Goal: Task Accomplishment & Management: Manage account settings

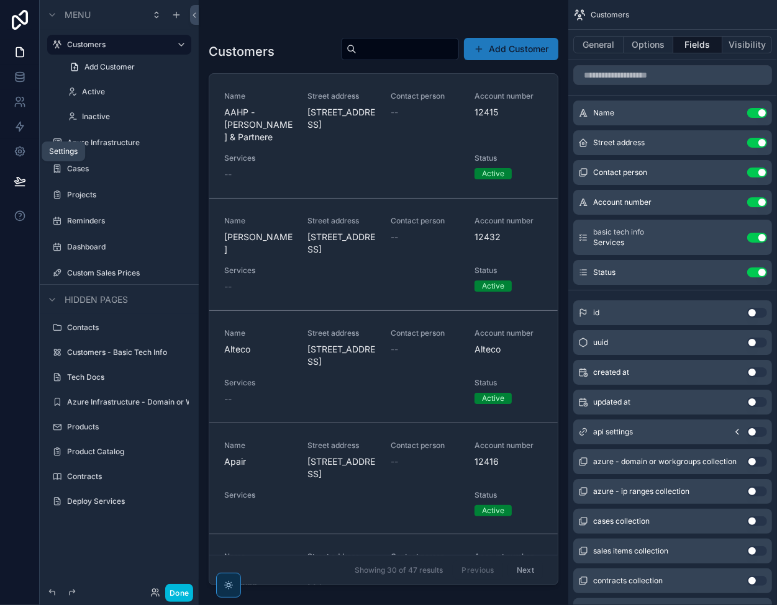
click at [19, 153] on icon at bounding box center [19, 151] width 3 height 3
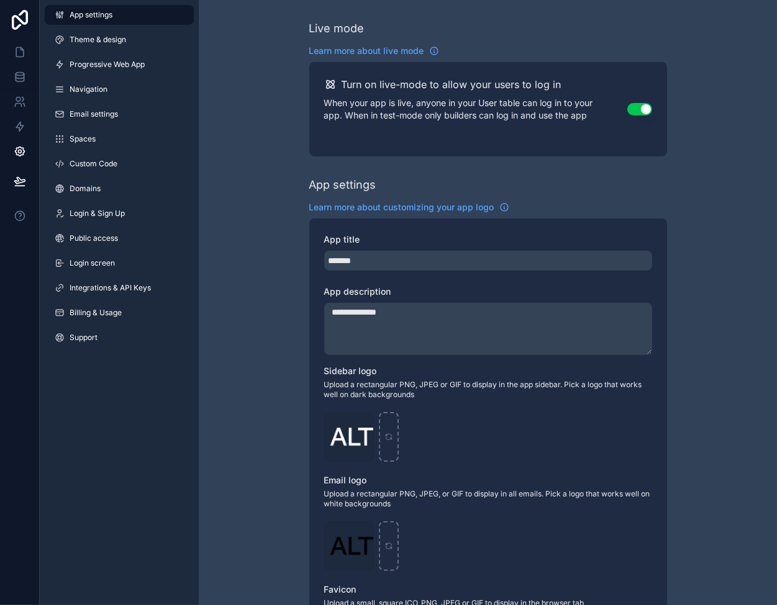
click at [109, 314] on span "Billing & Usage" at bounding box center [96, 313] width 52 height 10
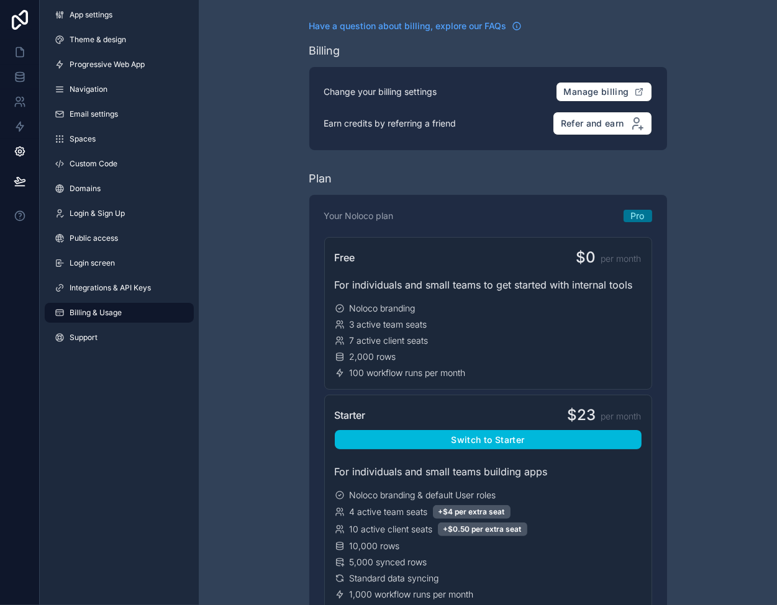
click at [114, 283] on link "Integrations & API Keys" at bounding box center [119, 288] width 149 height 20
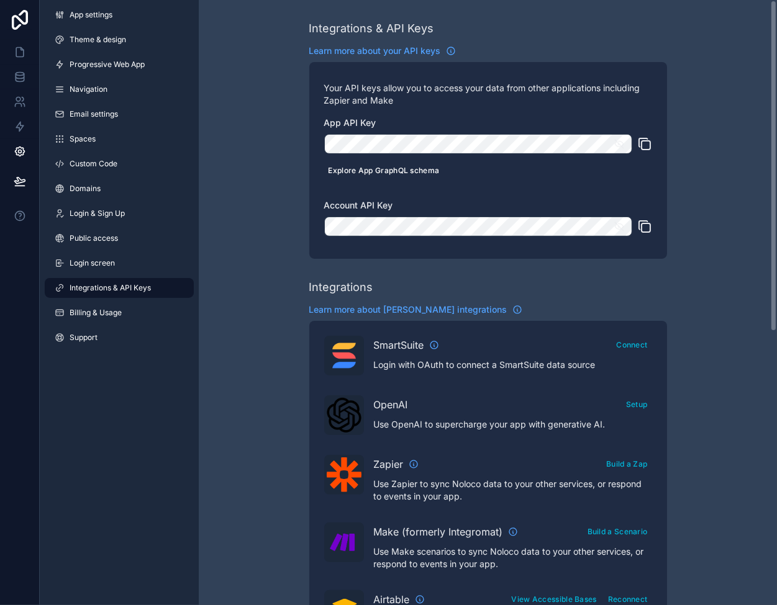
click at [365, 171] on button "Explore App GraphQL schema" at bounding box center [384, 170] width 120 height 18
click at [25, 55] on icon at bounding box center [20, 52] width 12 height 12
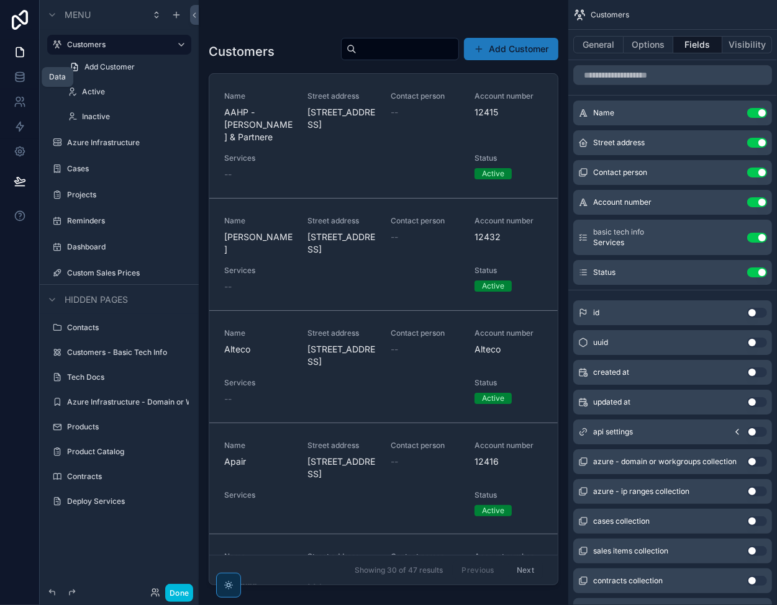
click at [20, 76] on icon at bounding box center [20, 77] width 12 height 12
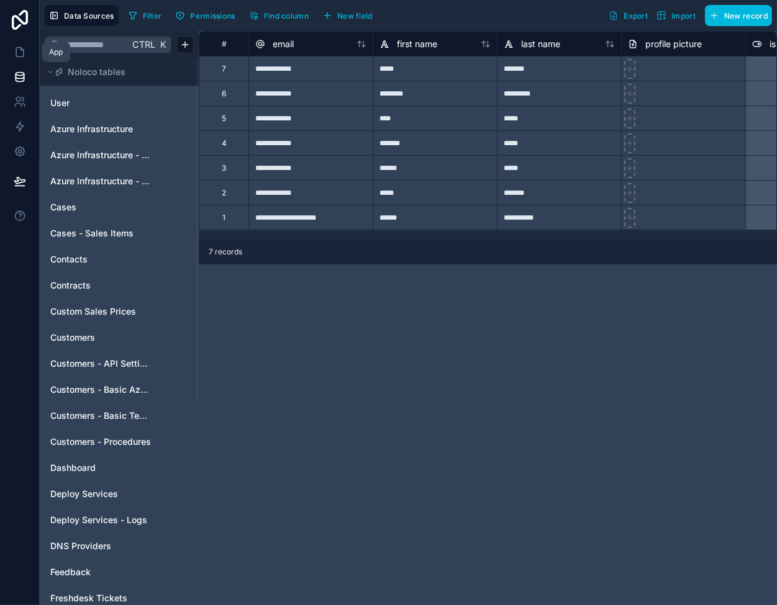
click at [18, 57] on icon at bounding box center [19, 52] width 7 height 9
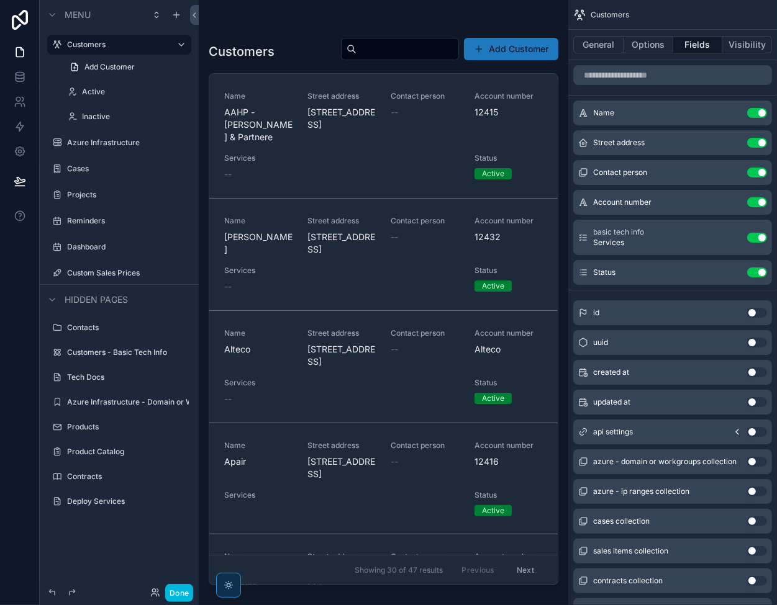
click at [27, 19] on icon at bounding box center [20, 20] width 16 height 20
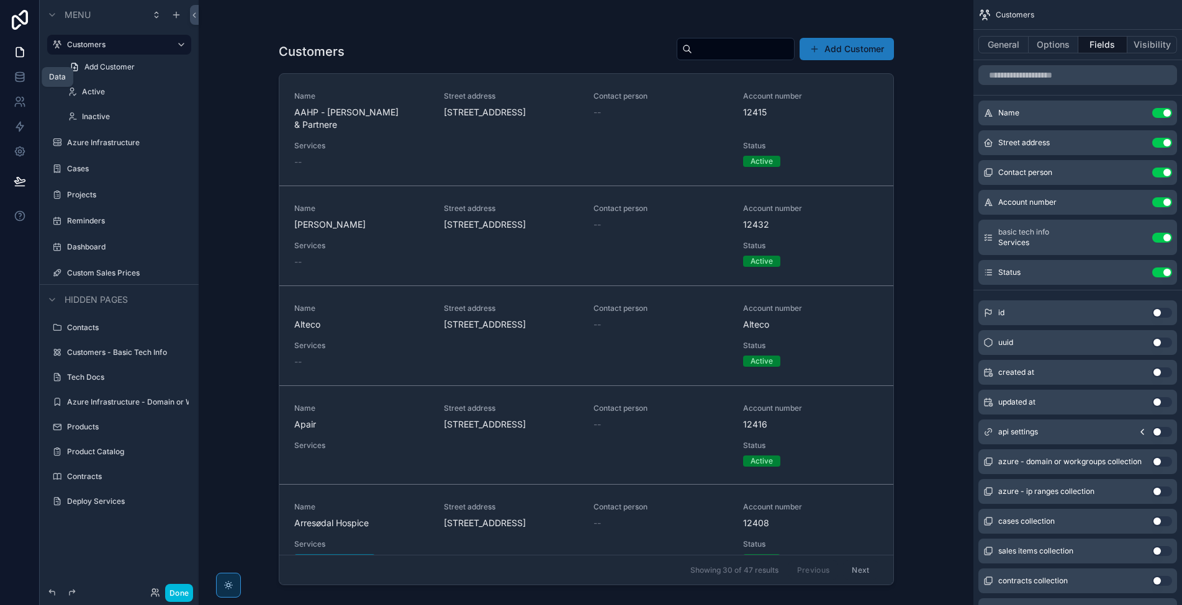
click at [17, 78] on icon at bounding box center [20, 76] width 8 height 5
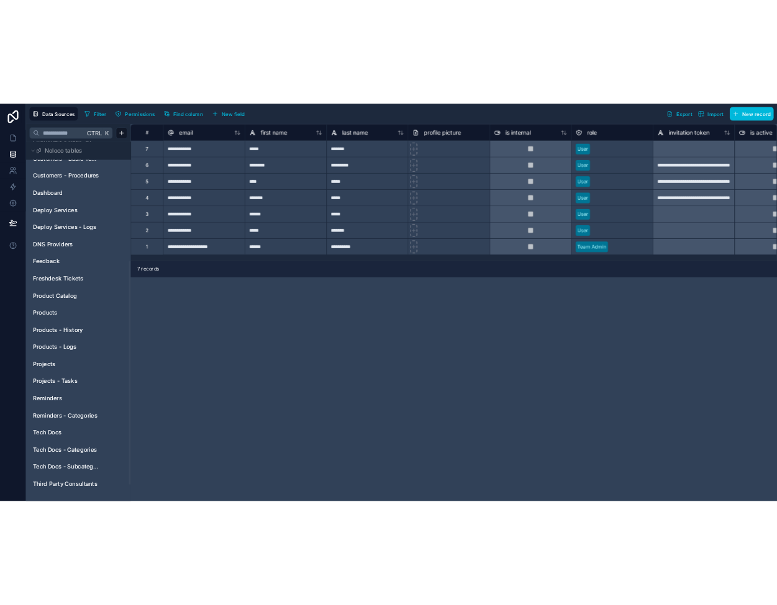
scroll to position [22, 0]
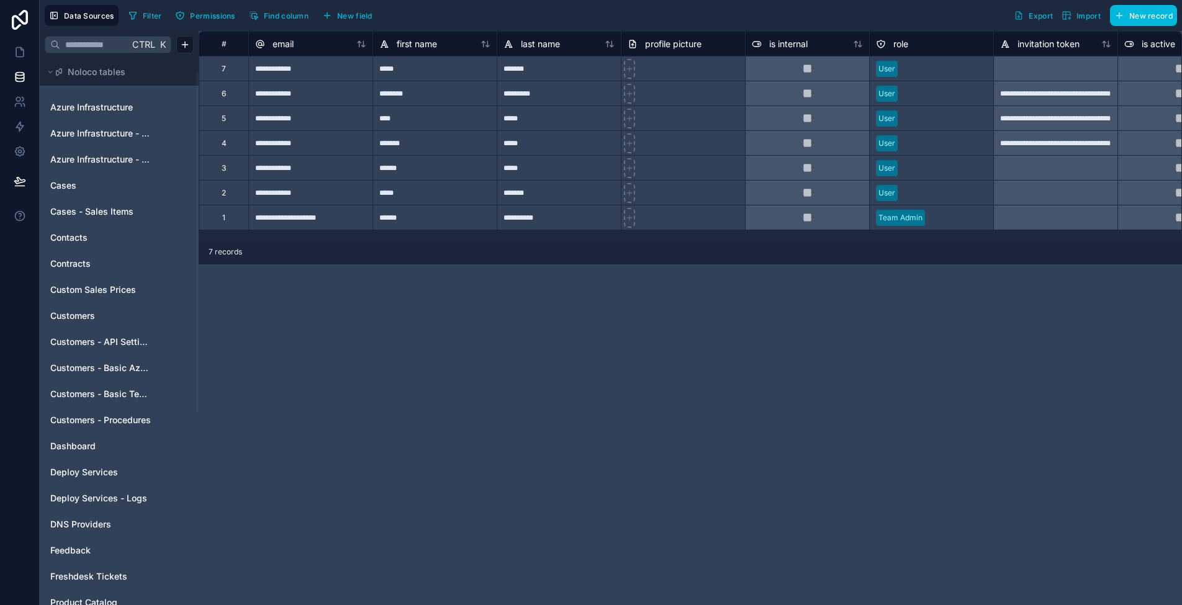
click at [82, 240] on span "Contacts" at bounding box center [68, 238] width 37 height 12
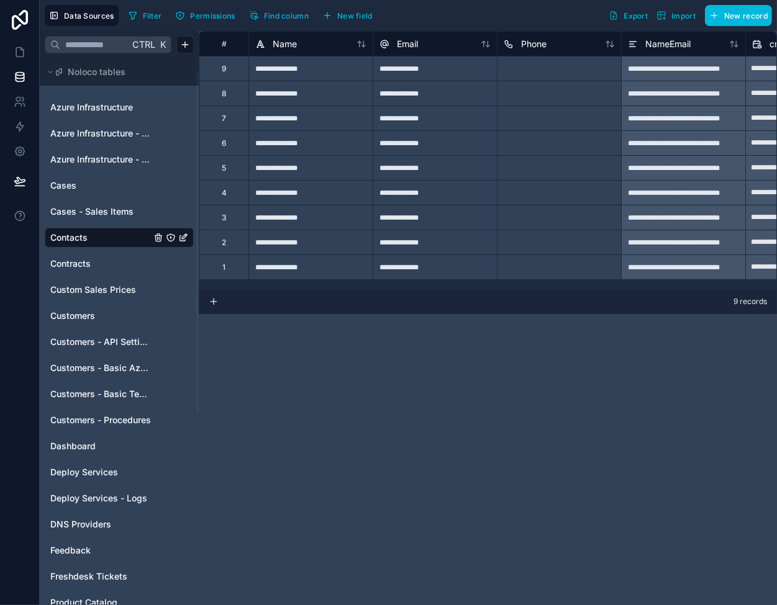
click at [325, 195] on div "**********" at bounding box center [310, 192] width 124 height 25
click at [330, 76] on div "**********" at bounding box center [310, 68] width 124 height 25
click at [307, 122] on div "**********" at bounding box center [310, 118] width 124 height 25
type input "**********"
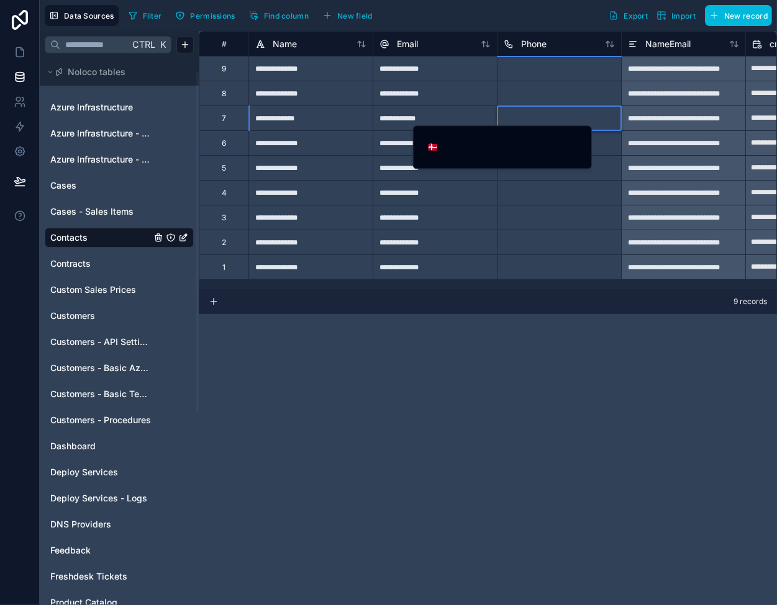
click at [534, 117] on div at bounding box center [559, 118] width 124 height 25
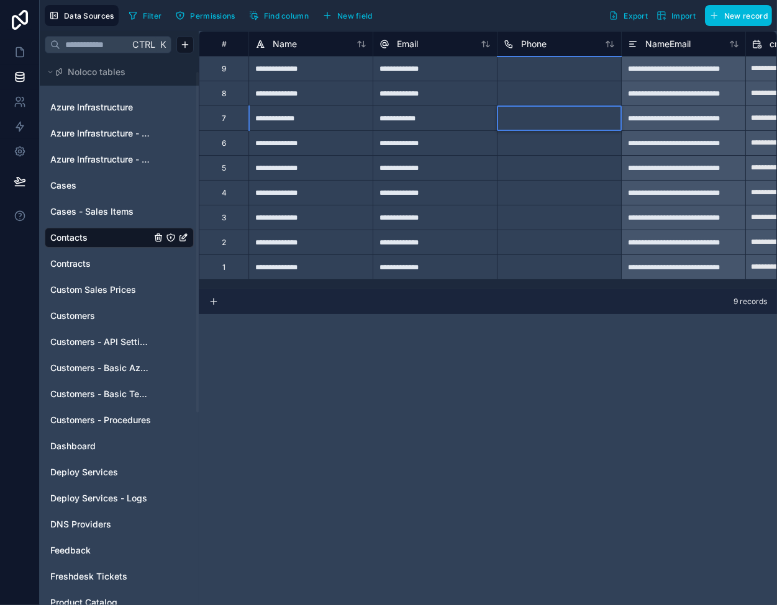
click at [540, 119] on div at bounding box center [559, 118] width 124 height 25
drag, startPoint x: 538, startPoint y: 201, endPoint x: 538, endPoint y: 188, distance: 12.4
click at [538, 198] on div at bounding box center [559, 192] width 124 height 25
click at [540, 117] on div at bounding box center [559, 118] width 124 height 25
click at [540, 118] on div at bounding box center [559, 118] width 124 height 25
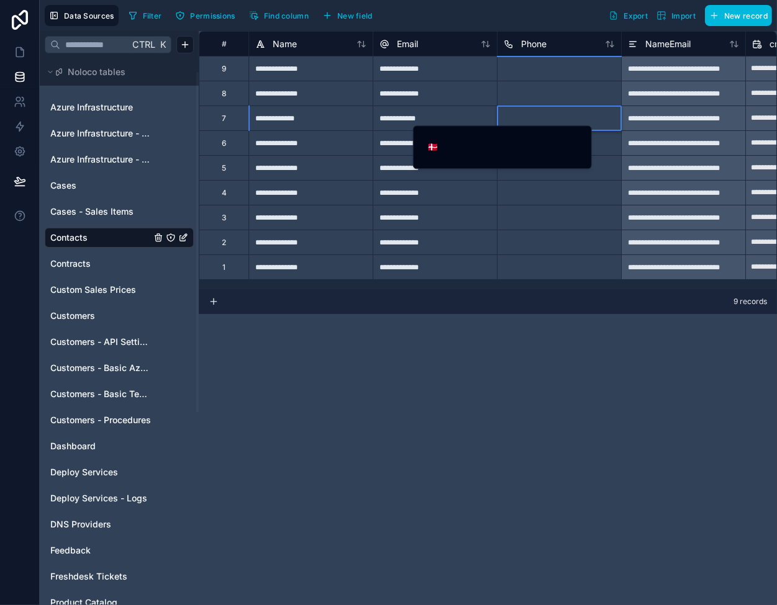
click at [539, 118] on div at bounding box center [559, 118] width 124 height 25
click at [493, 148] on input "tel" at bounding box center [512, 146] width 140 height 17
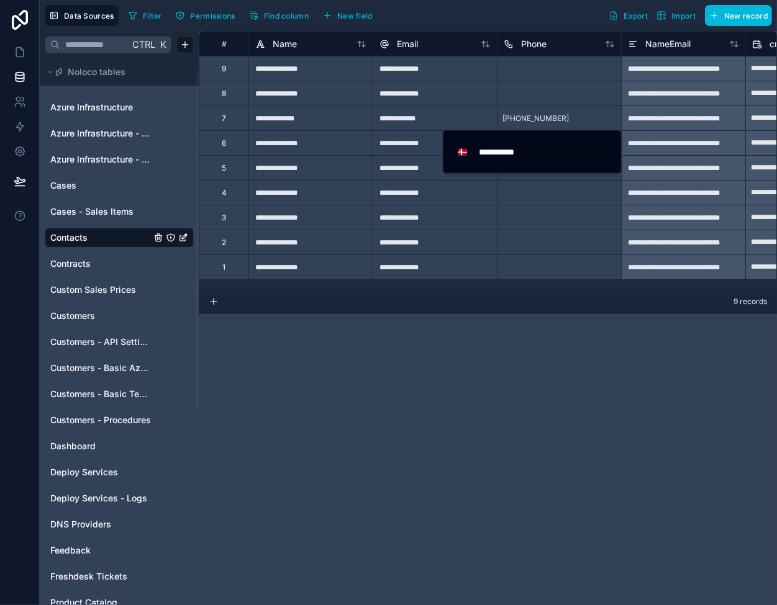
type input "**********"
click at [556, 191] on div at bounding box center [559, 192] width 124 height 25
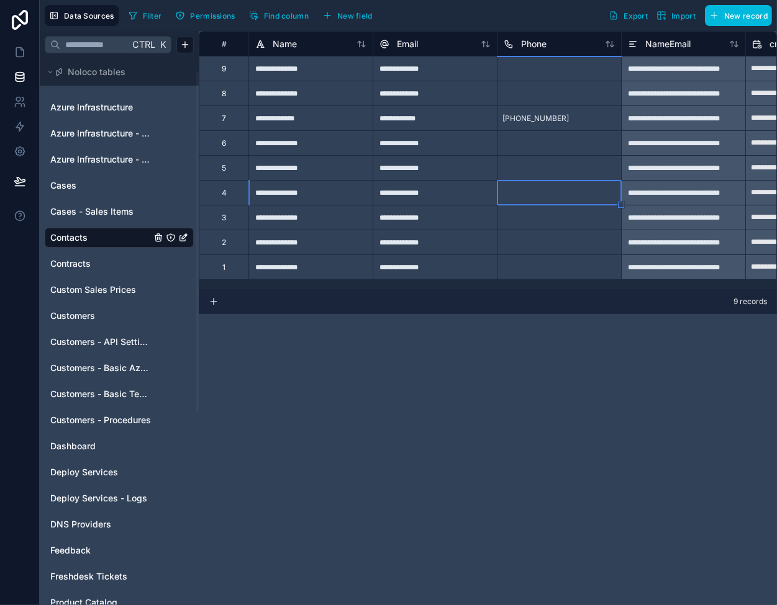
click at [402, 368] on div "**********" at bounding box center [488, 318] width 578 height 574
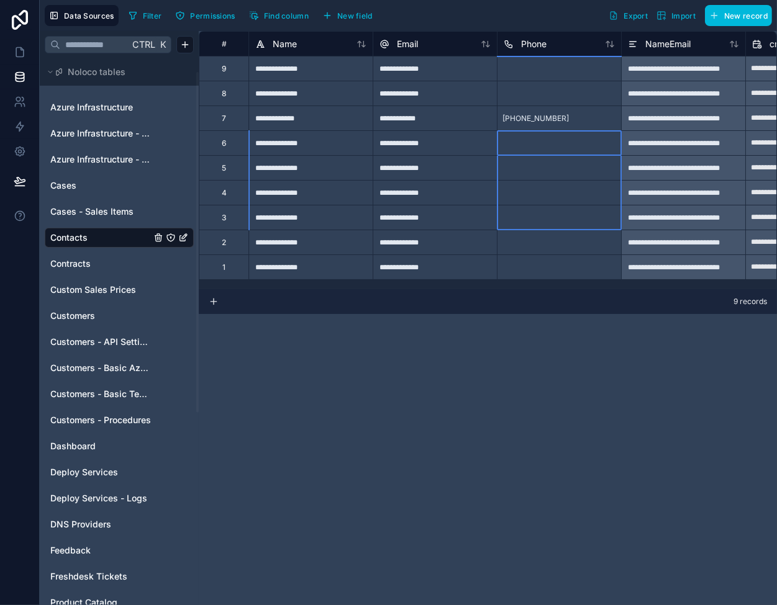
drag, startPoint x: 530, startPoint y: 144, endPoint x: 543, endPoint y: 240, distance: 96.5
click at [543, 240] on div at bounding box center [559, 242] width 124 height 25
click at [543, 203] on div at bounding box center [559, 192] width 124 height 25
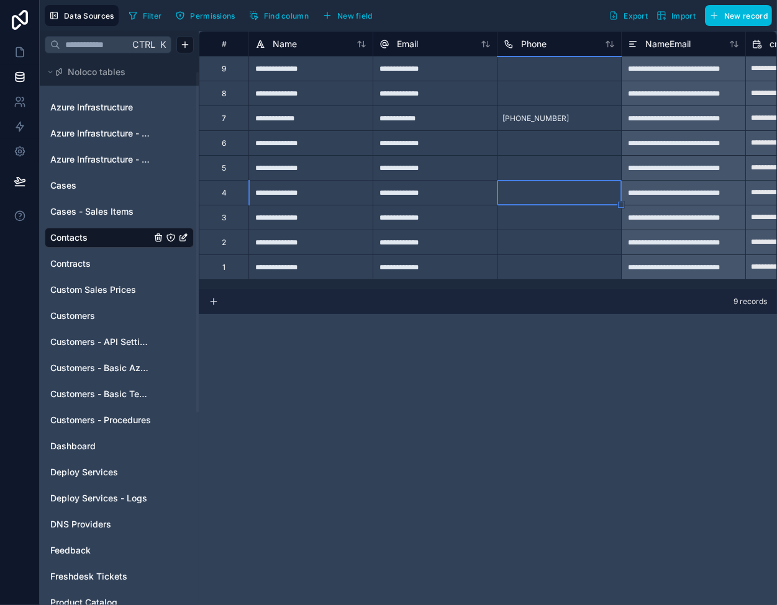
click at [328, 136] on div "**********" at bounding box center [310, 142] width 124 height 25
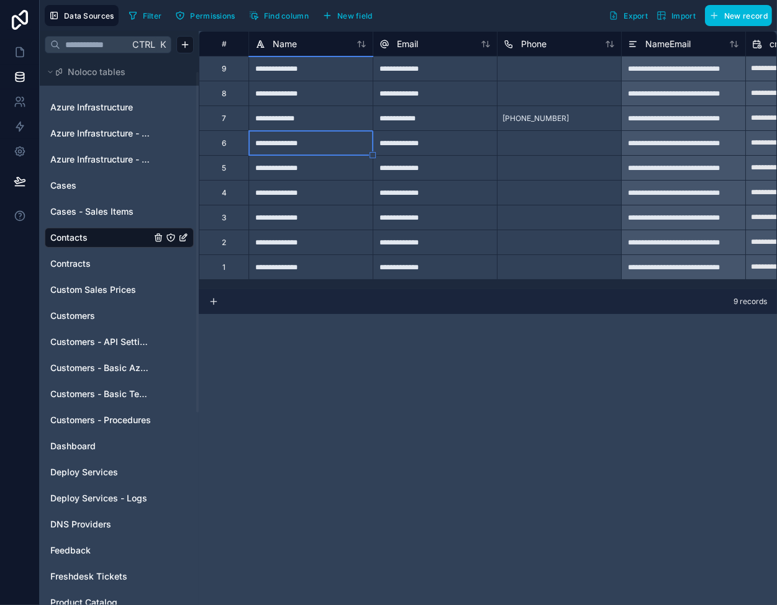
click at [328, 136] on div "**********" at bounding box center [310, 142] width 124 height 25
click at [328, 118] on div "**********" at bounding box center [310, 118] width 124 height 25
click at [350, 12] on span "New field" at bounding box center [354, 15] width 35 height 9
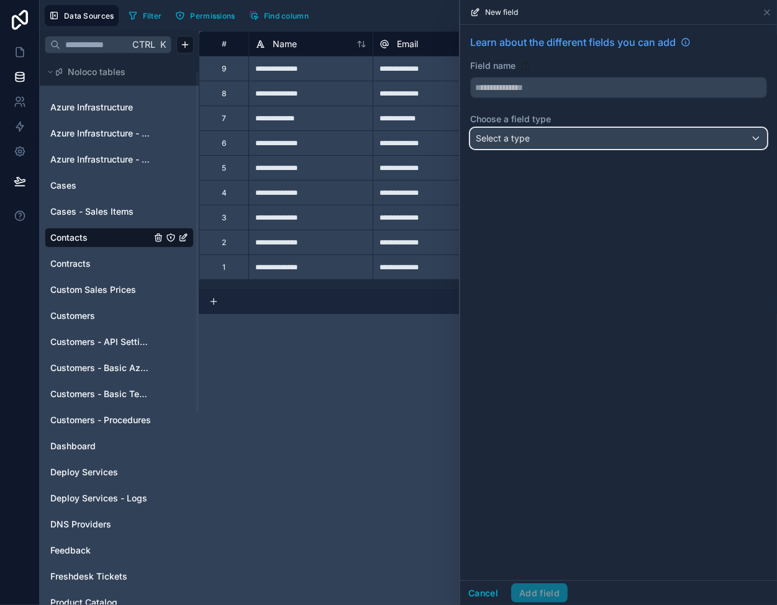
click at [532, 142] on div "Select a type" at bounding box center [619, 139] width 296 height 20
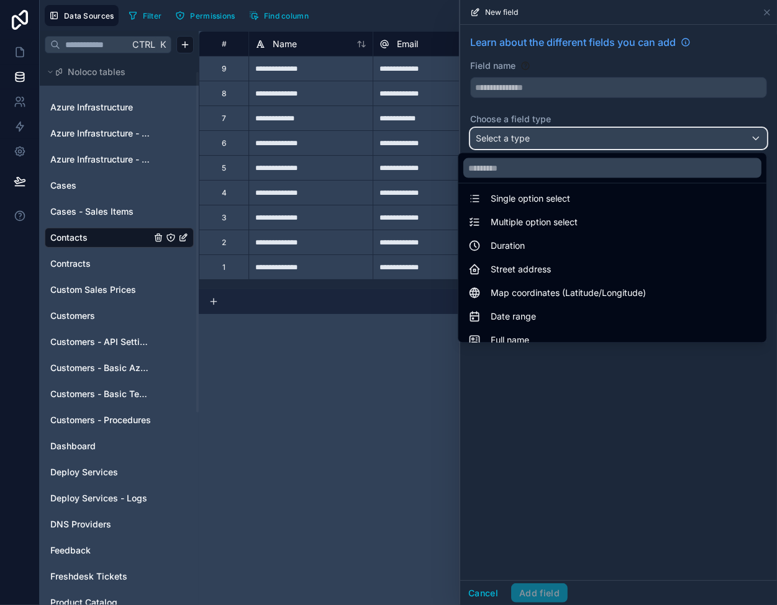
scroll to position [186, 0]
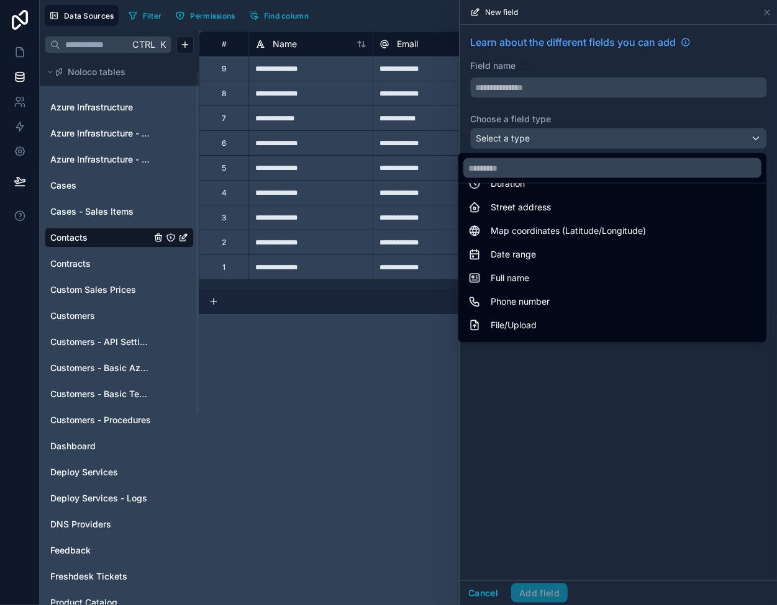
click at [549, 281] on div "Full name" at bounding box center [612, 278] width 288 height 15
type input "*********"
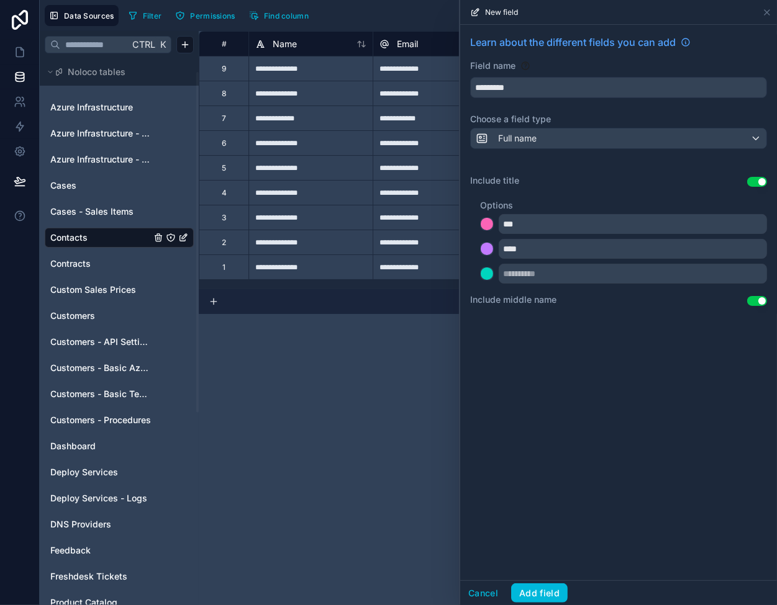
click at [535, 603] on div "Cancel Add field" at bounding box center [618, 593] width 317 height 25
click at [537, 588] on button "Add field" at bounding box center [539, 594] width 57 height 20
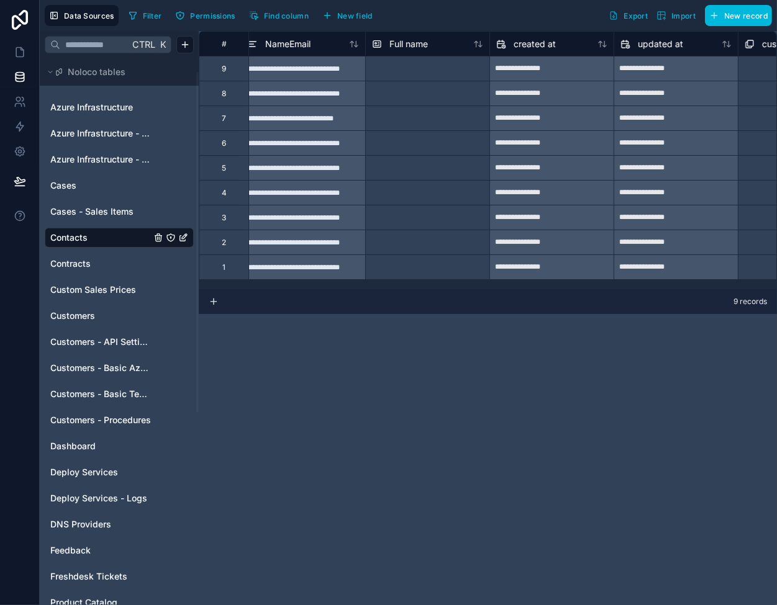
scroll to position [0, 323]
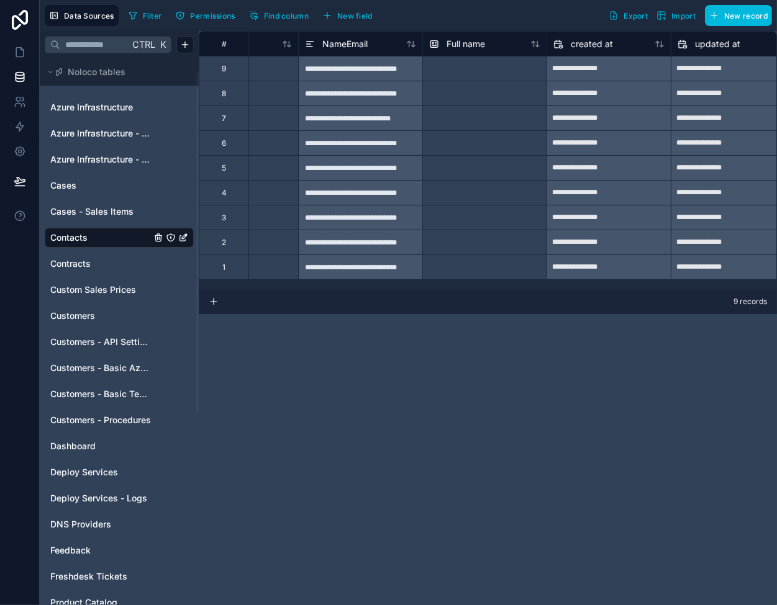
click at [463, 69] on div at bounding box center [484, 68] width 124 height 25
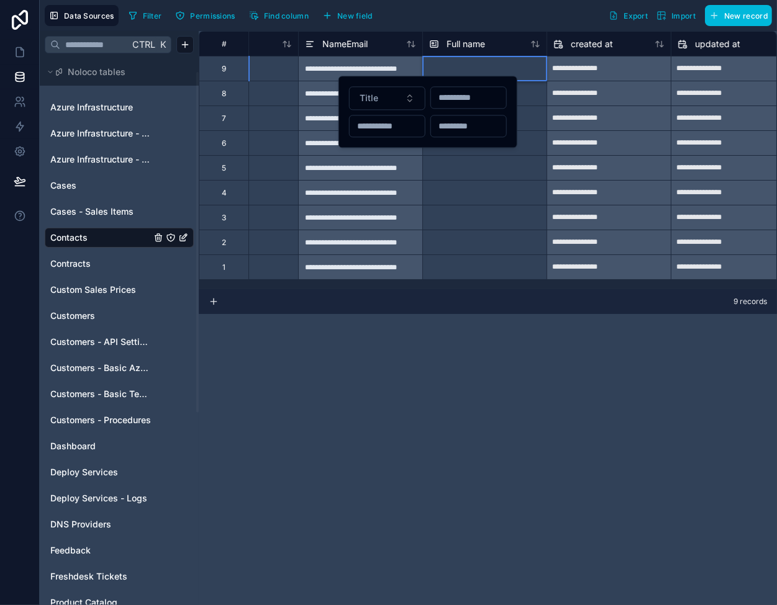
click at [455, 94] on input "text" at bounding box center [468, 97] width 75 height 17
click at [391, 130] on input "text" at bounding box center [387, 125] width 75 height 17
drag, startPoint x: 450, startPoint y: 129, endPoint x: 436, endPoint y: 119, distance: 16.9
click at [450, 129] on input "text" at bounding box center [468, 125] width 75 height 17
click at [393, 101] on button "Title" at bounding box center [387, 98] width 76 height 24
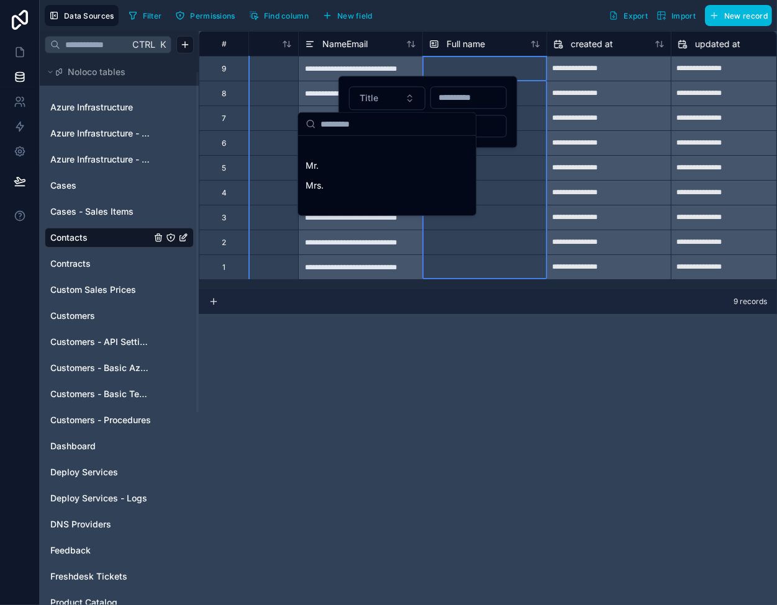
click at [473, 42] on span "Full name" at bounding box center [465, 44] width 38 height 12
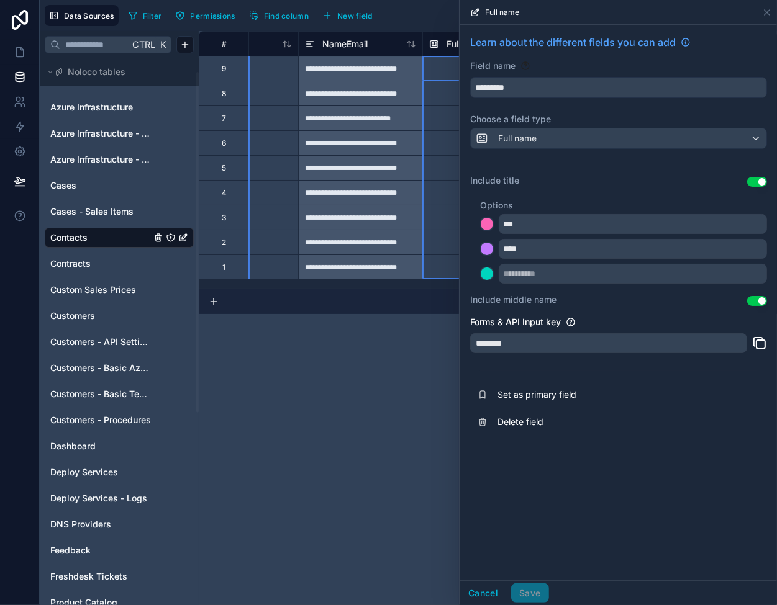
click at [441, 64] on div at bounding box center [484, 68] width 124 height 25
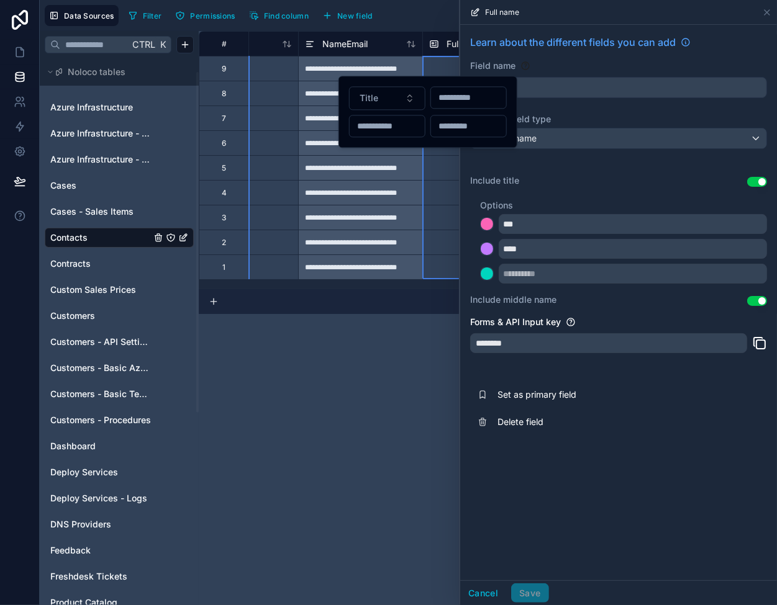
click at [447, 39] on span "Full name" at bounding box center [465, 44] width 38 height 12
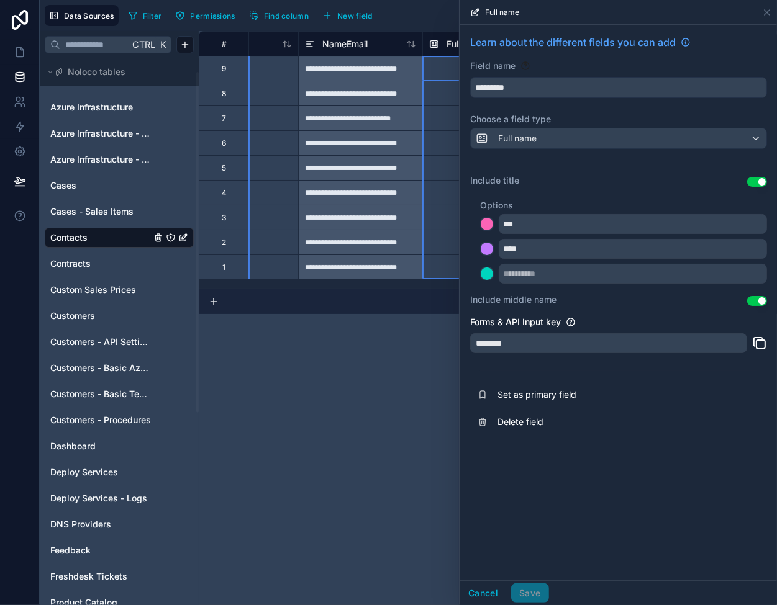
click at [450, 42] on span "Full name" at bounding box center [465, 44] width 38 height 12
click at [755, 177] on button "Use setting" at bounding box center [757, 182] width 20 height 10
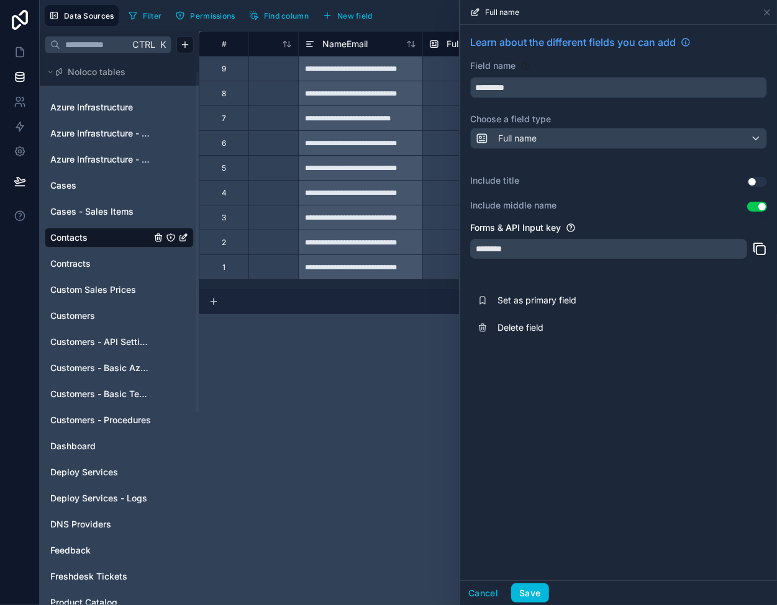
click at [755, 206] on button "Use setting" at bounding box center [757, 207] width 20 height 10
click at [540, 595] on button "Save" at bounding box center [529, 594] width 37 height 20
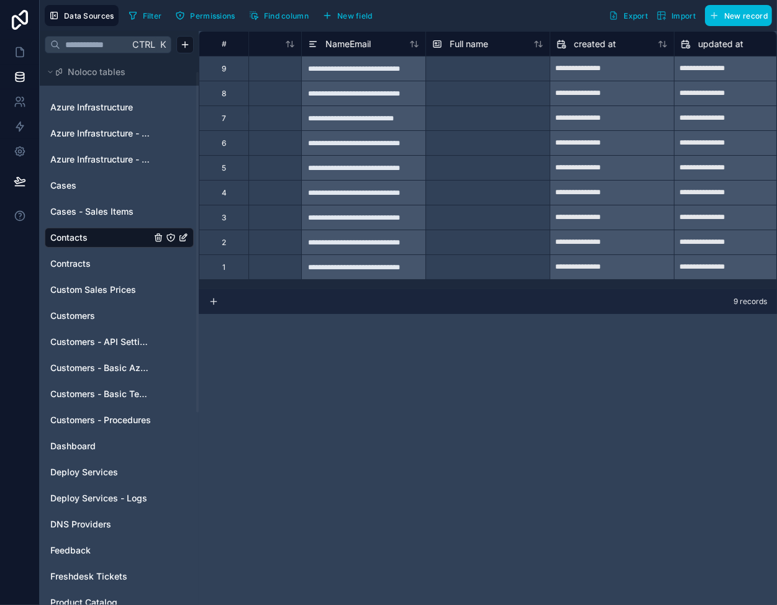
scroll to position [0, 328]
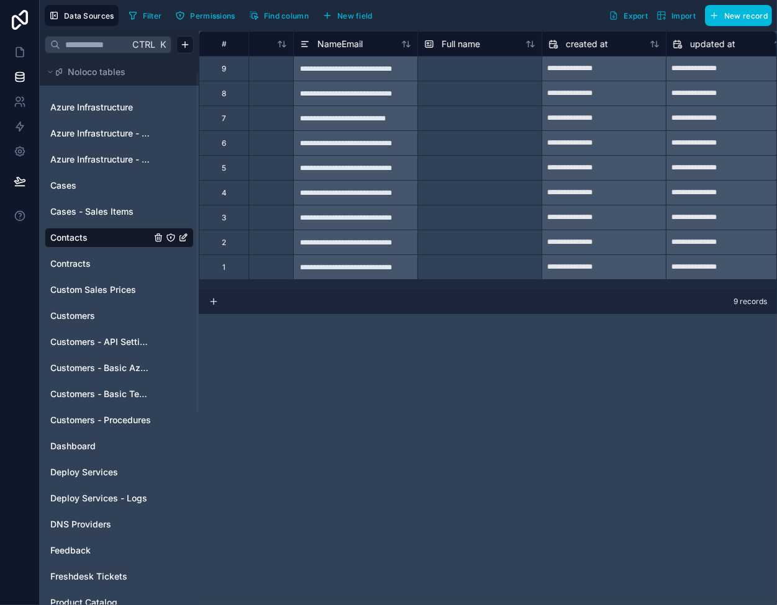
click at [466, 38] on span "Full name" at bounding box center [461, 44] width 38 height 12
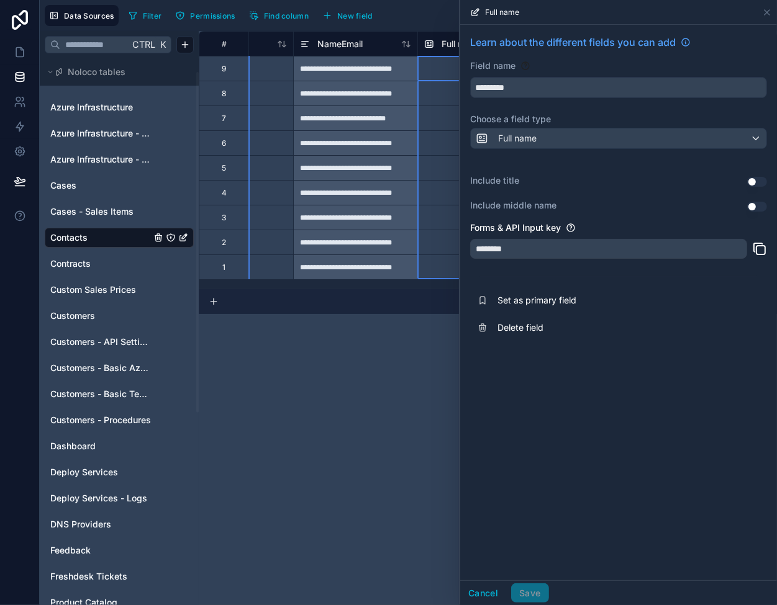
click at [362, 379] on div "**********" at bounding box center [488, 318] width 578 height 574
click at [445, 63] on div at bounding box center [479, 68] width 124 height 25
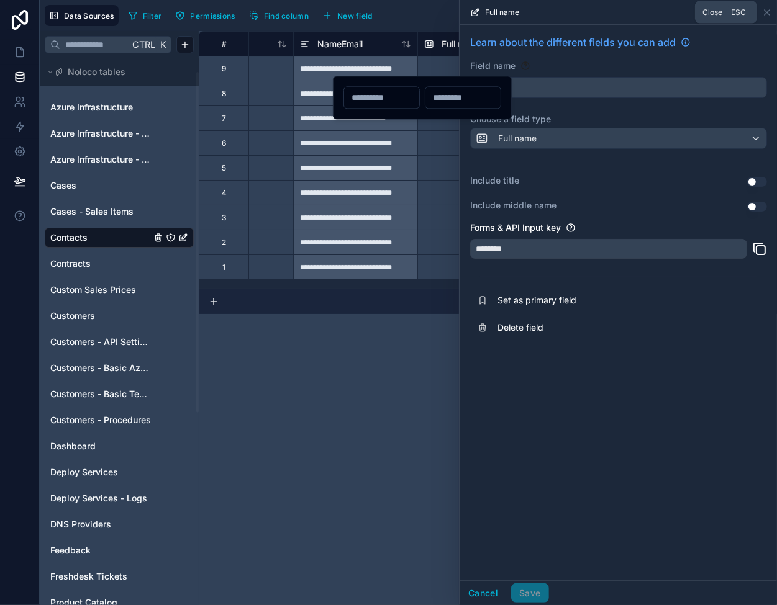
click at [770, 9] on icon at bounding box center [767, 12] width 10 height 10
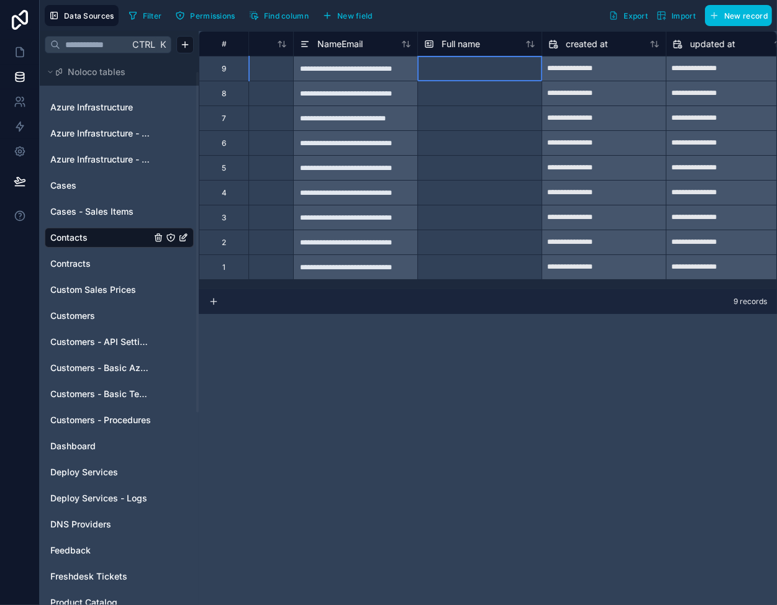
click at [450, 67] on div at bounding box center [479, 68] width 124 height 25
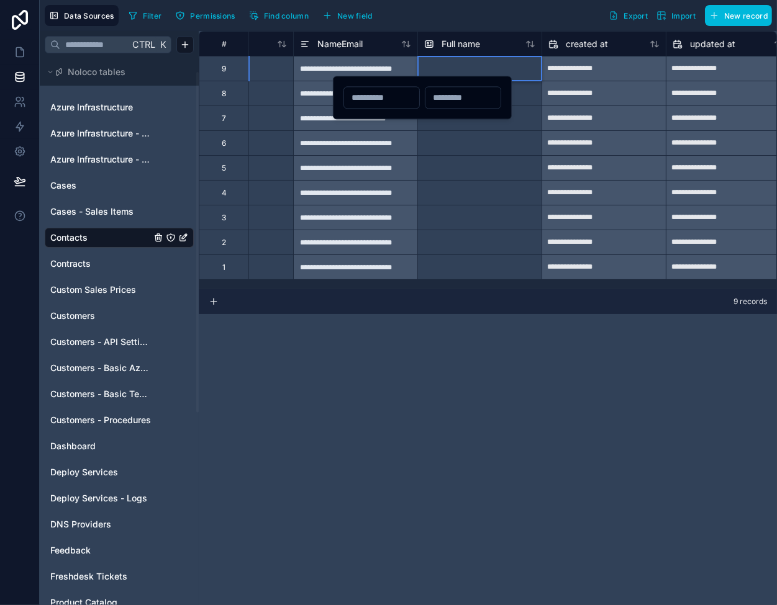
click at [450, 67] on div at bounding box center [479, 68] width 124 height 25
click at [455, 97] on input "text" at bounding box center [462, 97] width 75 height 17
click at [375, 100] on input "text" at bounding box center [381, 97] width 75 height 17
click at [453, 163] on div at bounding box center [479, 167] width 124 height 25
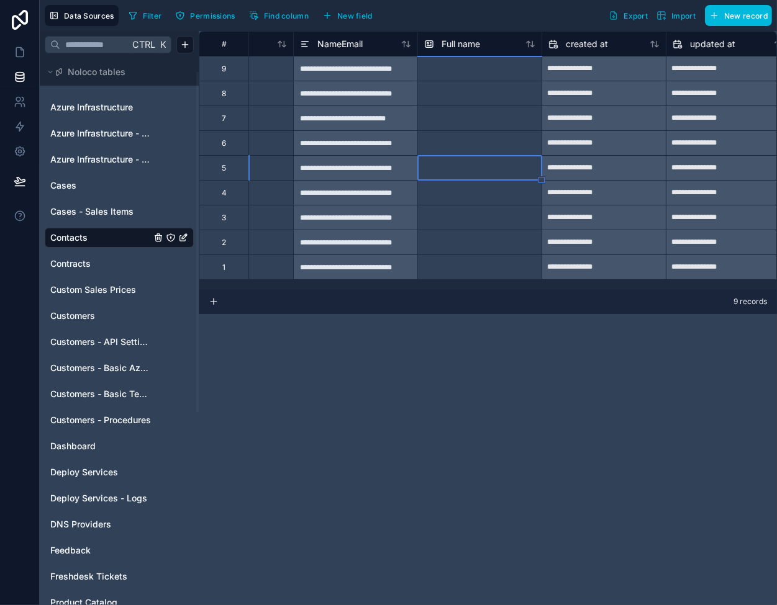
click at [463, 66] on div at bounding box center [479, 68] width 124 height 25
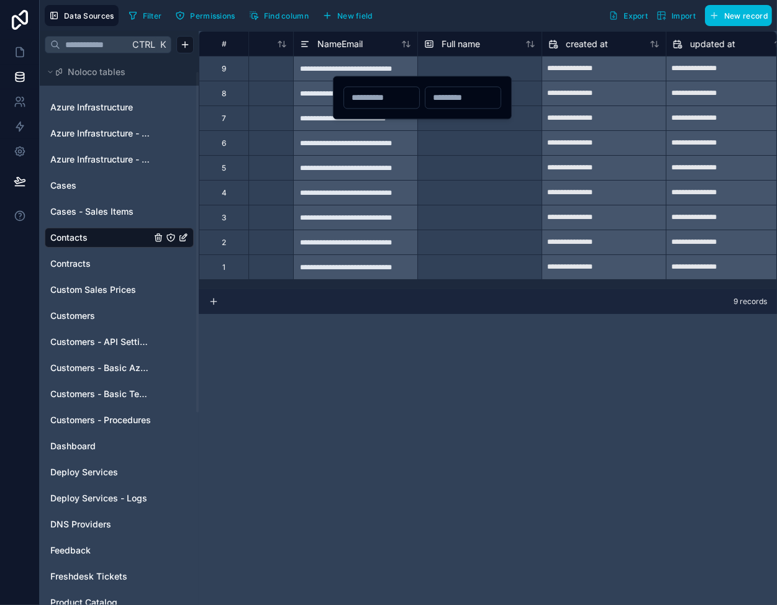
click at [457, 99] on input "text" at bounding box center [462, 97] width 75 height 17
click at [374, 106] on input "text" at bounding box center [381, 97] width 75 height 17
click at [443, 161] on div at bounding box center [479, 167] width 124 height 25
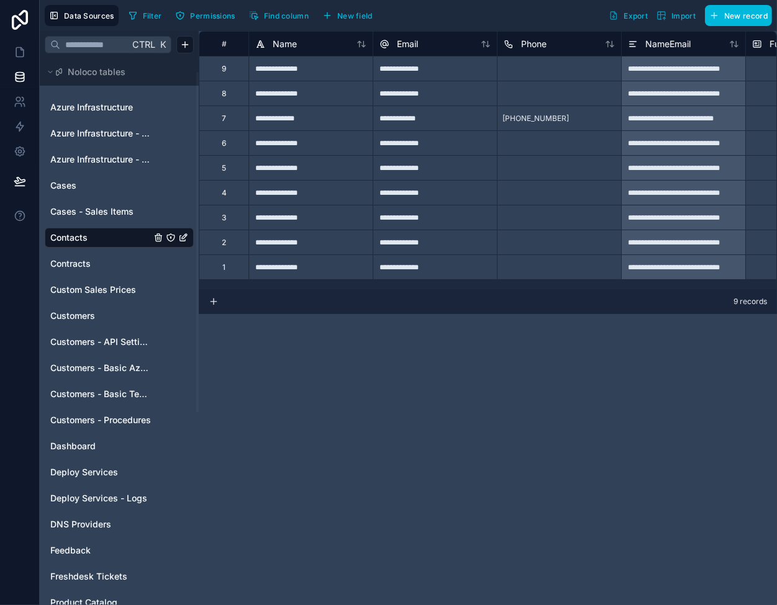
click at [525, 155] on div at bounding box center [559, 167] width 124 height 25
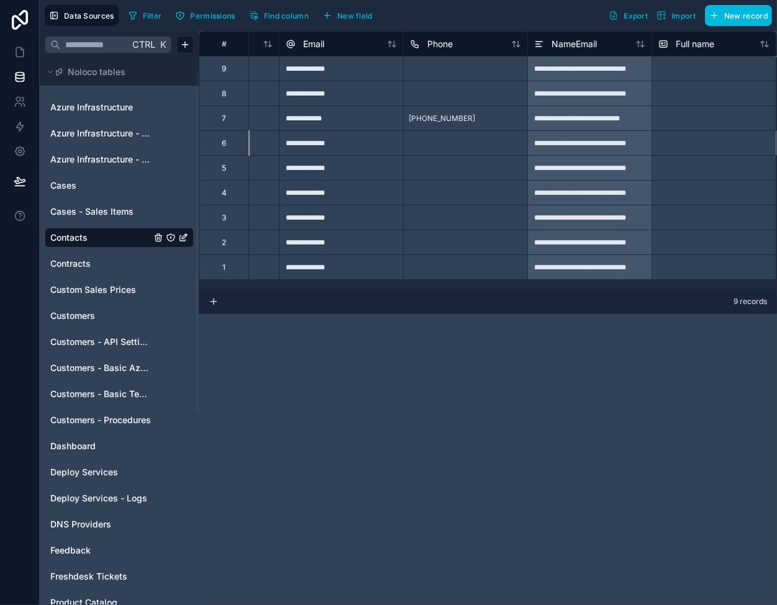
scroll to position [0, 218]
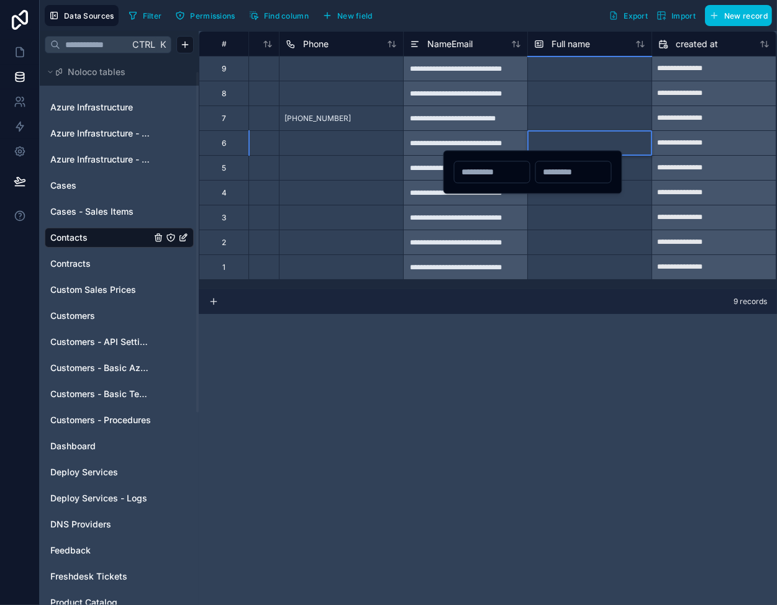
click at [582, 142] on div at bounding box center [589, 142] width 124 height 25
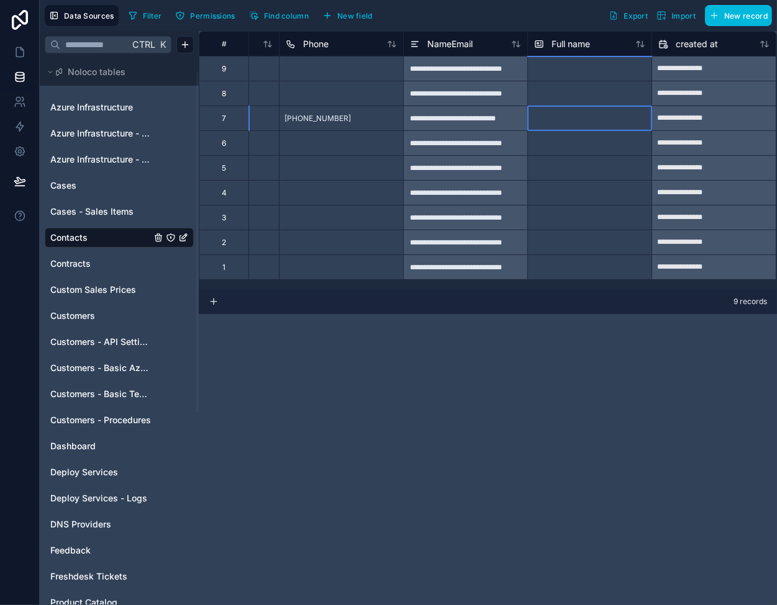
click at [554, 111] on div at bounding box center [589, 118] width 124 height 25
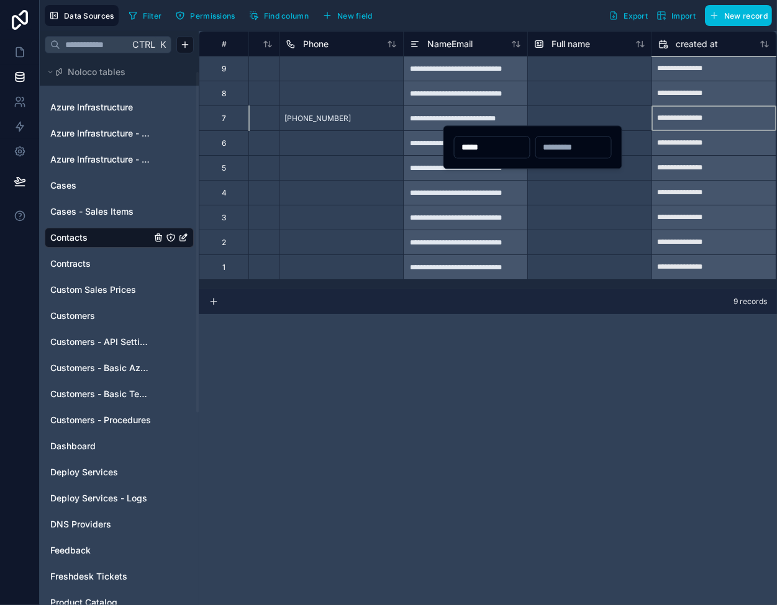
type input "*****"
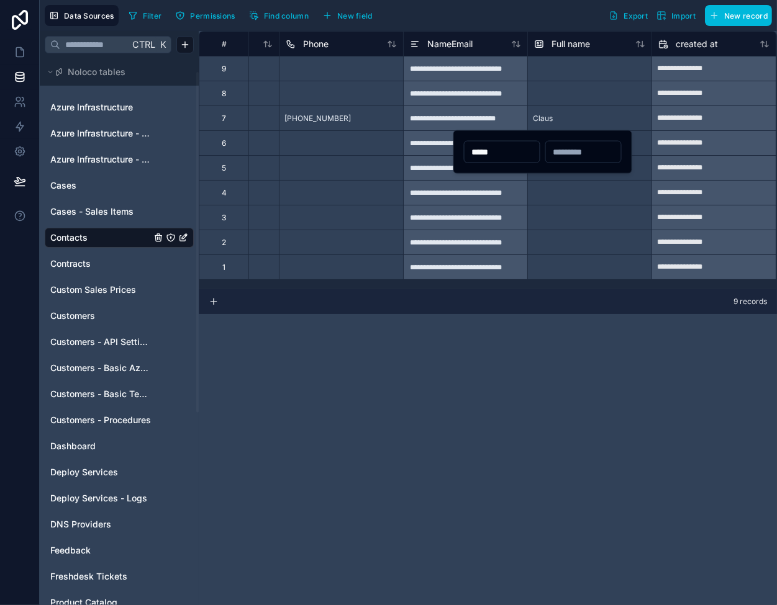
click at [568, 147] on input "text" at bounding box center [583, 151] width 75 height 17
type input "*******"
click at [562, 209] on div at bounding box center [589, 217] width 124 height 25
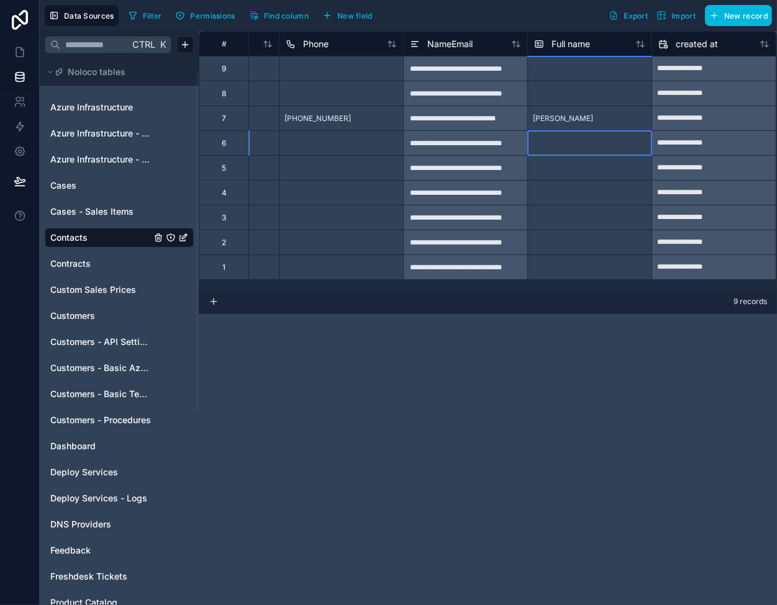
click at [566, 138] on div at bounding box center [589, 142] width 124 height 25
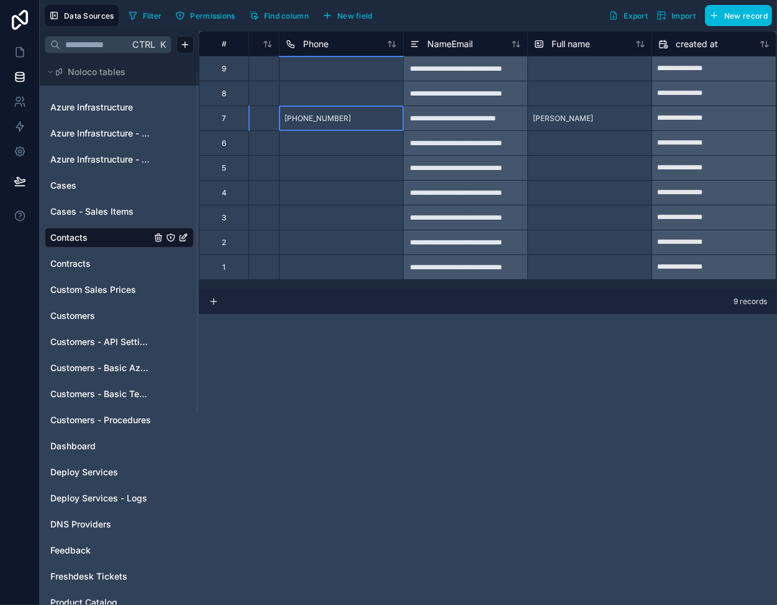
click at [378, 111] on div "+45 5454545" at bounding box center [341, 118] width 124 height 25
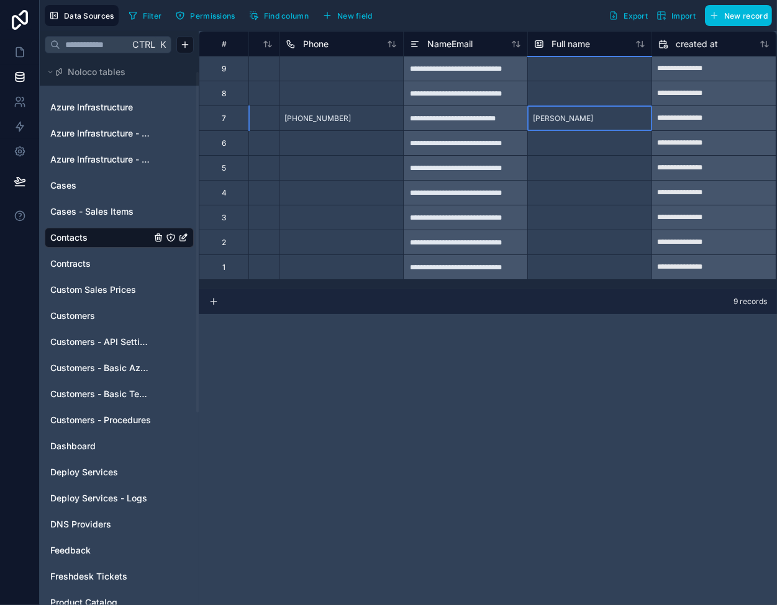
click at [574, 109] on div "Claus Neervig" at bounding box center [563, 119] width 70 height 20
click at [433, 43] on span "NameEmail" at bounding box center [449, 44] width 45 height 12
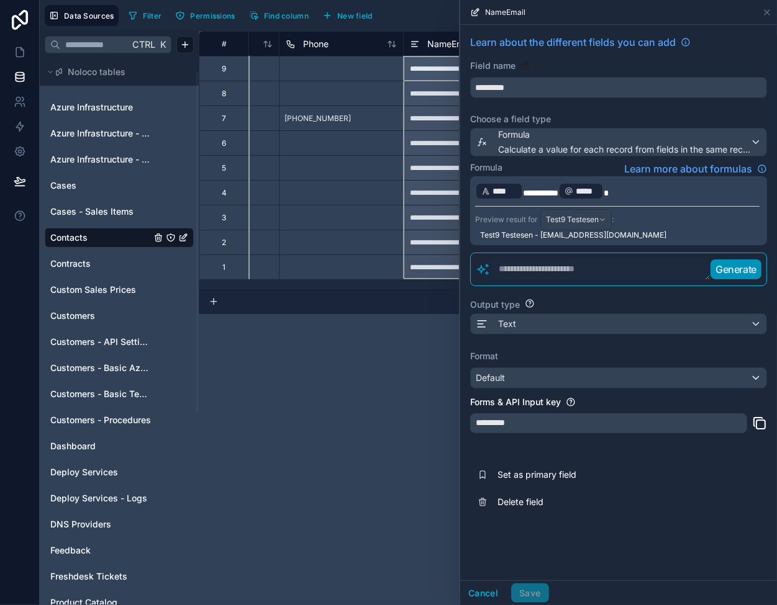
click at [528, 191] on span "*********" at bounding box center [540, 193] width 35 height 9
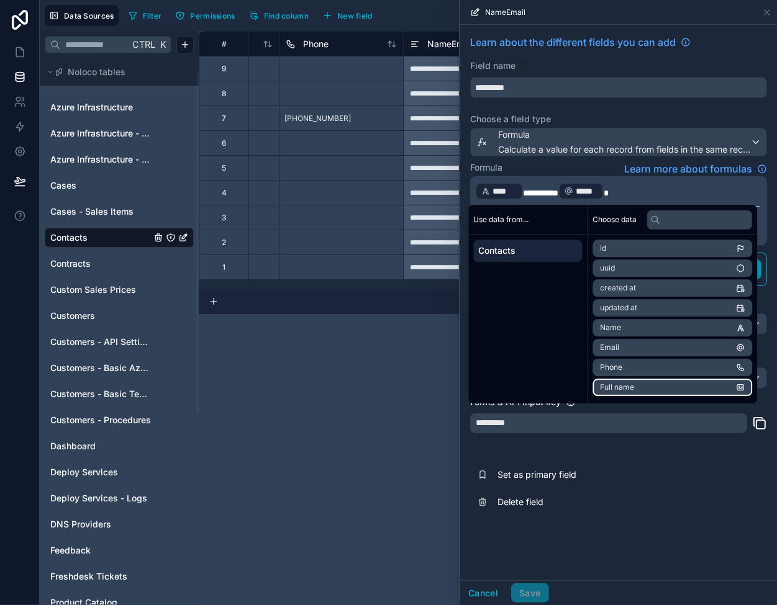
click at [653, 384] on li "Full name" at bounding box center [672, 387] width 160 height 17
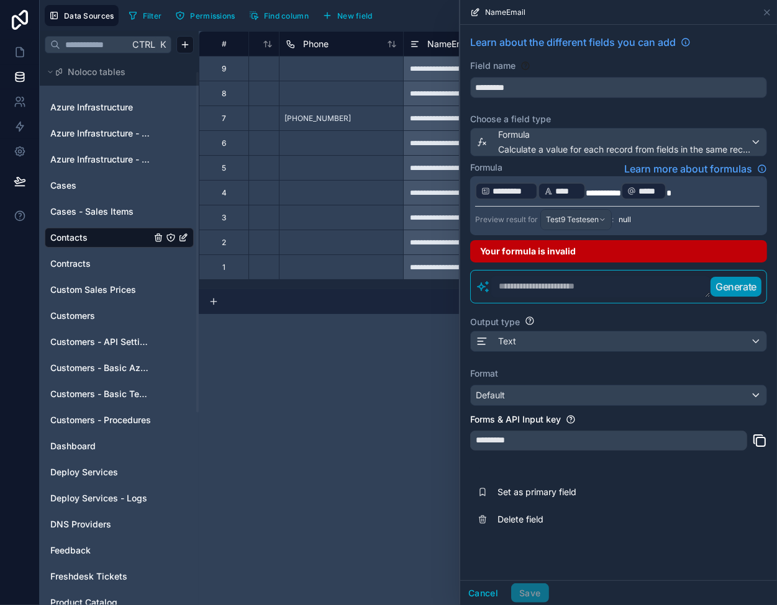
click at [534, 548] on div "Learn about the different fields you can add Field name ********* Choose a fiel…" at bounding box center [618, 303] width 317 height 556
drag, startPoint x: 597, startPoint y: 190, endPoint x: 588, endPoint y: 190, distance: 8.7
click at [588, 190] on span "*********" at bounding box center [603, 193] width 35 height 9
drag, startPoint x: 610, startPoint y: 191, endPoint x: 588, endPoint y: 191, distance: 22.4
click at [588, 191] on span "*********" at bounding box center [603, 193] width 35 height 9
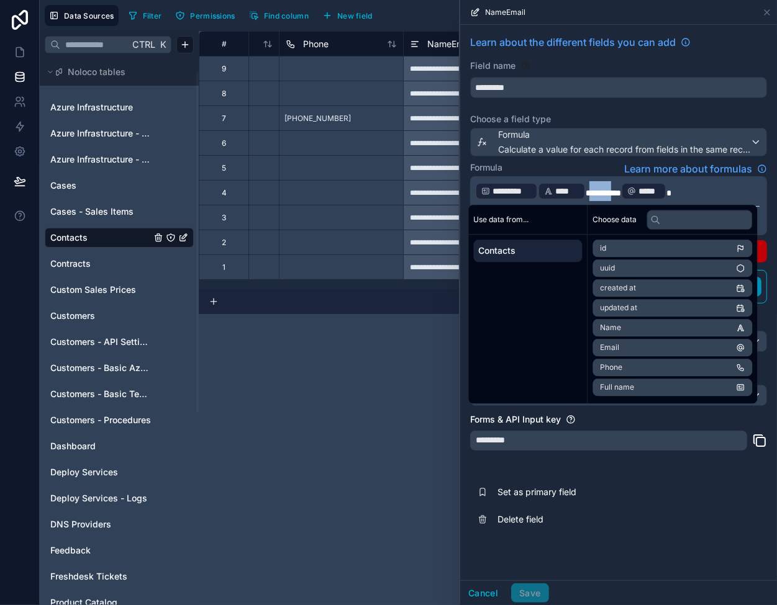
copy span "*******"
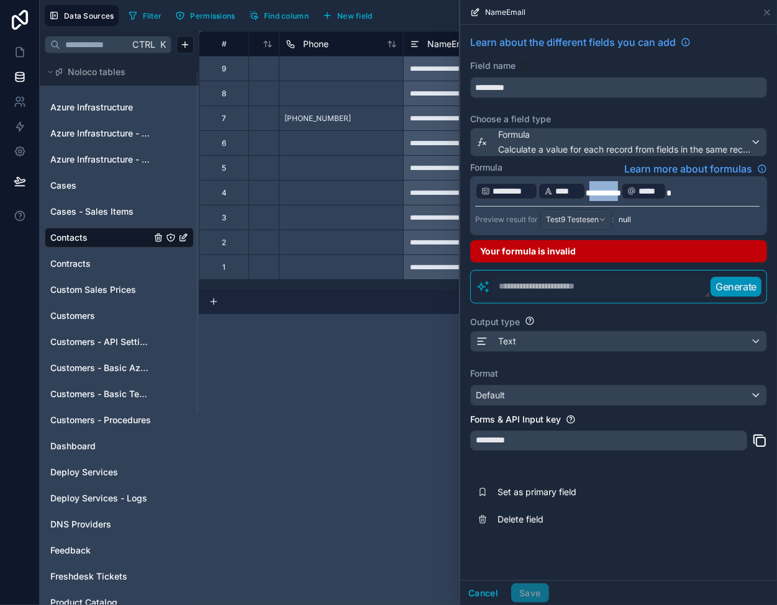
drag, startPoint x: 618, startPoint y: 191, endPoint x: 587, endPoint y: 192, distance: 31.1
click at [587, 192] on span "*********" at bounding box center [603, 193] width 35 height 9
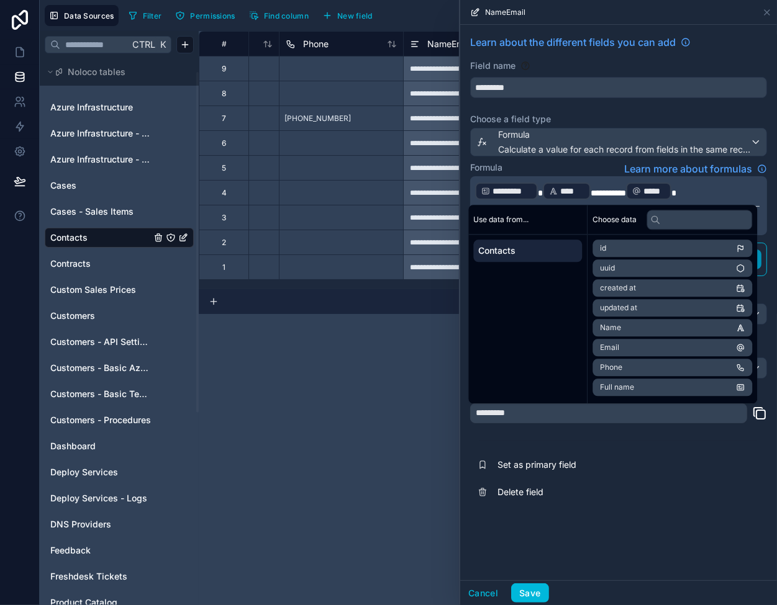
paste div
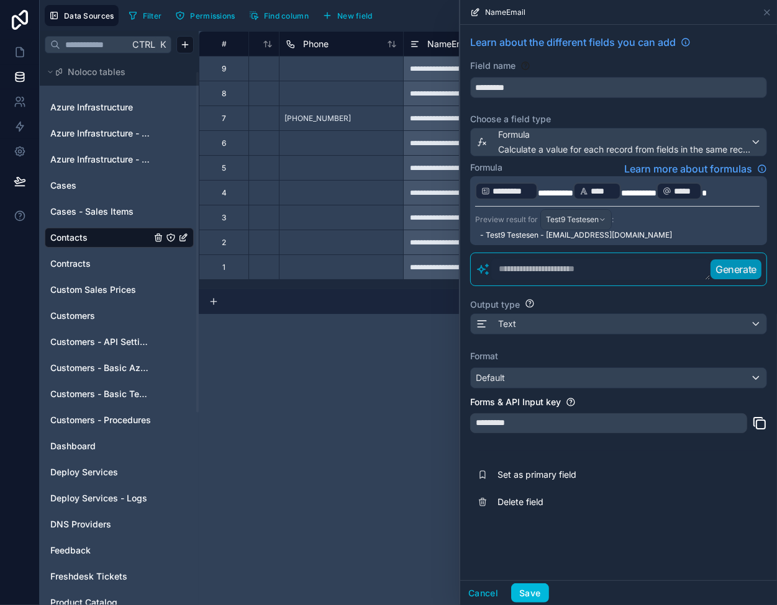
click at [550, 563] on div "Learn about the different fields you can add Field name ********* Choose a fiel…" at bounding box center [618, 303] width 317 height 556
click at [534, 591] on button "Save" at bounding box center [529, 594] width 37 height 20
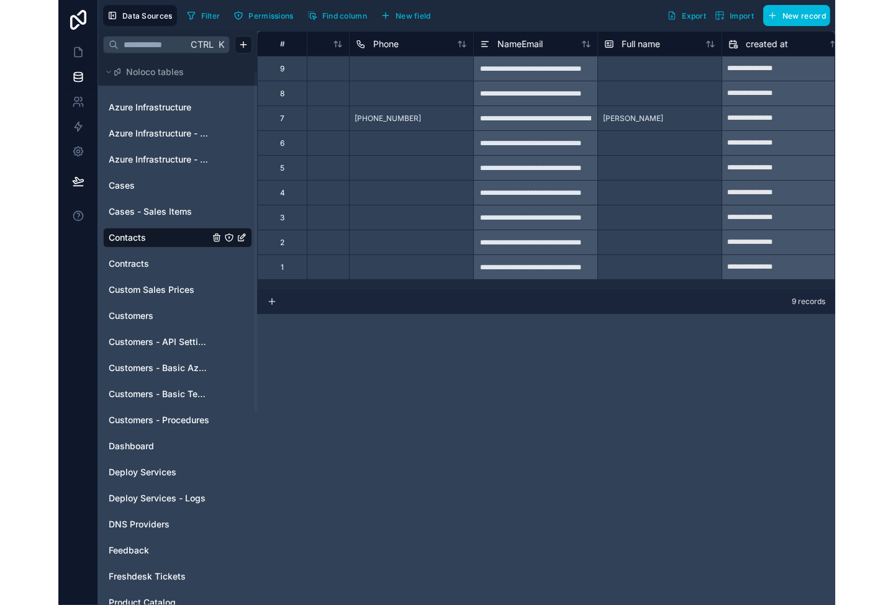
scroll to position [0, 184]
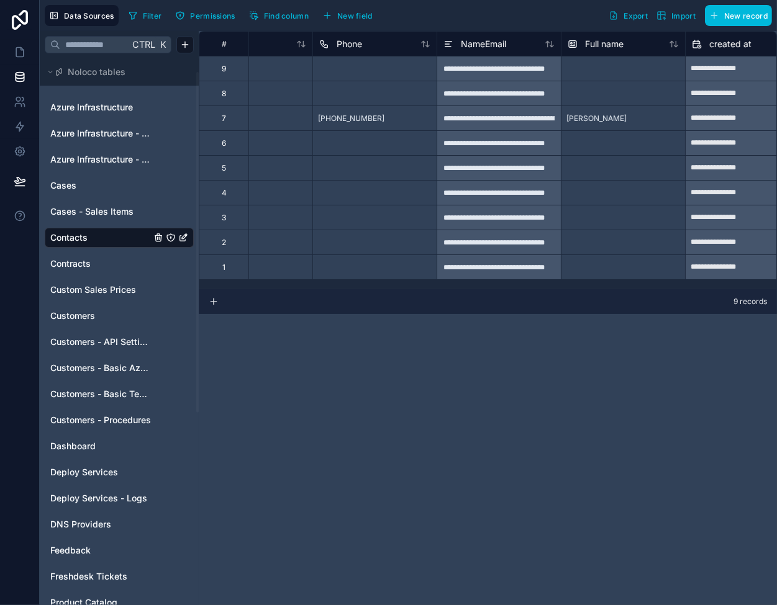
click at [470, 47] on span "NameEmail" at bounding box center [483, 44] width 45 height 12
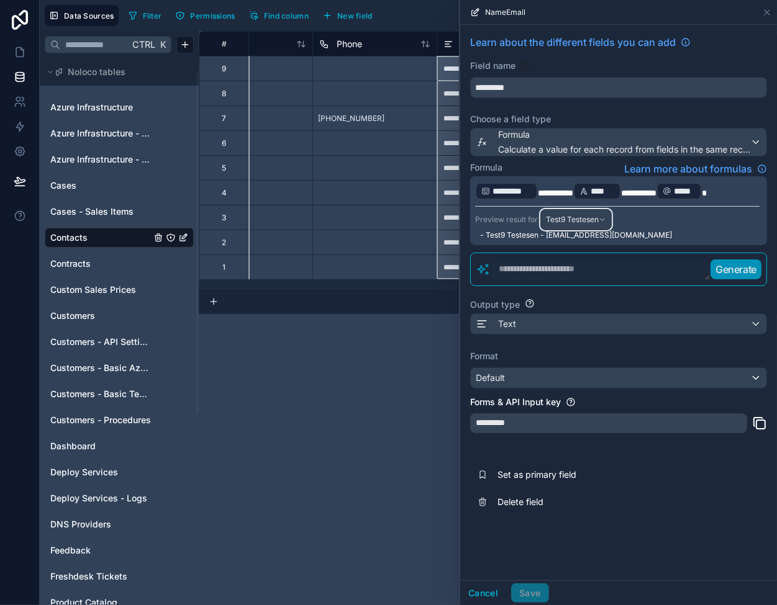
click at [592, 220] on span "Test9 Testesen" at bounding box center [572, 220] width 53 height 10
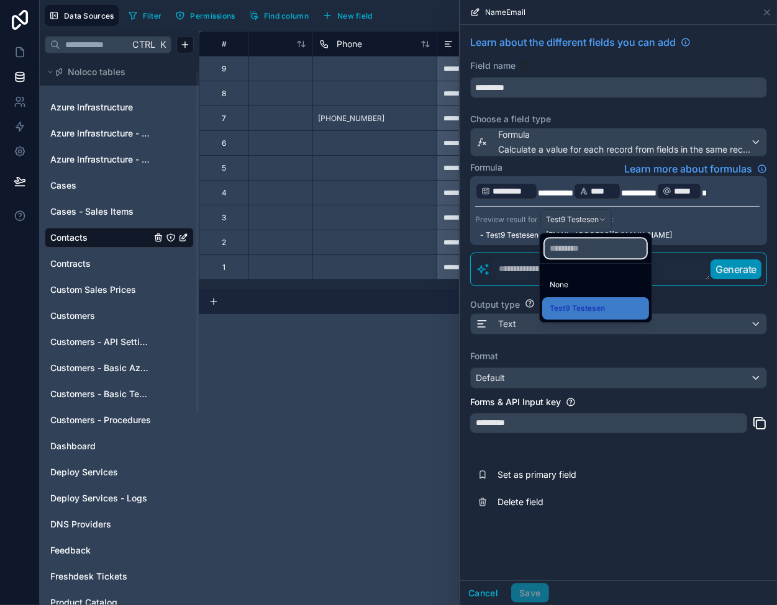
click at [594, 248] on input "text" at bounding box center [596, 248] width 102 height 20
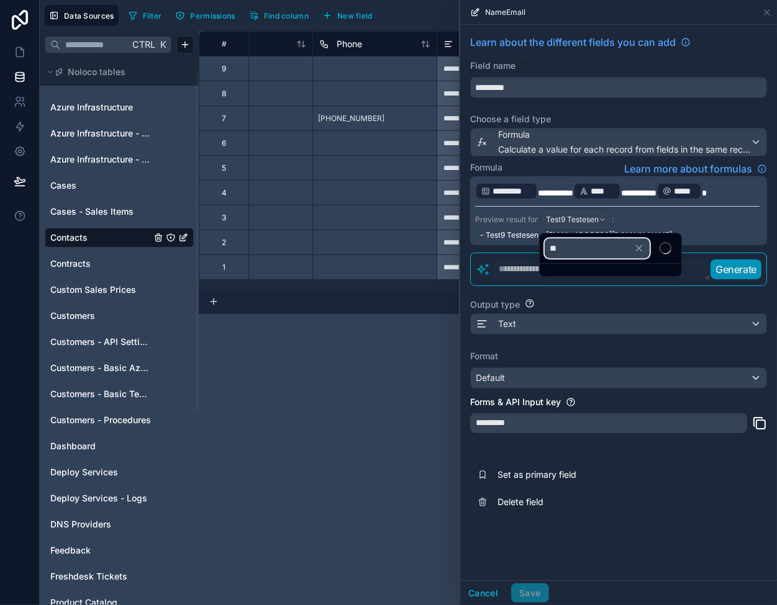
type input "**"
click at [661, 504] on div at bounding box center [618, 302] width 317 height 605
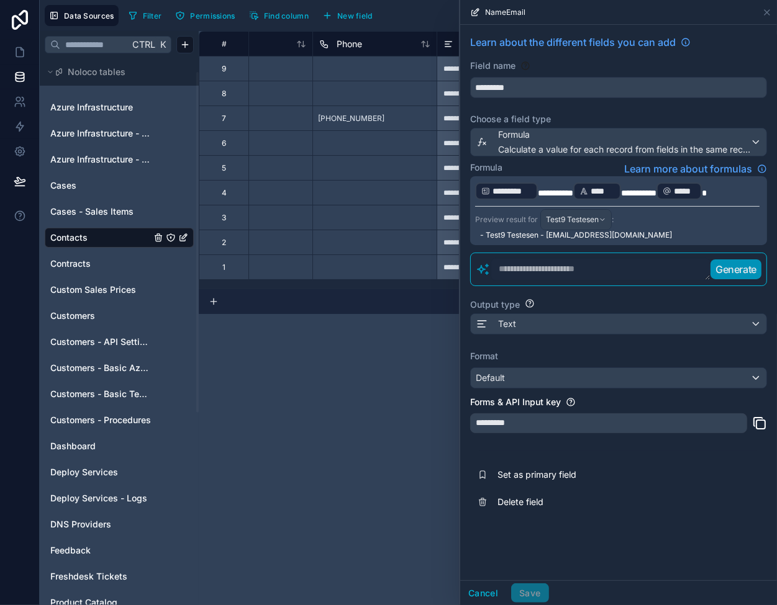
click at [770, 7] on icon at bounding box center [767, 12] width 10 height 10
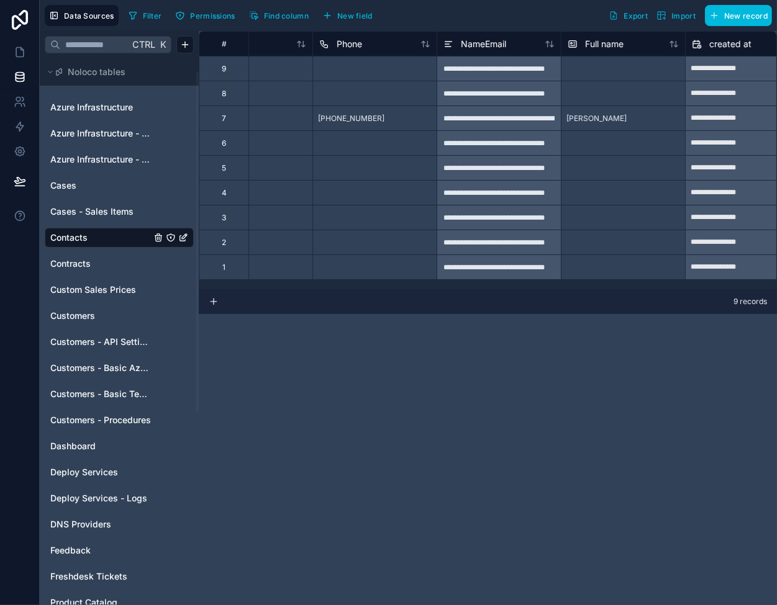
click at [614, 118] on span "Claus Neervig" at bounding box center [596, 119] width 60 height 10
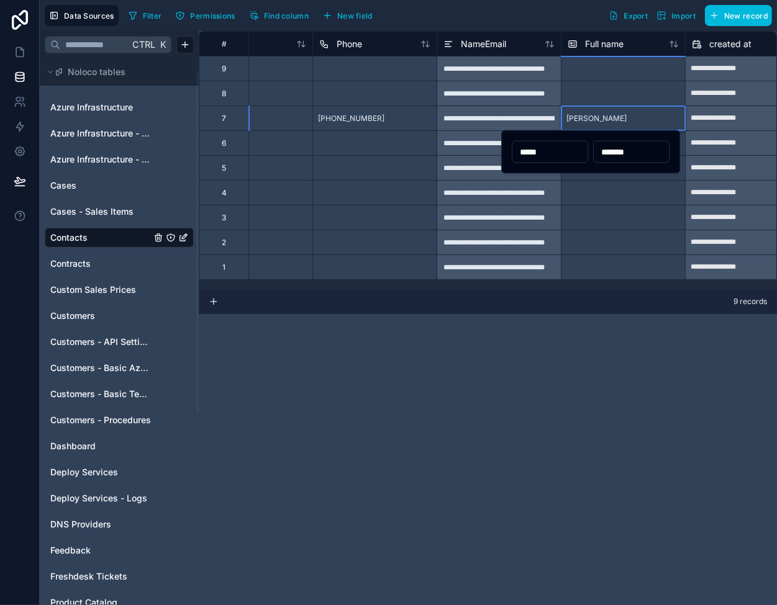
click at [618, 212] on div at bounding box center [623, 217] width 124 height 25
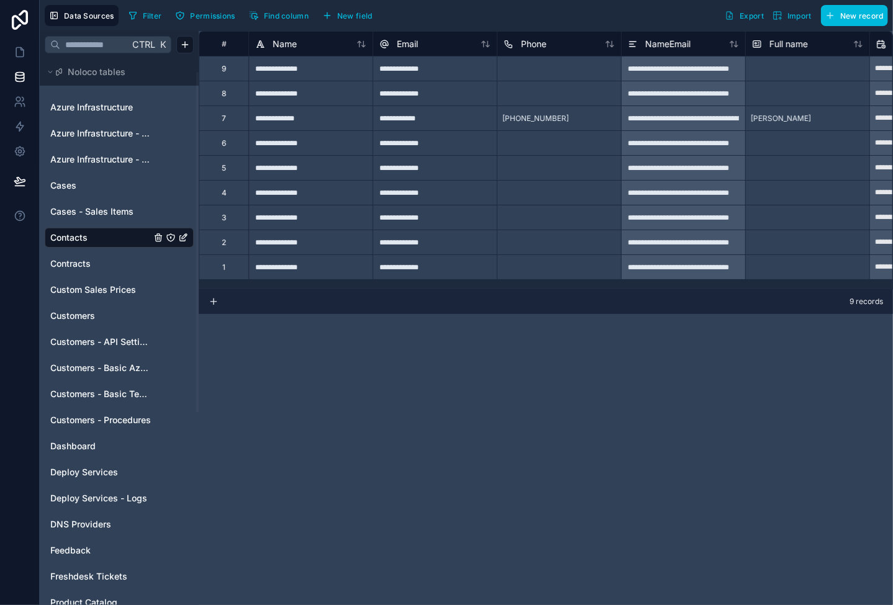
click at [291, 41] on span "Name" at bounding box center [285, 44] width 24 height 12
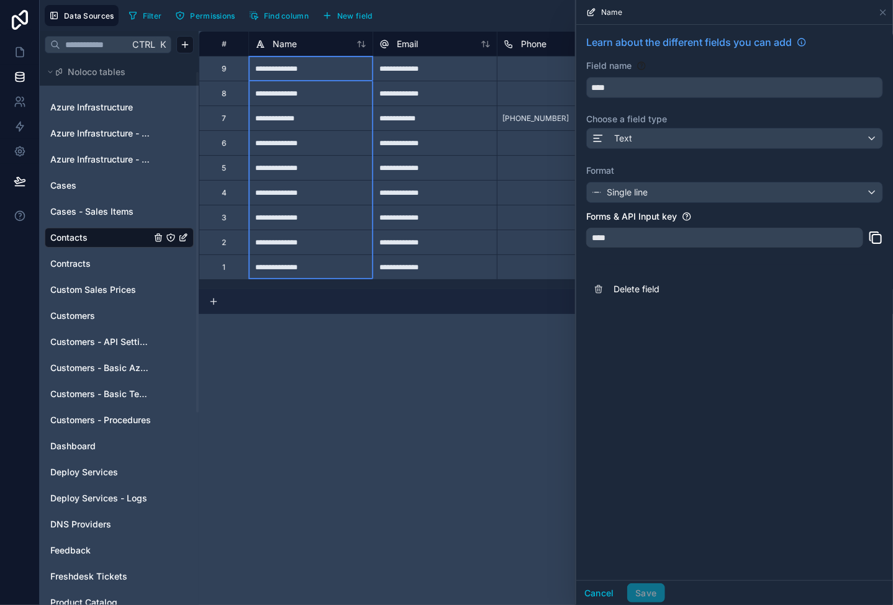
click at [640, 278] on button "Delete field" at bounding box center [734, 289] width 297 height 27
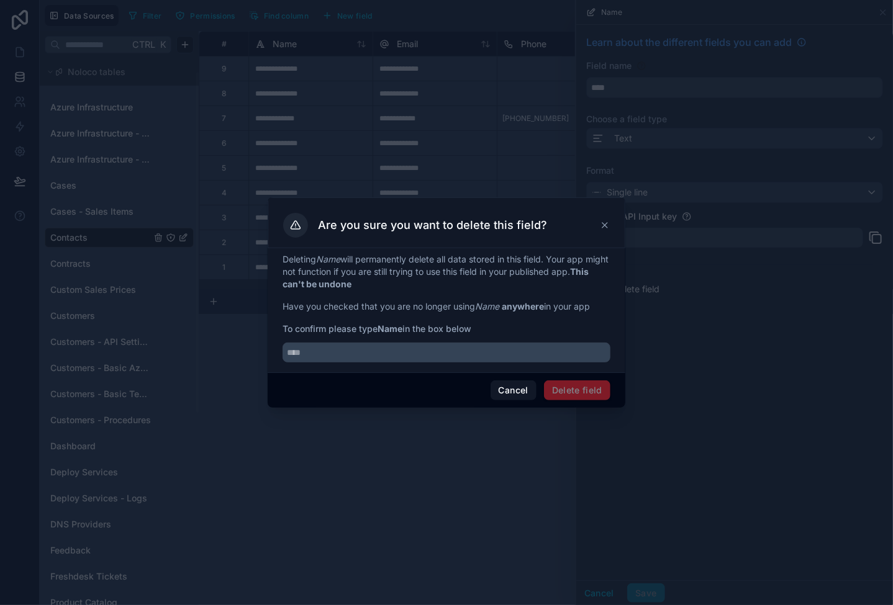
click at [522, 387] on button "Cancel" at bounding box center [514, 391] width 46 height 20
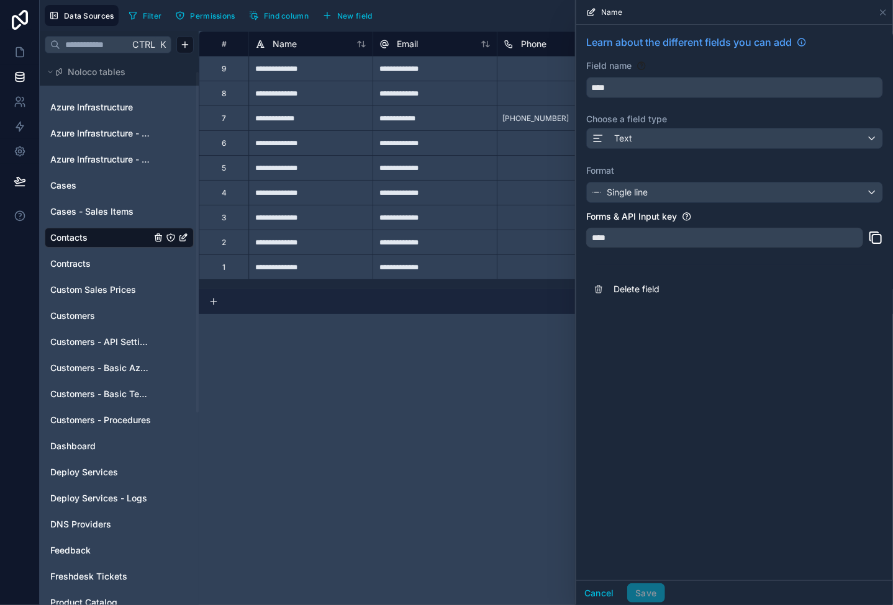
click at [504, 364] on div "**********" at bounding box center [546, 318] width 694 height 574
click at [883, 11] on icon at bounding box center [883, 12] width 10 height 10
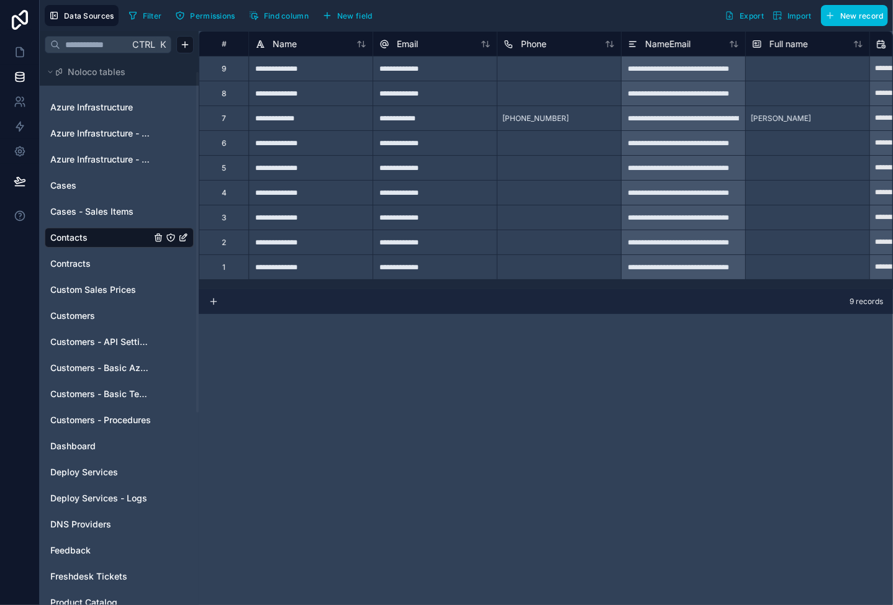
click at [785, 47] on span "Full name" at bounding box center [788, 44] width 38 height 12
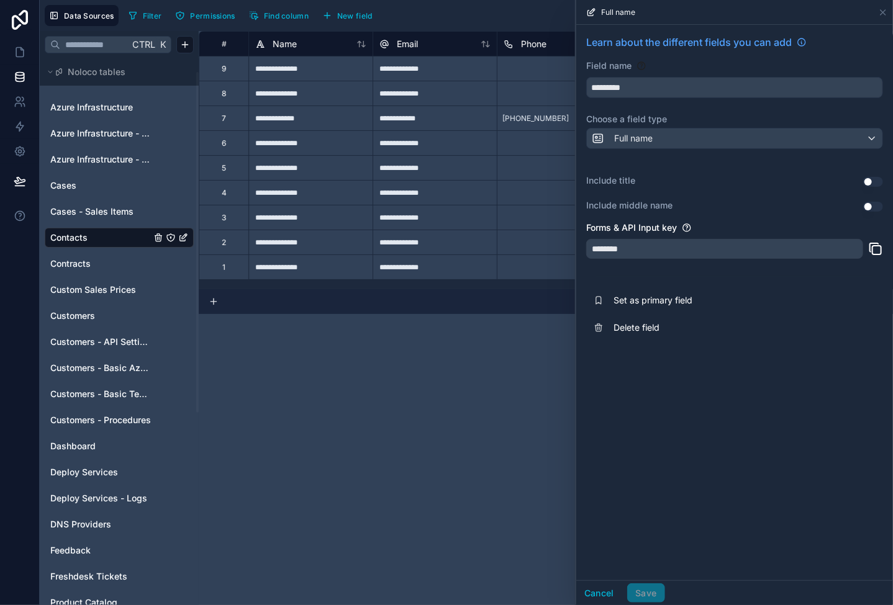
click at [631, 294] on span "Set as primary field" at bounding box center [703, 300] width 179 height 12
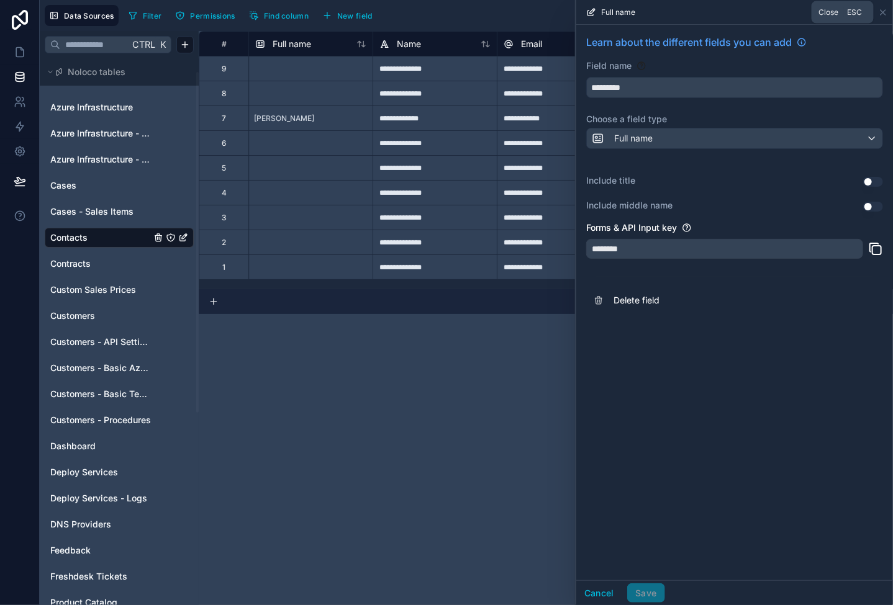
click at [882, 14] on icon at bounding box center [883, 12] width 10 height 10
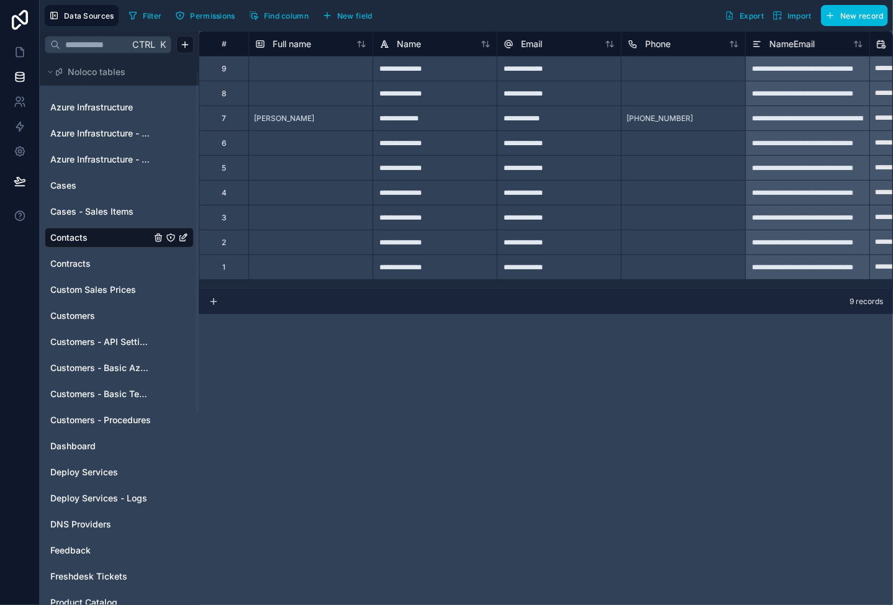
click at [782, 43] on span "NameEmail" at bounding box center [791, 44] width 45 height 12
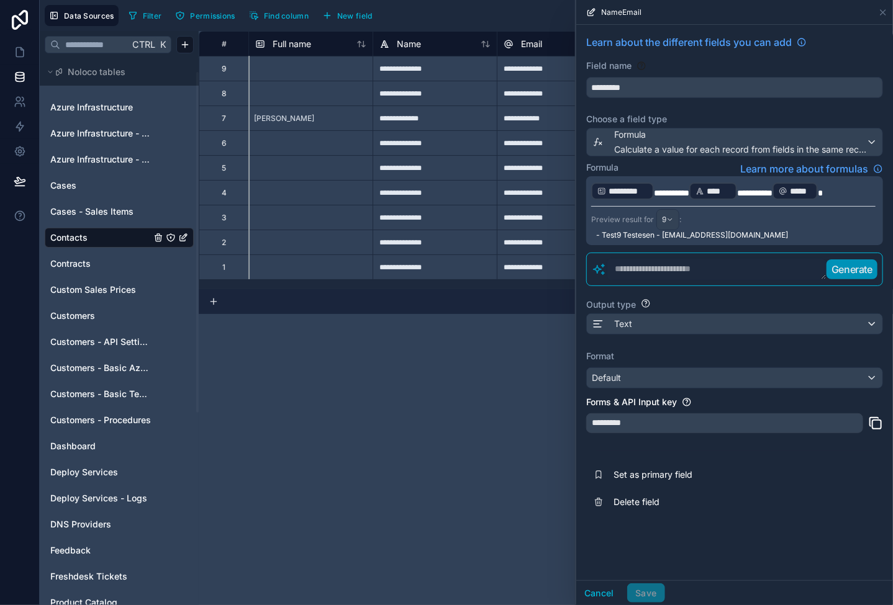
click at [645, 461] on button "Set as primary field" at bounding box center [734, 474] width 297 height 27
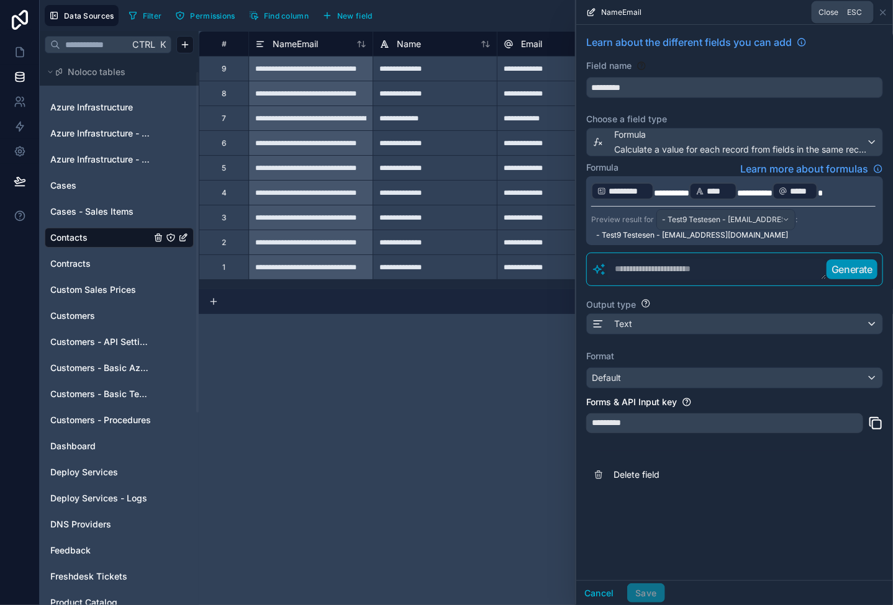
click at [884, 10] on icon at bounding box center [883, 12] width 10 height 10
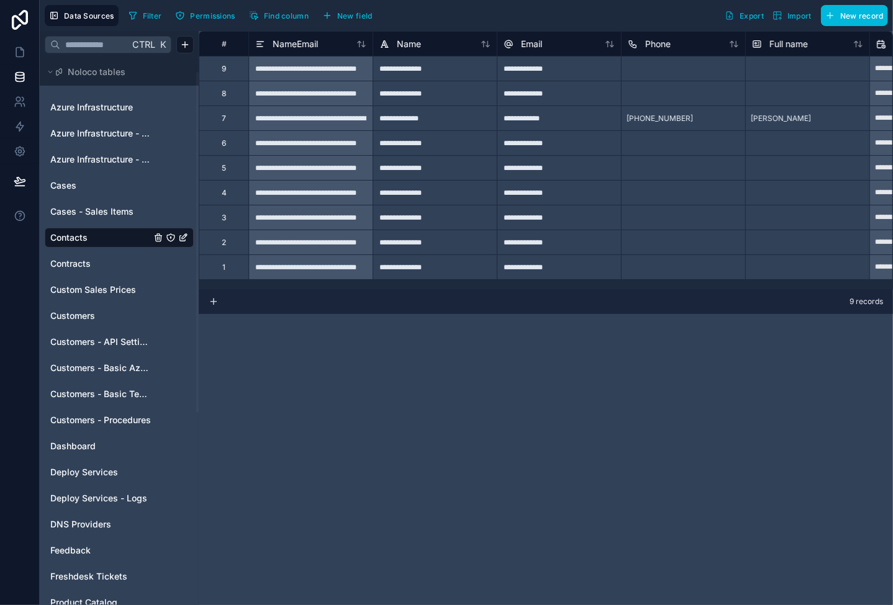
click at [278, 17] on span "Find column" at bounding box center [286, 15] width 45 height 9
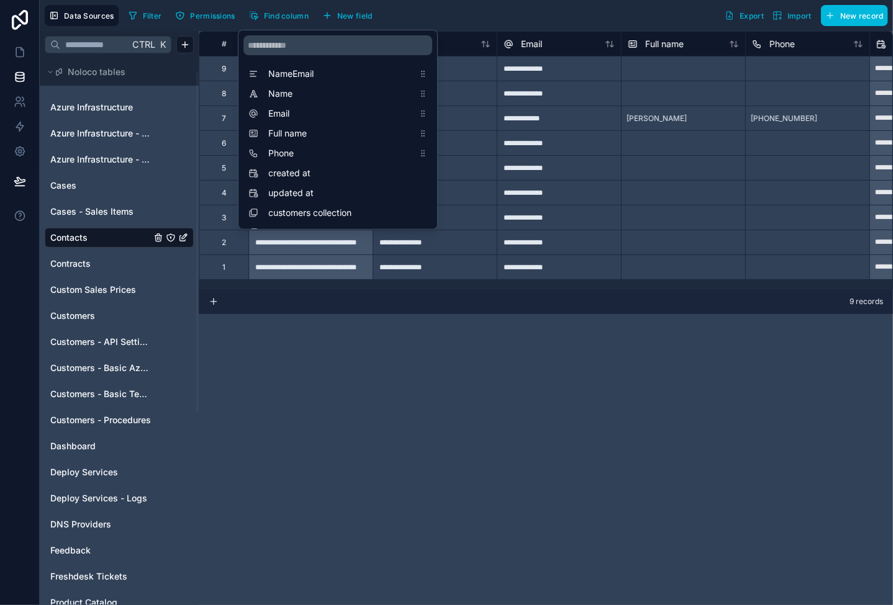
click at [443, 335] on div "**********" at bounding box center [546, 318] width 694 height 574
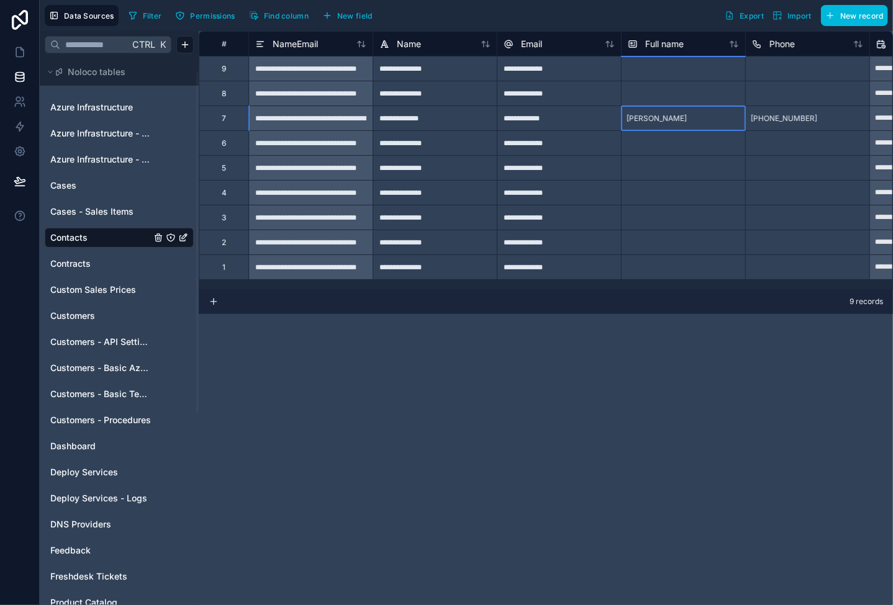
click at [626, 107] on div "Claus Neervig" at bounding box center [683, 118] width 124 height 25
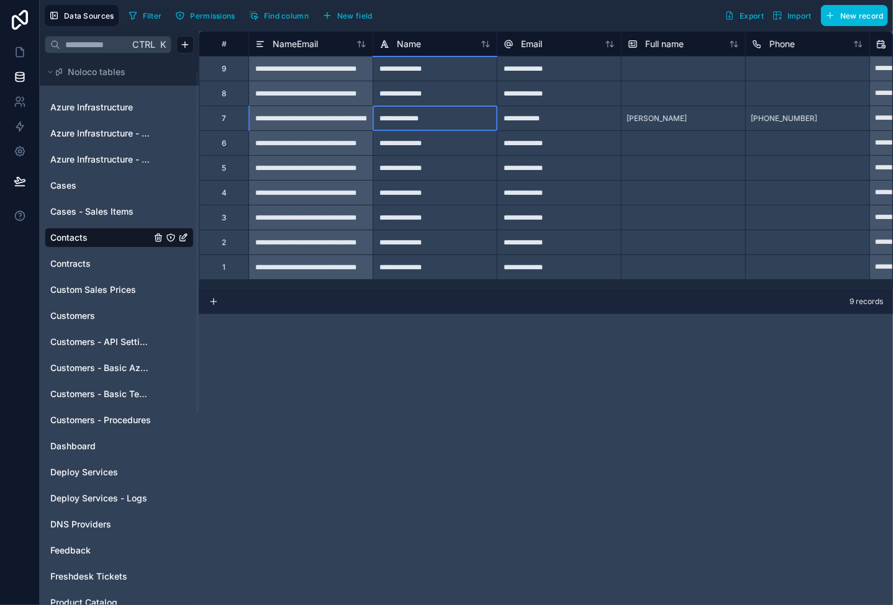
click at [479, 111] on div "**********" at bounding box center [435, 118] width 124 height 25
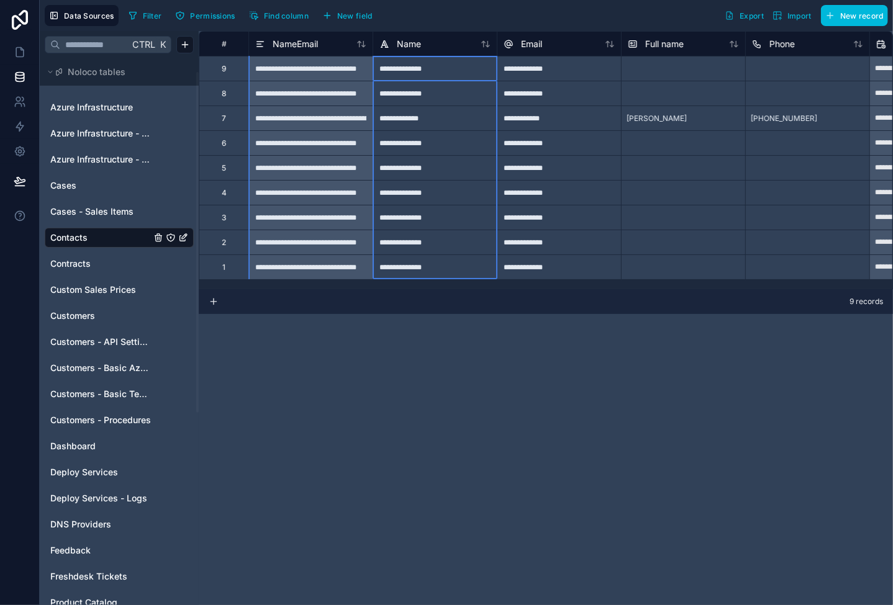
click at [416, 45] on span "Name" at bounding box center [409, 44] width 24 height 12
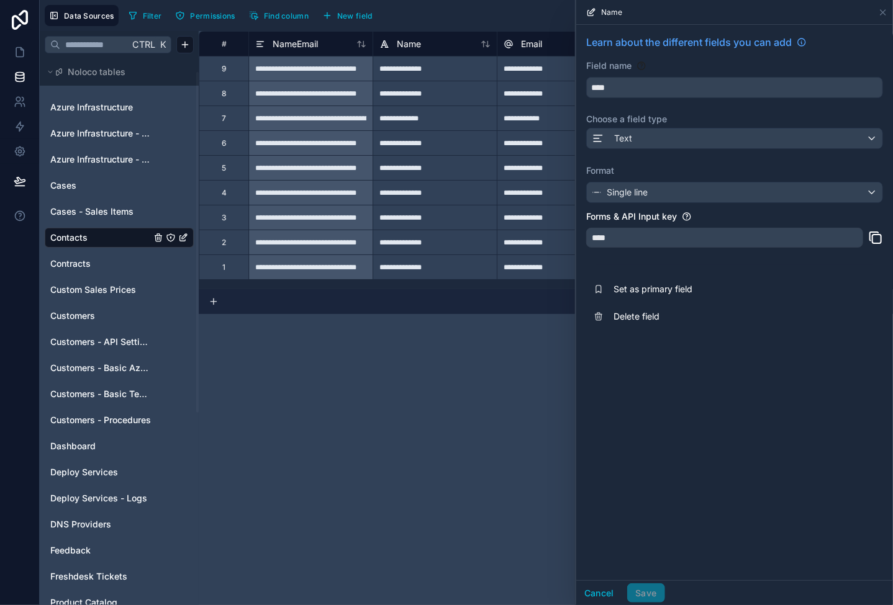
click at [635, 315] on span "Delete field" at bounding box center [703, 316] width 179 height 12
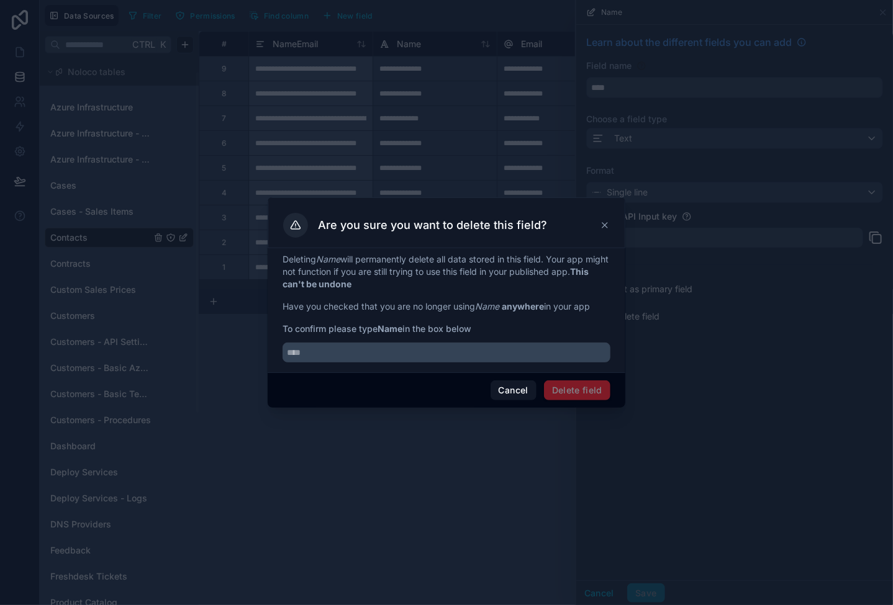
click at [391, 323] on span "To confirm please type Name in the box below" at bounding box center [447, 329] width 328 height 12
copy span "Name"
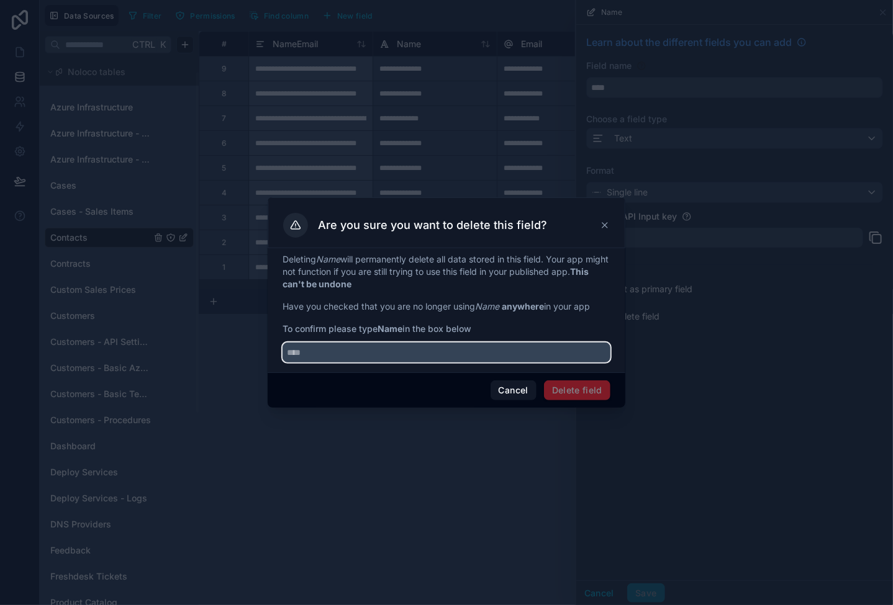
click at [371, 354] on input "text" at bounding box center [447, 353] width 328 height 20
paste input "****"
type input "****"
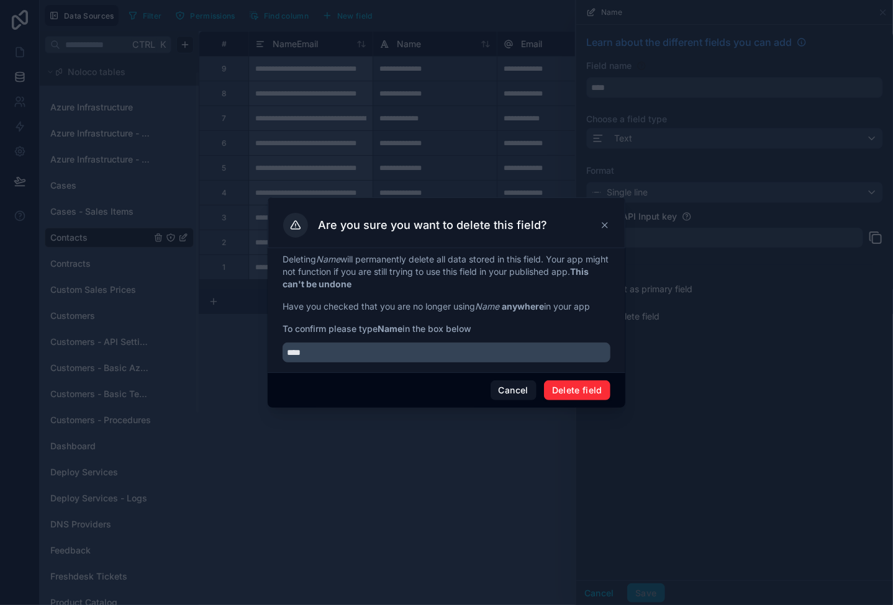
click at [604, 387] on button "Delete field" at bounding box center [577, 391] width 66 height 20
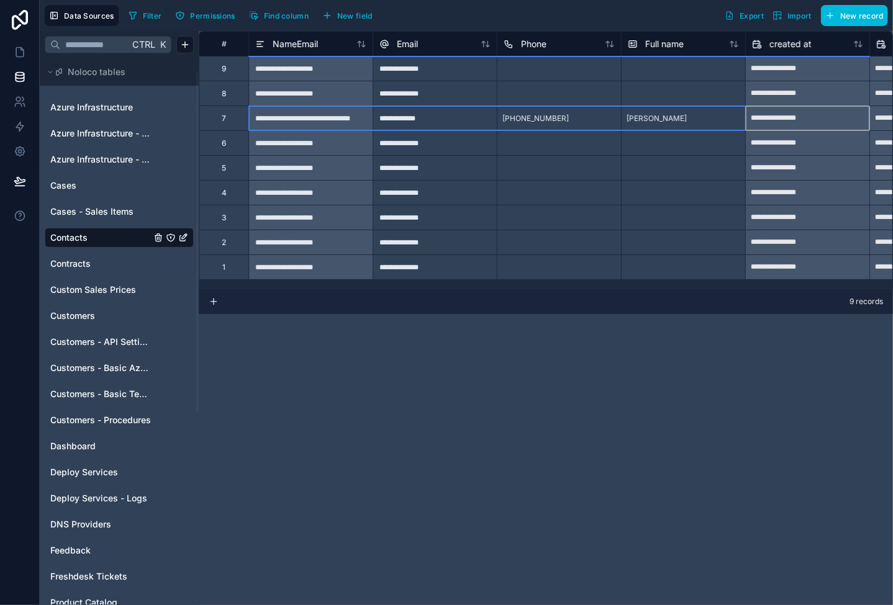
drag, startPoint x: 782, startPoint y: 122, endPoint x: 345, endPoint y: 115, distance: 436.6
click at [345, 115] on div "**********" at bounding box center [845, 118] width 1292 height 25
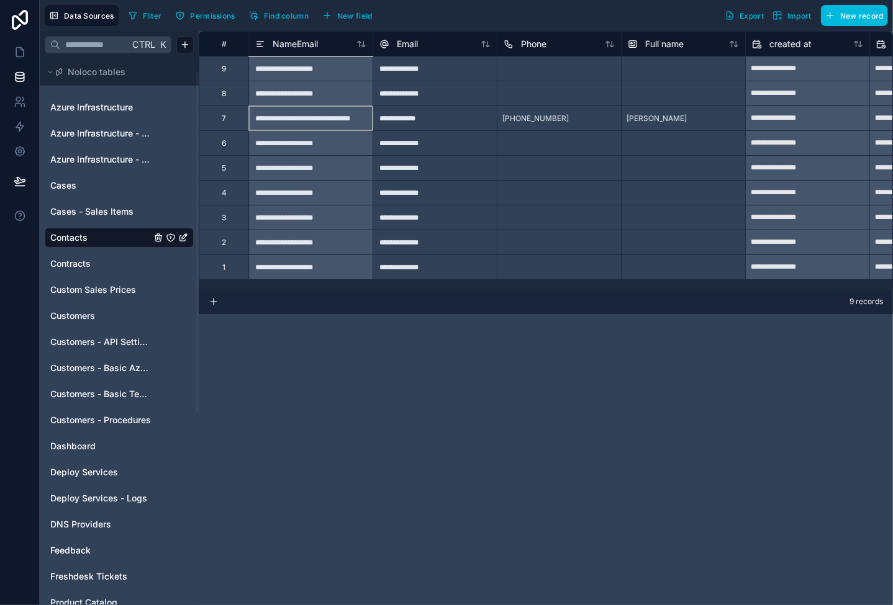
click at [345, 115] on div "**********" at bounding box center [310, 118] width 124 height 25
click at [528, 121] on span "+45 5454545" at bounding box center [535, 119] width 66 height 10
click at [669, 121] on span "Claus Neervig" at bounding box center [657, 119] width 60 height 10
click at [277, 11] on span "Find column" at bounding box center [286, 15] width 45 height 9
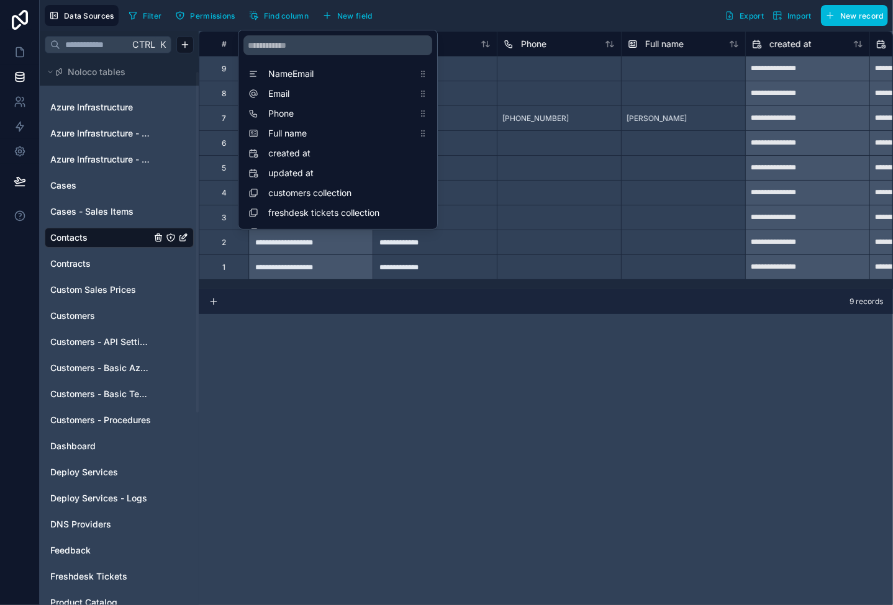
drag, startPoint x: 338, startPoint y: 357, endPoint x: 333, endPoint y: 330, distance: 27.8
click at [339, 360] on div "**********" at bounding box center [546, 318] width 694 height 574
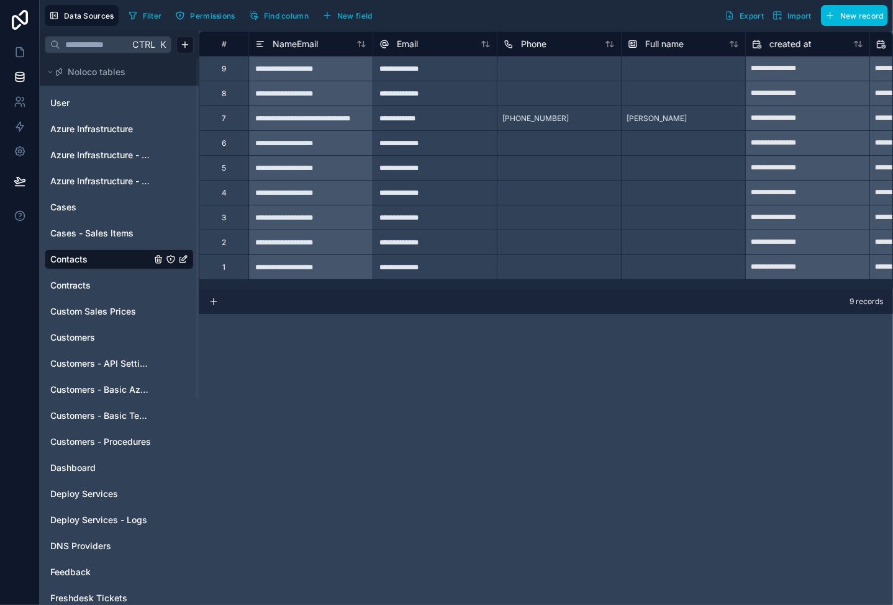
click at [273, 17] on span "Find column" at bounding box center [286, 15] width 45 height 9
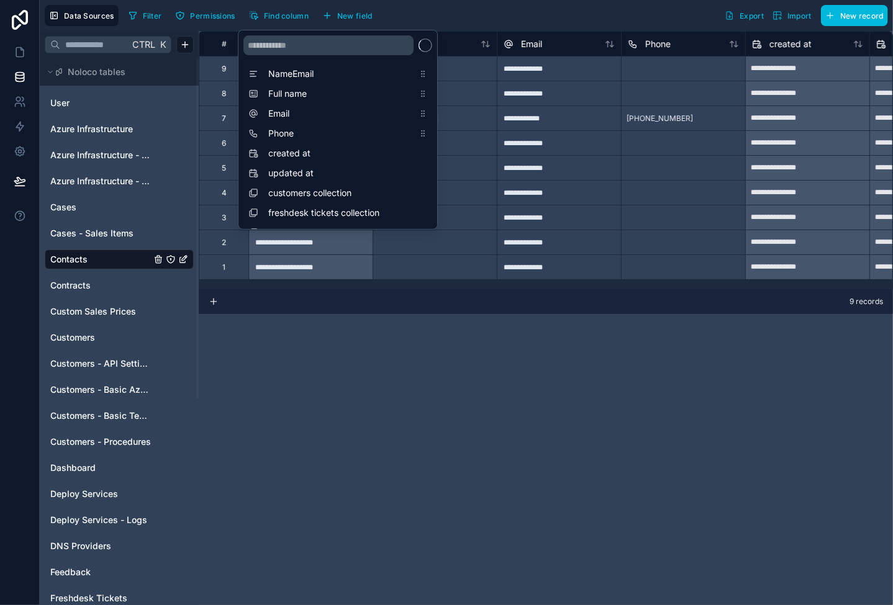
click at [412, 378] on div "**********" at bounding box center [546, 318] width 694 height 574
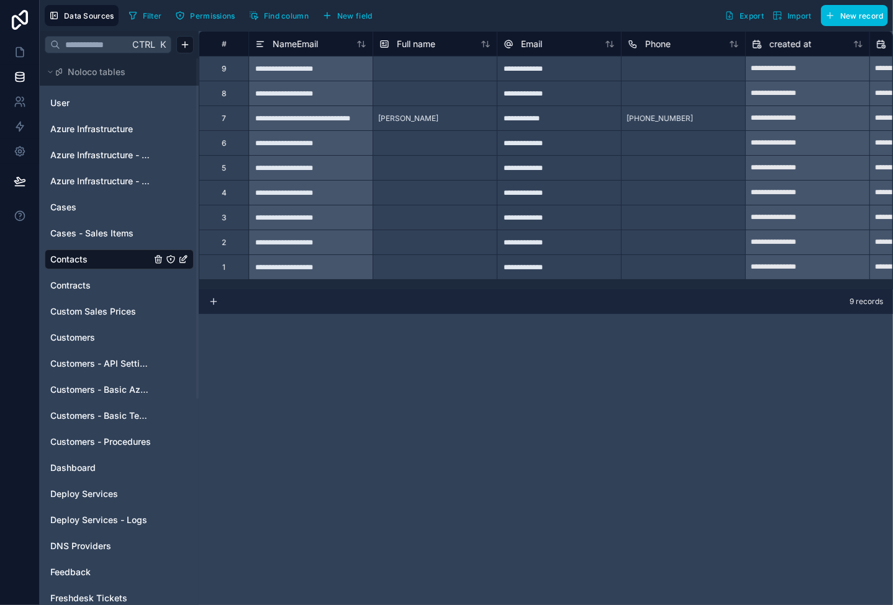
click at [299, 47] on span "NameEmail" at bounding box center [295, 44] width 45 height 12
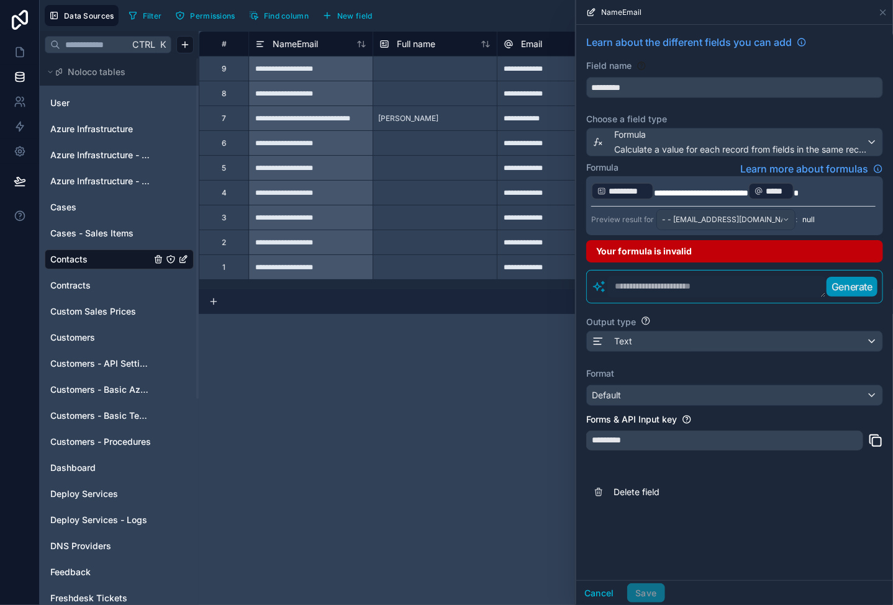
click at [686, 192] on span "*********" at bounding box center [671, 193] width 35 height 9
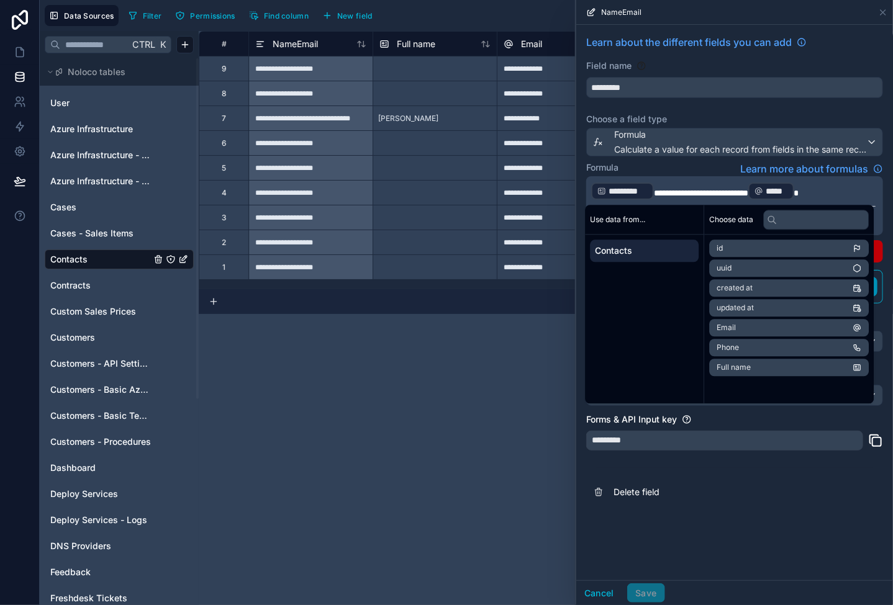
click at [686, 191] on span "*********" at bounding box center [671, 193] width 35 height 9
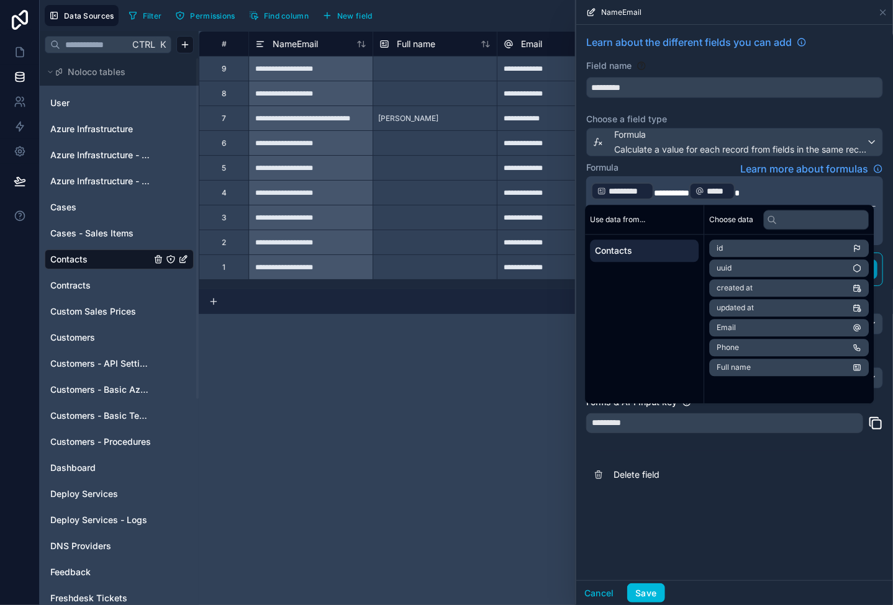
click at [661, 586] on button "Save" at bounding box center [645, 594] width 37 height 20
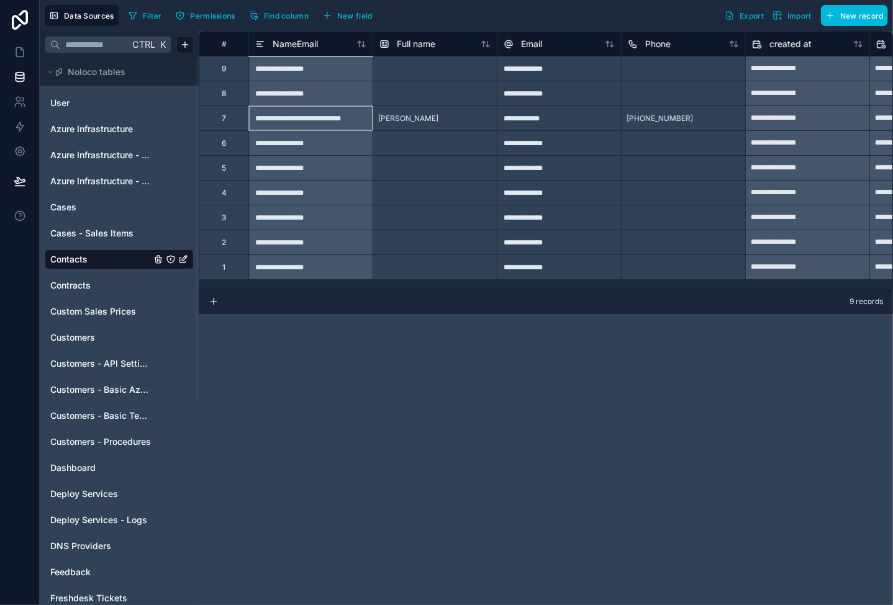
click at [304, 118] on div "**********" at bounding box center [310, 118] width 124 height 25
click at [301, 47] on span "NameEmail" at bounding box center [295, 44] width 45 height 12
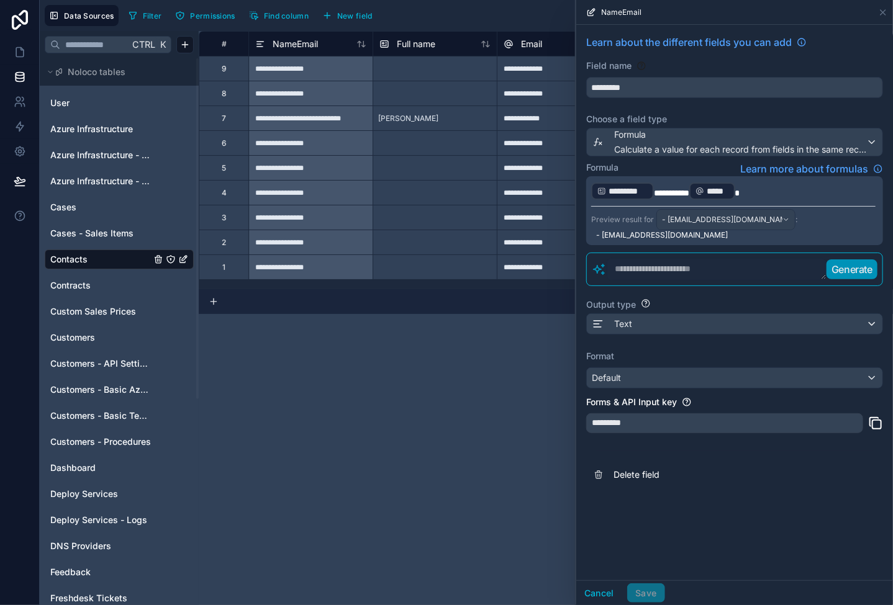
click at [676, 192] on span "*********" at bounding box center [671, 193] width 35 height 9
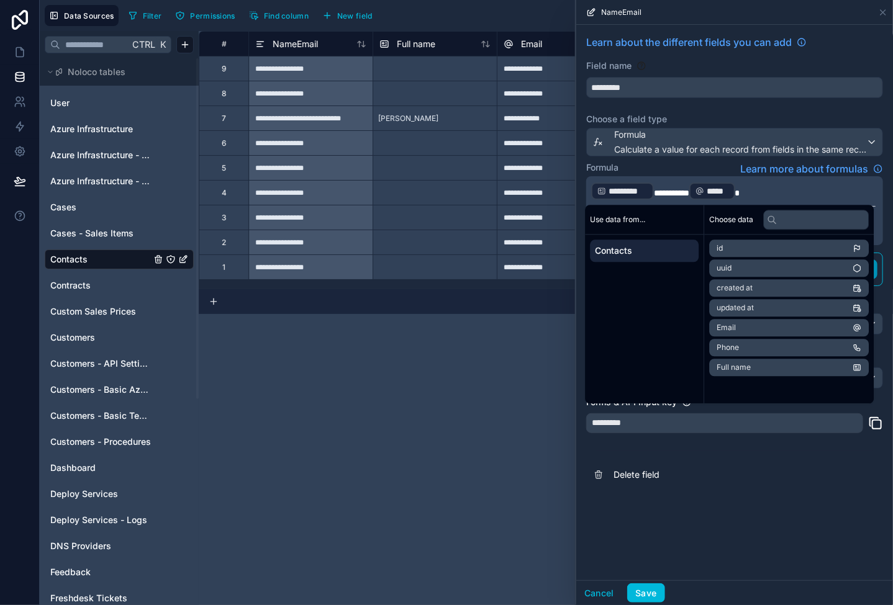
click at [642, 594] on button "Save" at bounding box center [645, 594] width 37 height 20
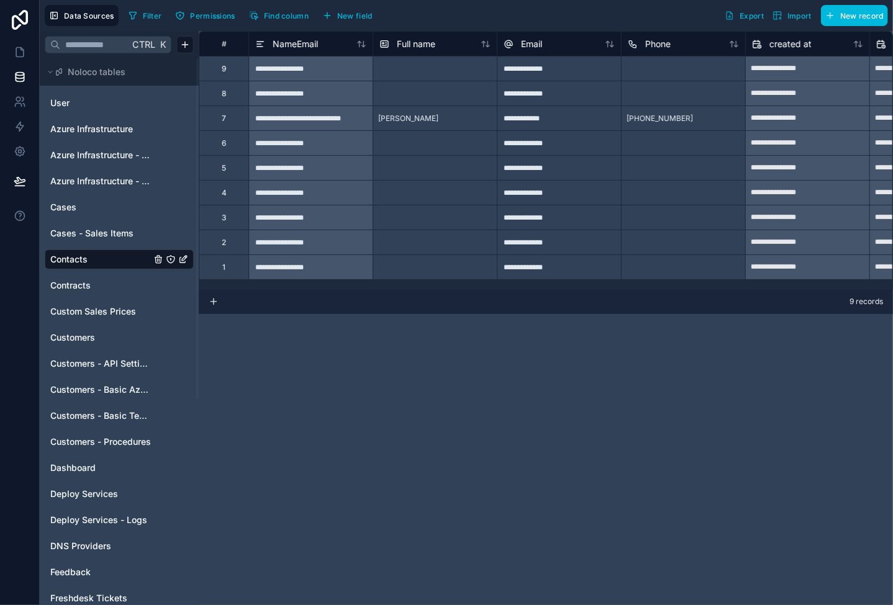
click at [426, 146] on div at bounding box center [435, 142] width 124 height 25
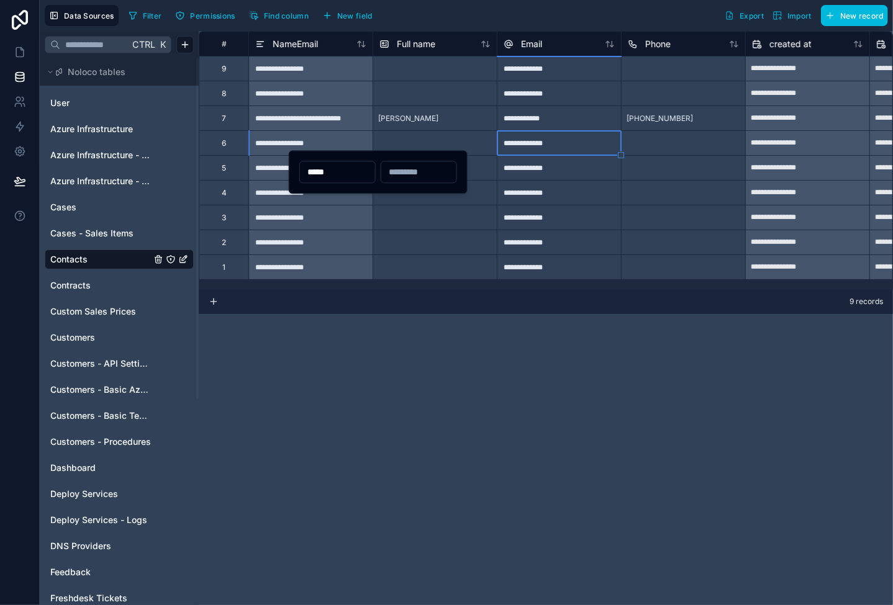
type input "*****"
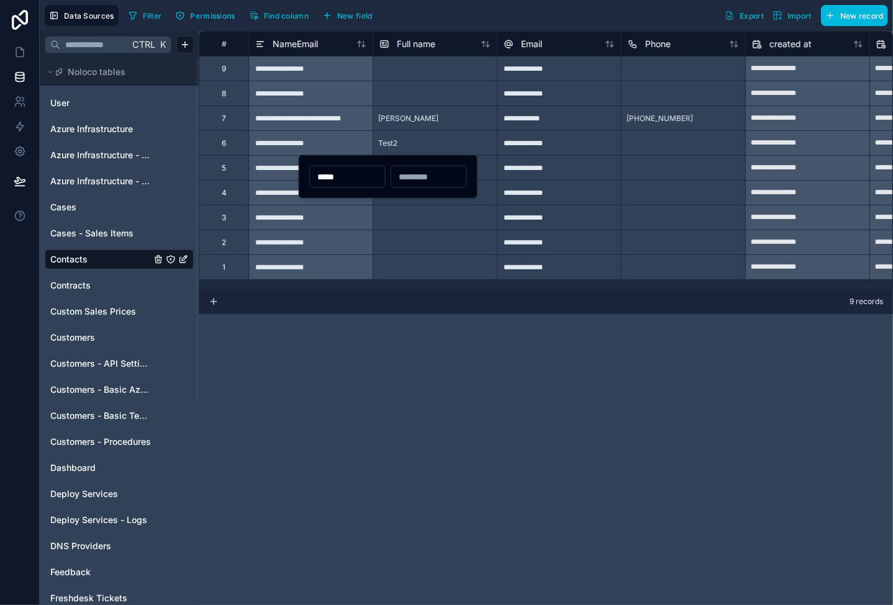
click at [411, 168] on input "text" at bounding box center [428, 176] width 75 height 17
click at [414, 220] on div at bounding box center [435, 217] width 124 height 25
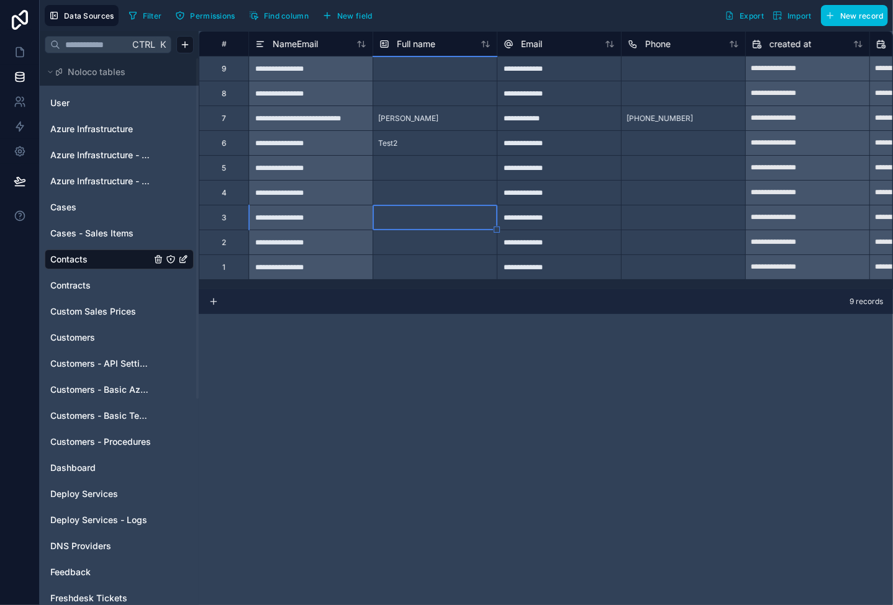
click at [402, 164] on div at bounding box center [435, 167] width 124 height 25
click at [399, 141] on div "Test2" at bounding box center [387, 144] width 29 height 20
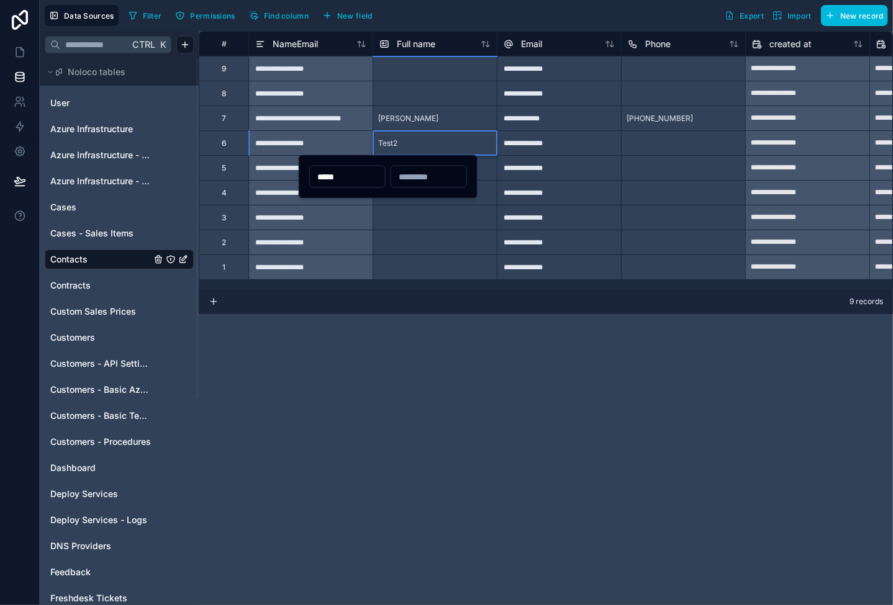
click at [399, 69] on div at bounding box center [435, 68] width 124 height 25
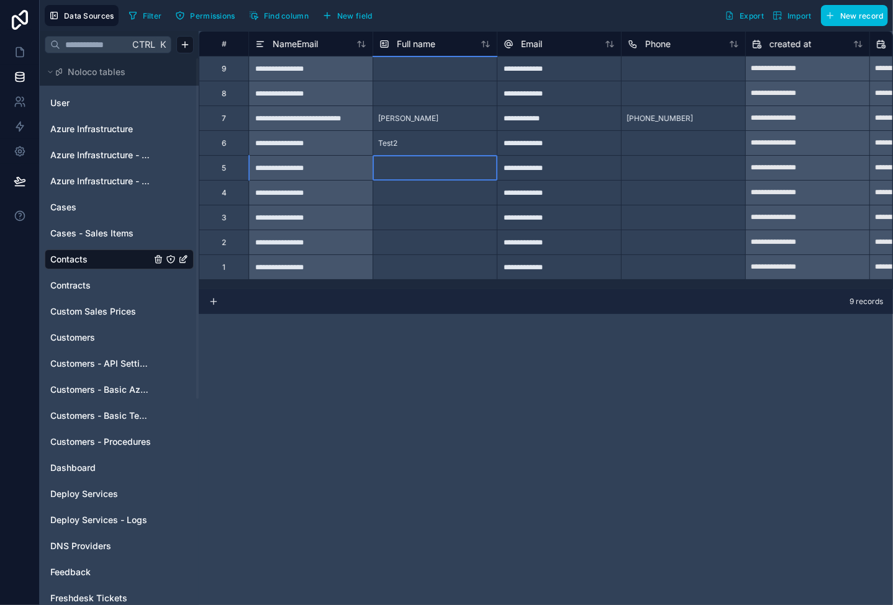
click at [412, 169] on div at bounding box center [435, 167] width 124 height 25
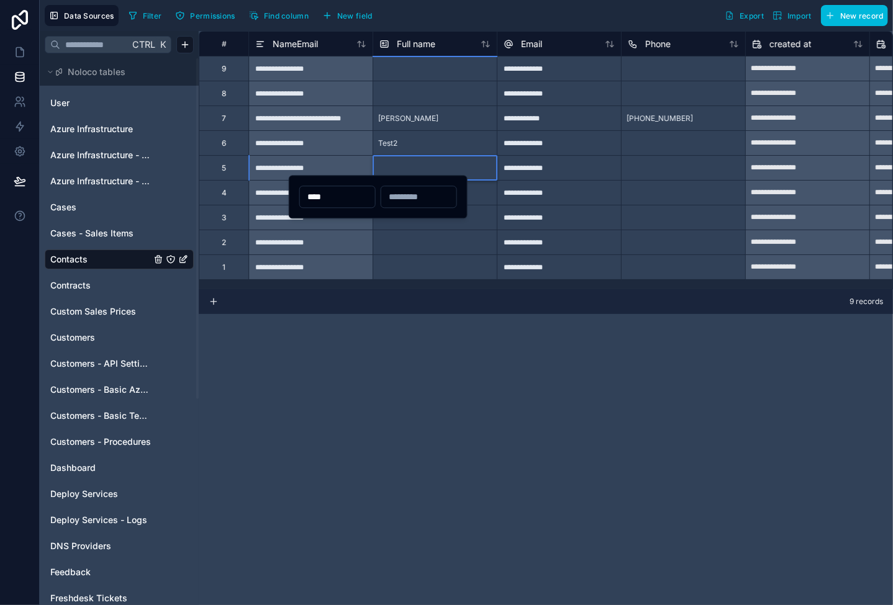
type input "*****"
click at [474, 160] on div at bounding box center [435, 167] width 124 height 25
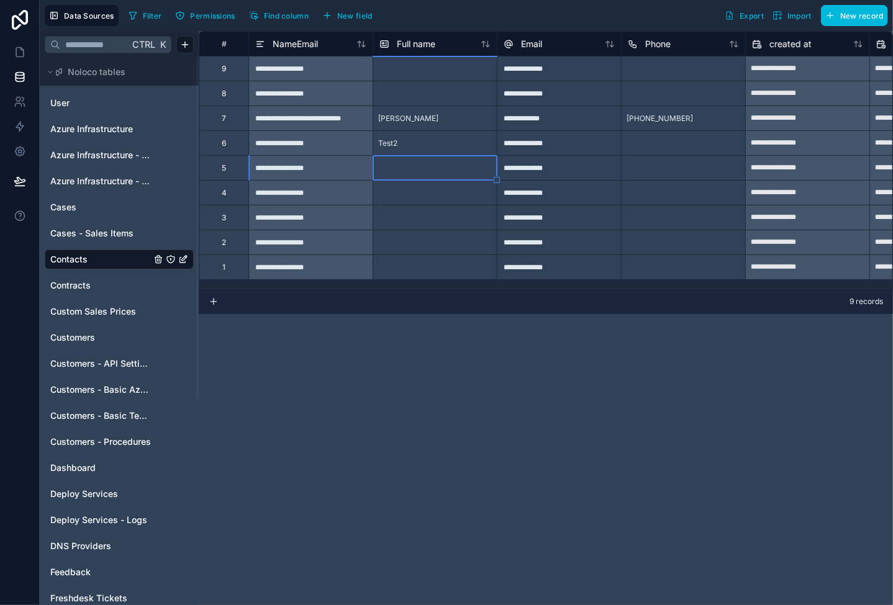
click at [449, 168] on div at bounding box center [435, 167] width 124 height 25
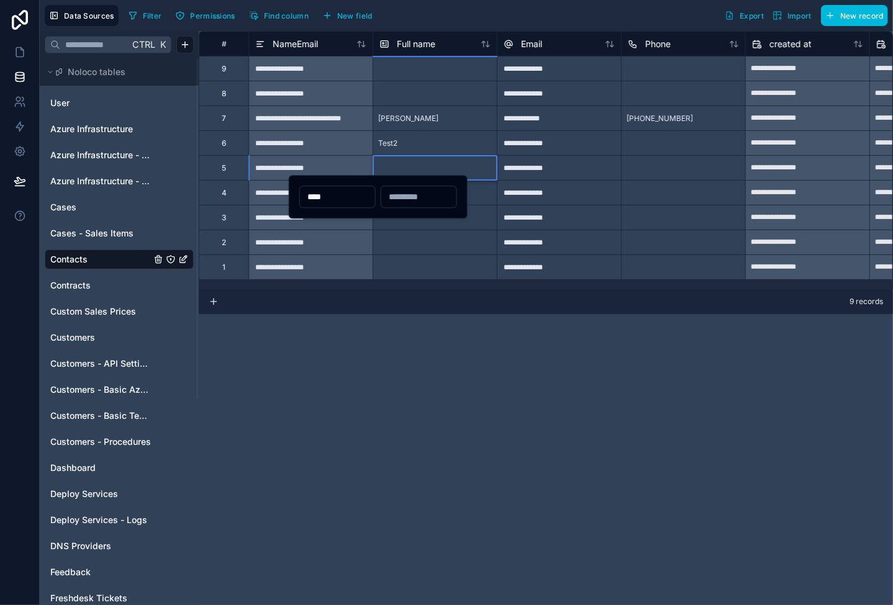
type input "*****"
click at [494, 197] on div at bounding box center [435, 192] width 124 height 25
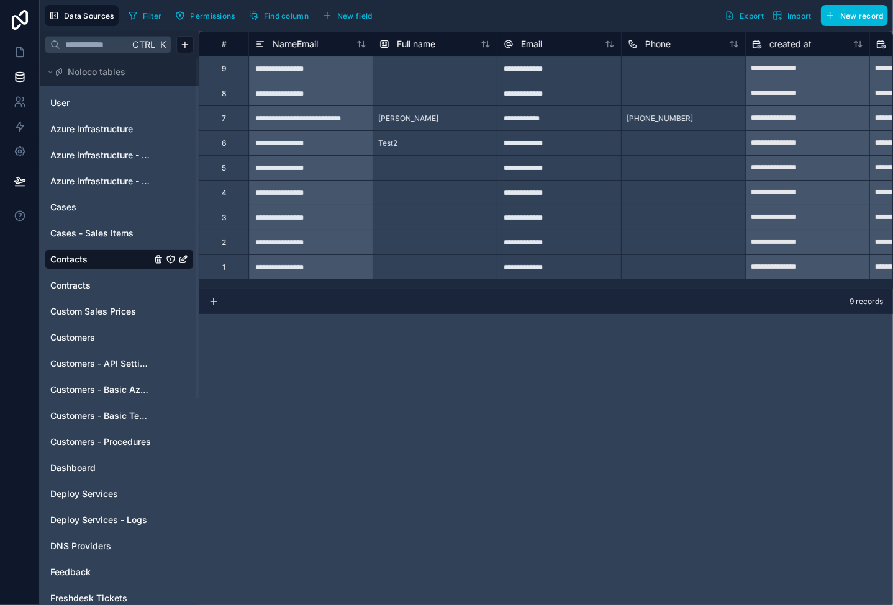
click at [297, 121] on div "**********" at bounding box center [310, 118] width 124 height 25
click at [308, 342] on div "**********" at bounding box center [546, 318] width 694 height 574
click at [109, 224] on div "Cases - Sales Items" at bounding box center [119, 234] width 149 height 20
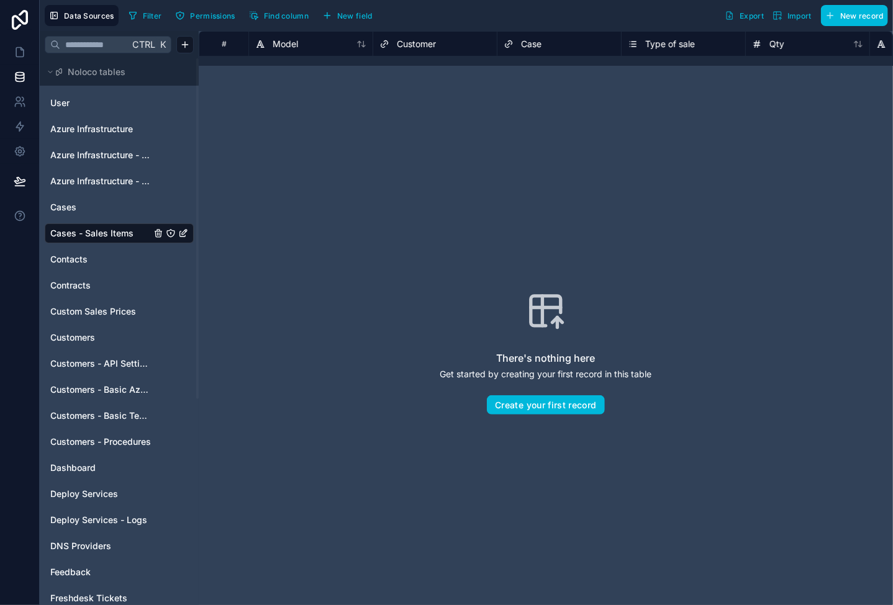
click at [110, 258] on link "Contacts" at bounding box center [100, 259] width 101 height 12
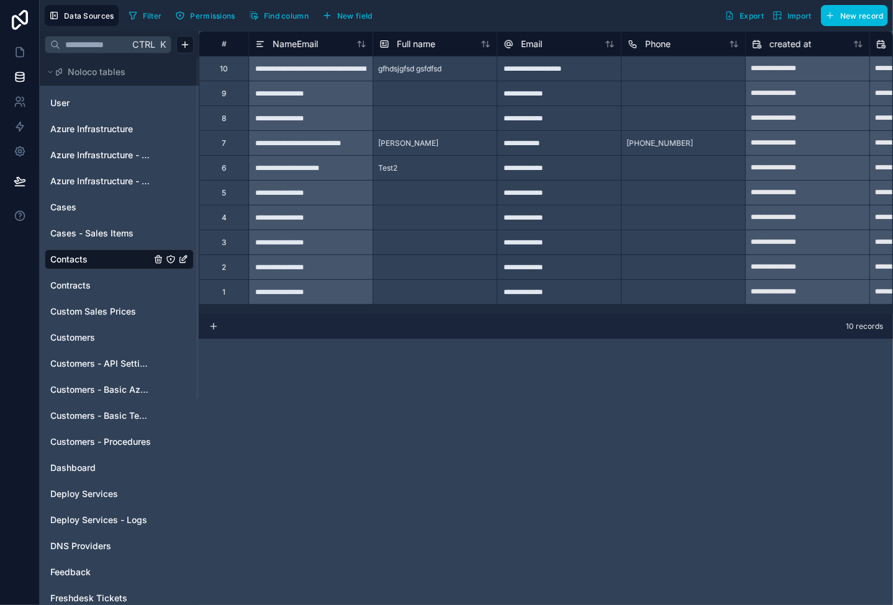
click at [428, 71] on span "gfhdsjgfsd gsfdfsd" at bounding box center [409, 69] width 63 height 10
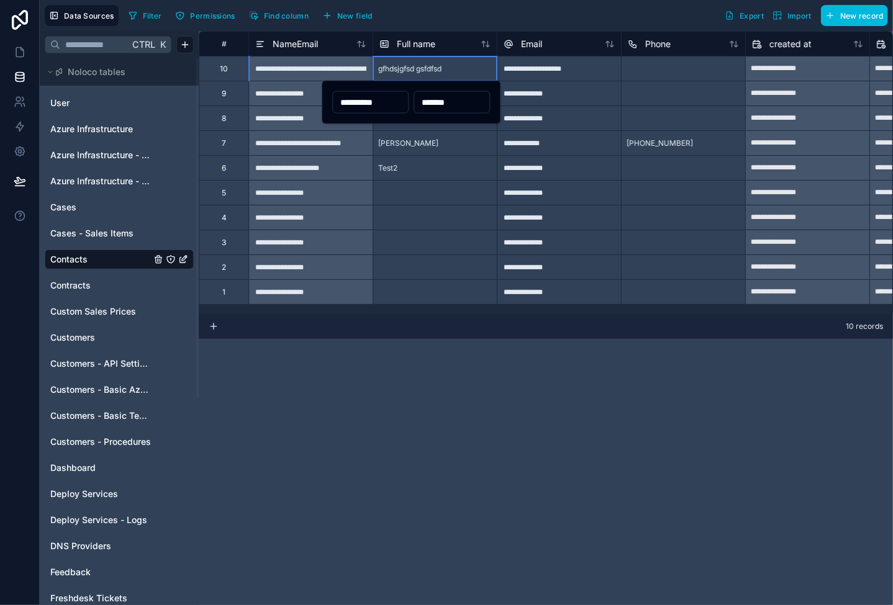
click at [445, 180] on div at bounding box center [435, 192] width 124 height 25
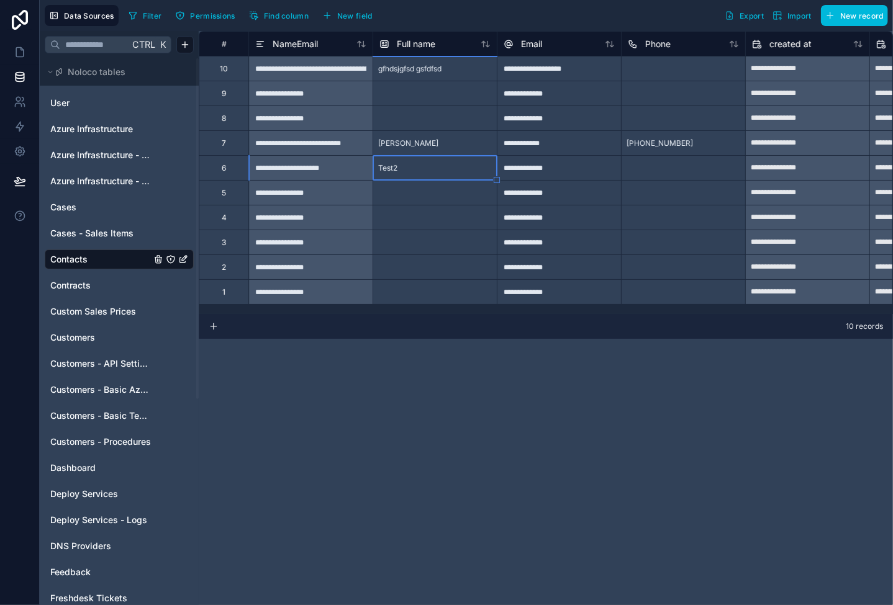
click at [397, 75] on div "gfhdsjgfsd gsfdfsd" at bounding box center [409, 69] width 73 height 20
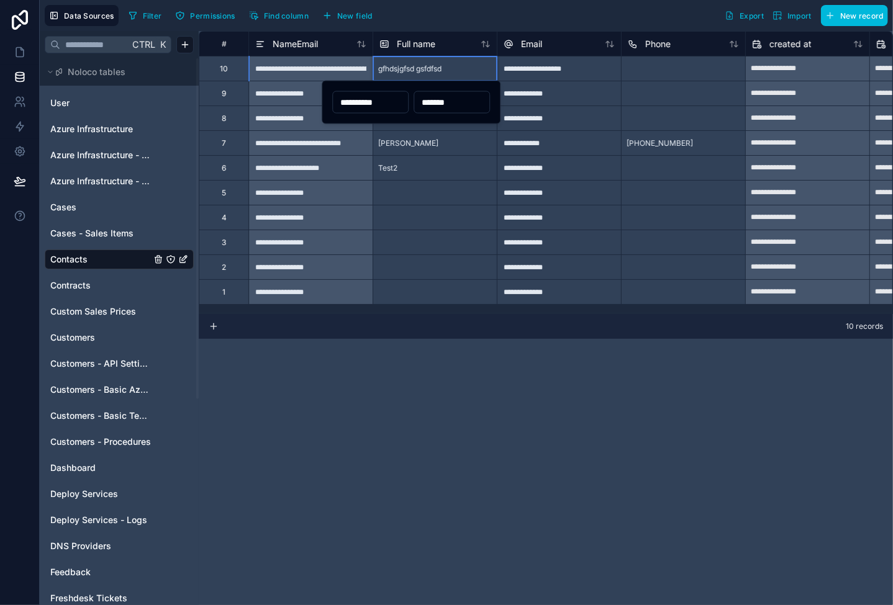
click at [397, 75] on div "gfhdsjgfsd gsfdfsd" at bounding box center [409, 69] width 73 height 20
click at [413, 210] on div at bounding box center [435, 217] width 124 height 25
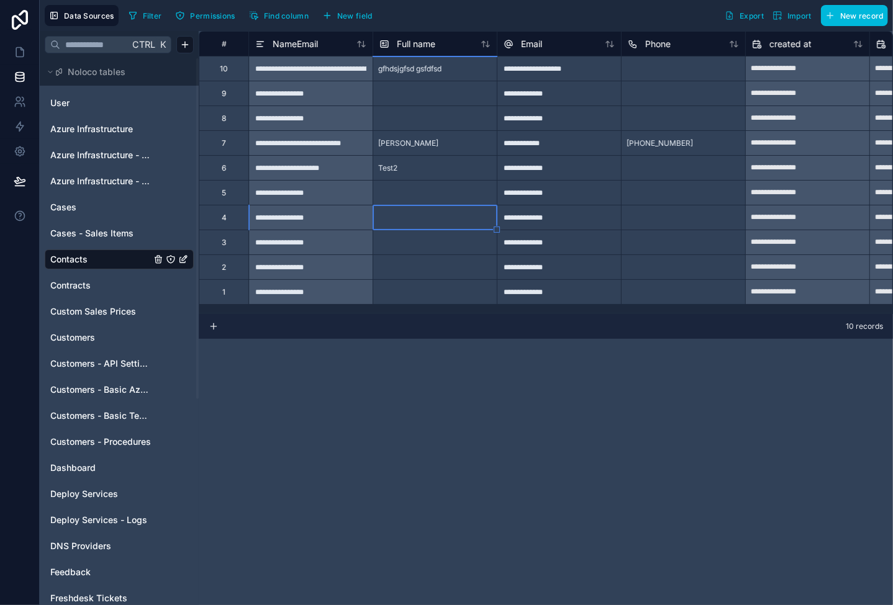
click at [337, 136] on div "**********" at bounding box center [310, 142] width 124 height 25
click at [419, 138] on span "Claus Neervig" at bounding box center [408, 143] width 60 height 10
click at [315, 148] on div "**********" at bounding box center [310, 142] width 124 height 25
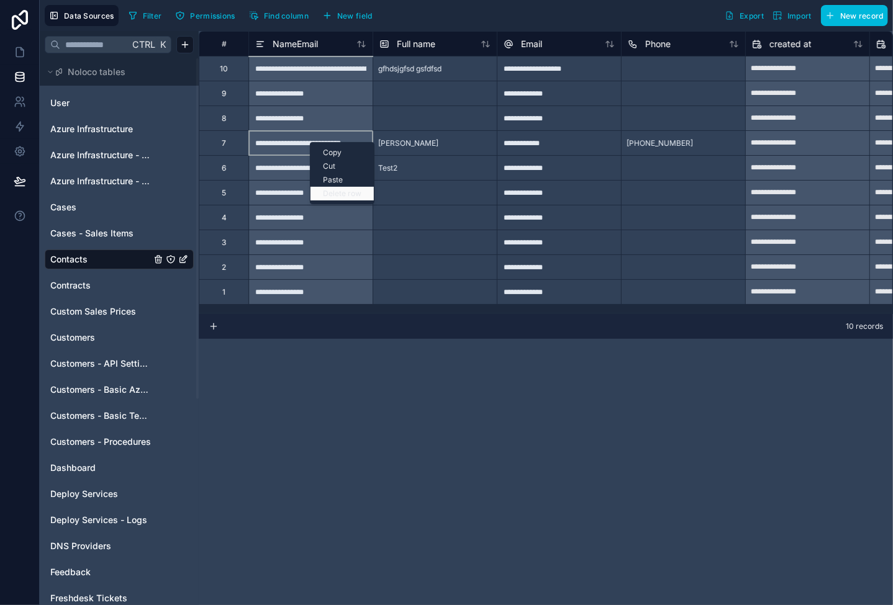
click at [357, 190] on div "Delete row" at bounding box center [341, 194] width 63 height 14
type input "**********"
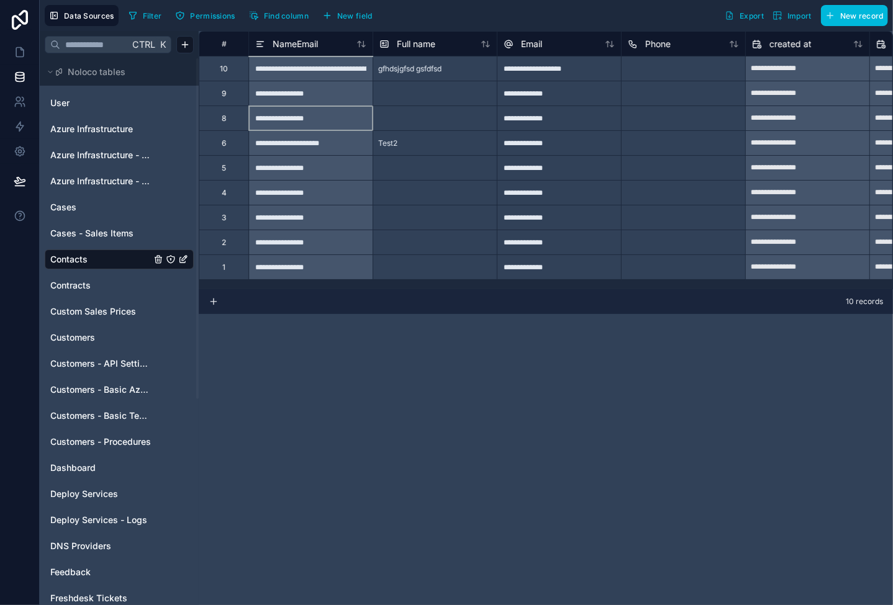
click at [343, 106] on div "**********" at bounding box center [310, 118] width 124 height 25
click at [335, 178] on div "**********" at bounding box center [310, 167] width 124 height 25
click at [344, 116] on div "Delete row" at bounding box center [348, 121] width 63 height 14
type input "**********"
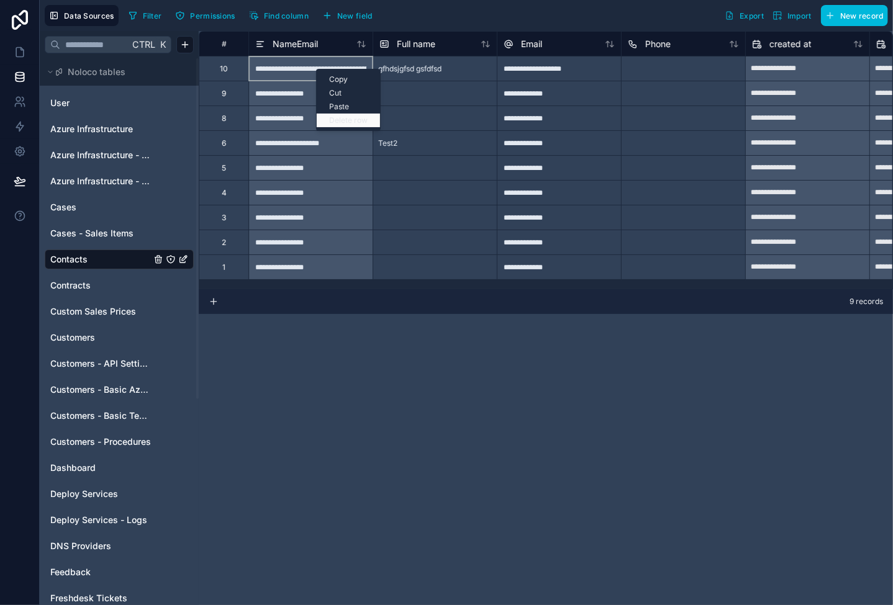
type input "**********"
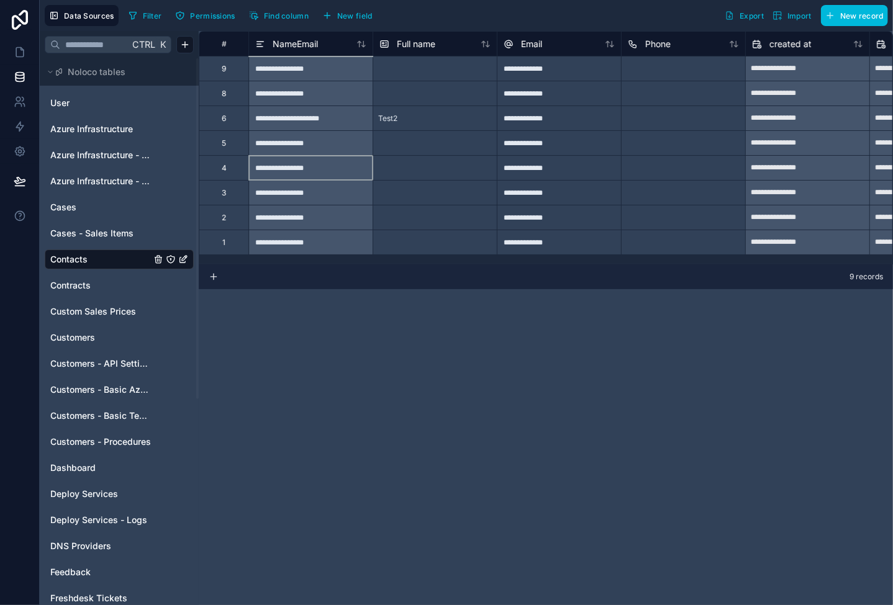
click at [320, 158] on div "**********" at bounding box center [310, 167] width 124 height 25
drag, startPoint x: 314, startPoint y: 67, endPoint x: 309, endPoint y: 236, distance: 169.0
click at [309, 236] on div "**********" at bounding box center [845, 143] width 1292 height 224
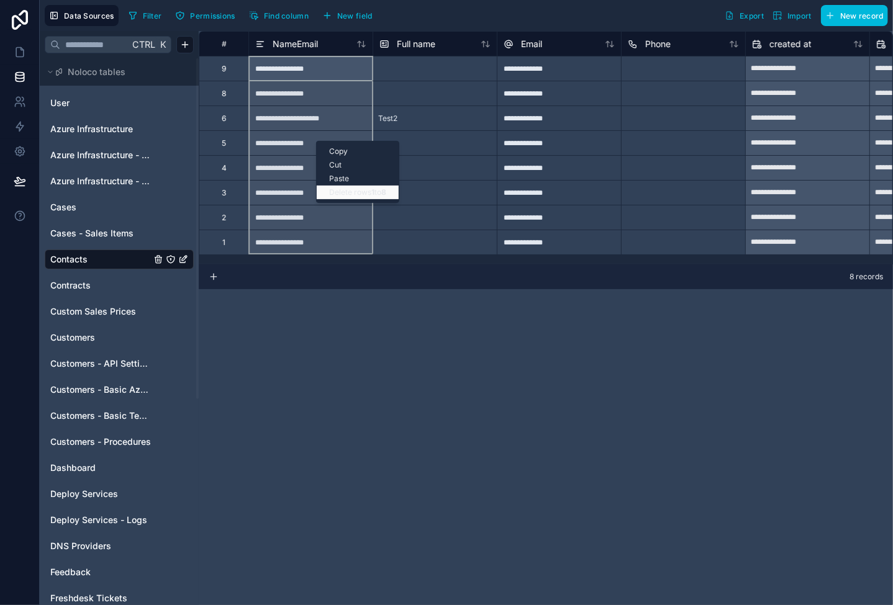
click at [343, 194] on div "Delete rows 1 to 8" at bounding box center [358, 193] width 82 height 14
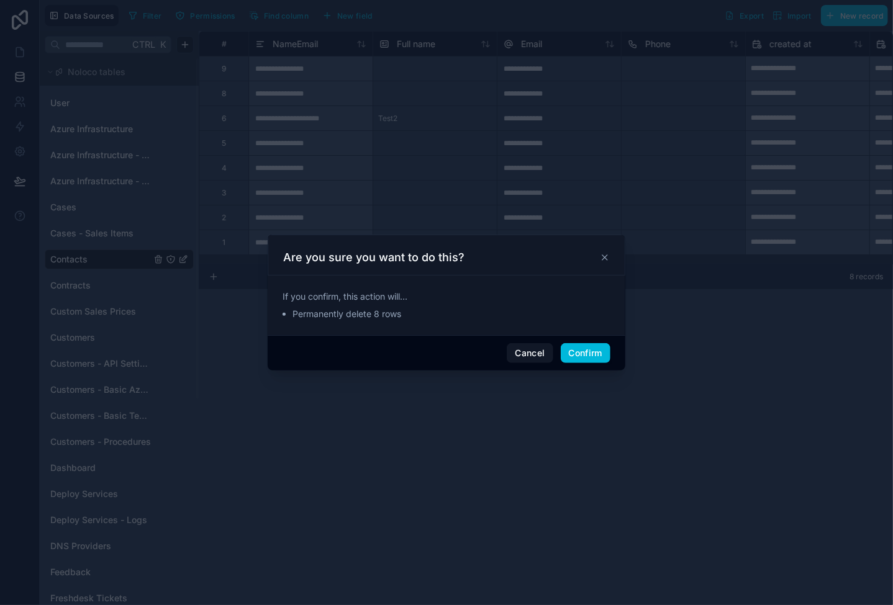
click at [581, 360] on button "Confirm" at bounding box center [586, 353] width 50 height 20
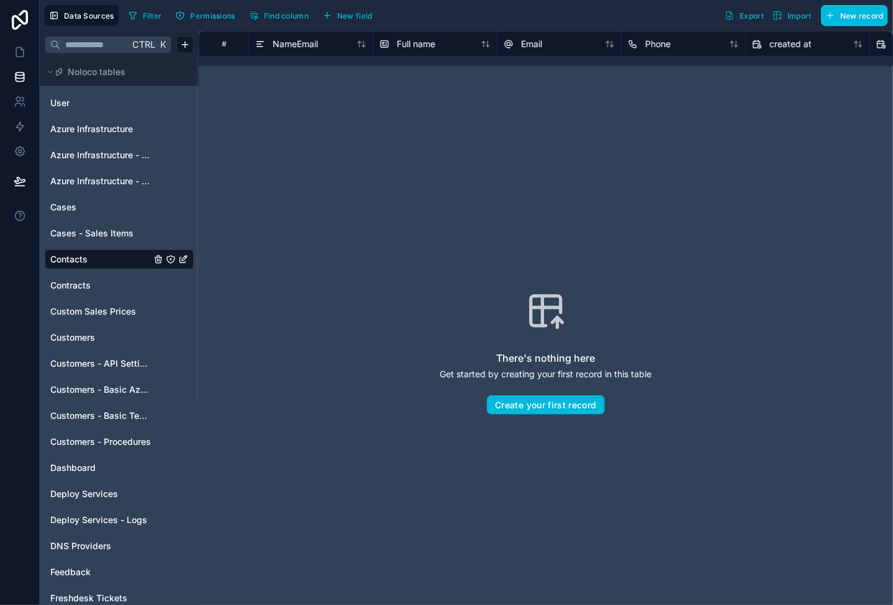
click at [133, 238] on link "Cases - Sales Items" at bounding box center [100, 233] width 101 height 12
click at [81, 260] on span "Contacts" at bounding box center [68, 259] width 37 height 12
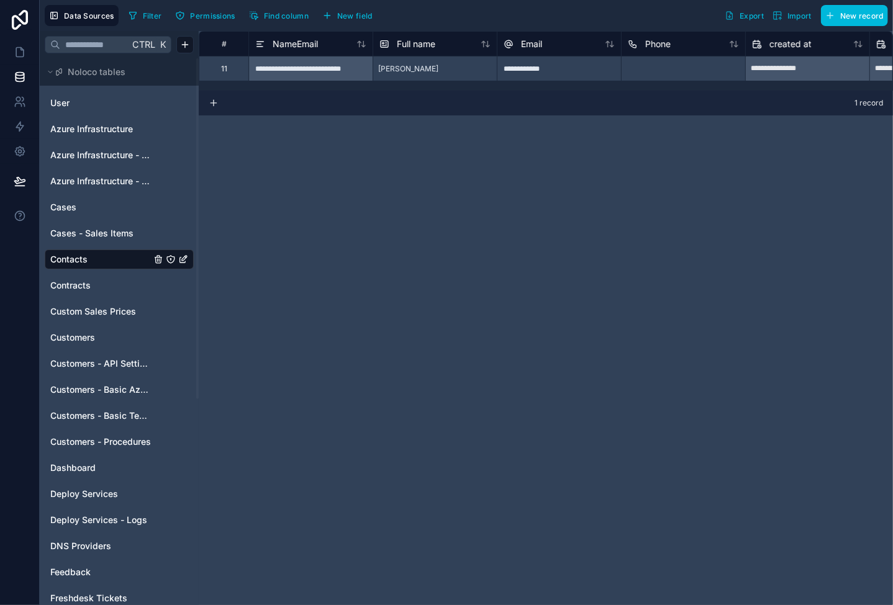
click at [102, 371] on div "Customers - API Settings" at bounding box center [119, 364] width 149 height 20
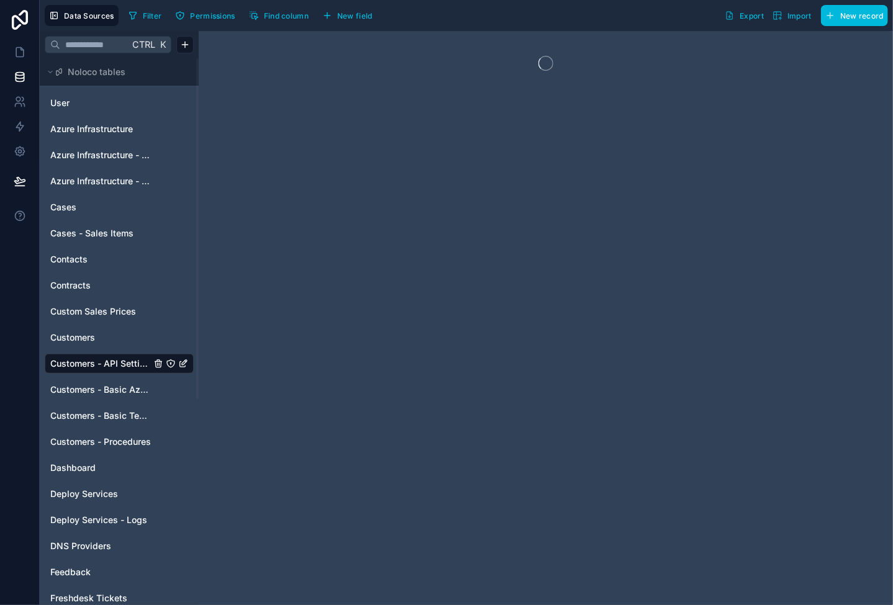
click at [110, 390] on span "Customers - Basic Azure Info" at bounding box center [100, 390] width 101 height 12
click at [118, 411] on span "Customers - Basic Tech Info" at bounding box center [100, 416] width 101 height 12
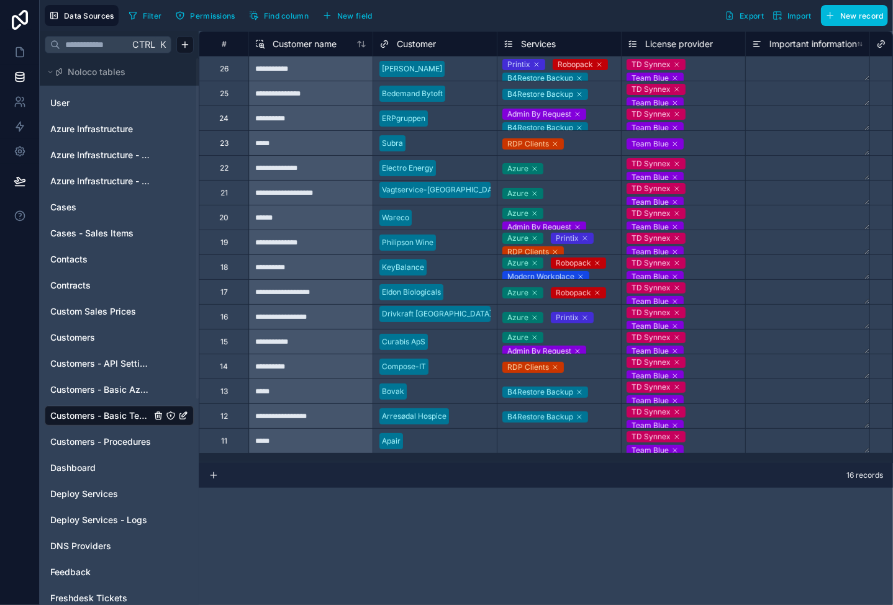
click at [569, 439] on div "Select a Services" at bounding box center [559, 442] width 124 height 14
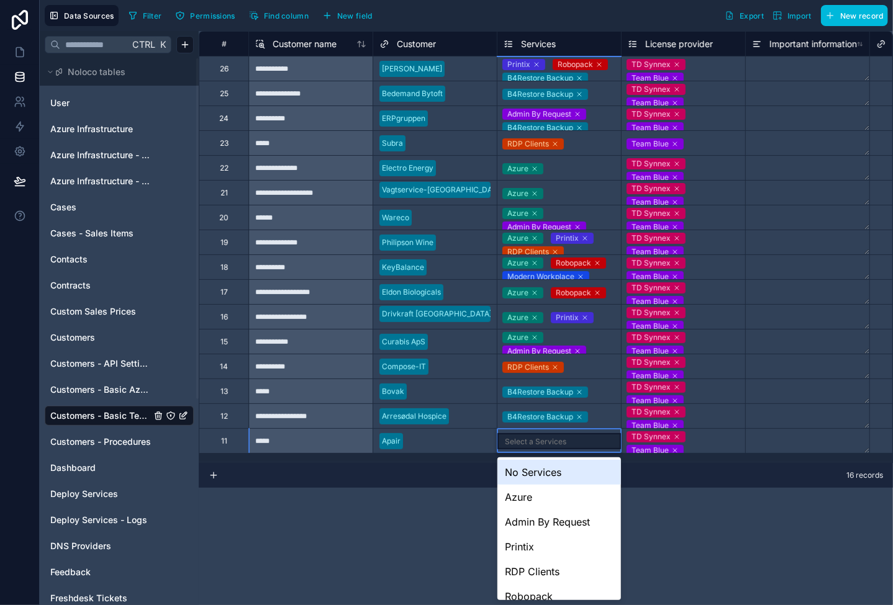
click at [569, 439] on div "Select a Services" at bounding box center [559, 441] width 124 height 16
click at [532, 501] on div "Azure" at bounding box center [559, 497] width 124 height 25
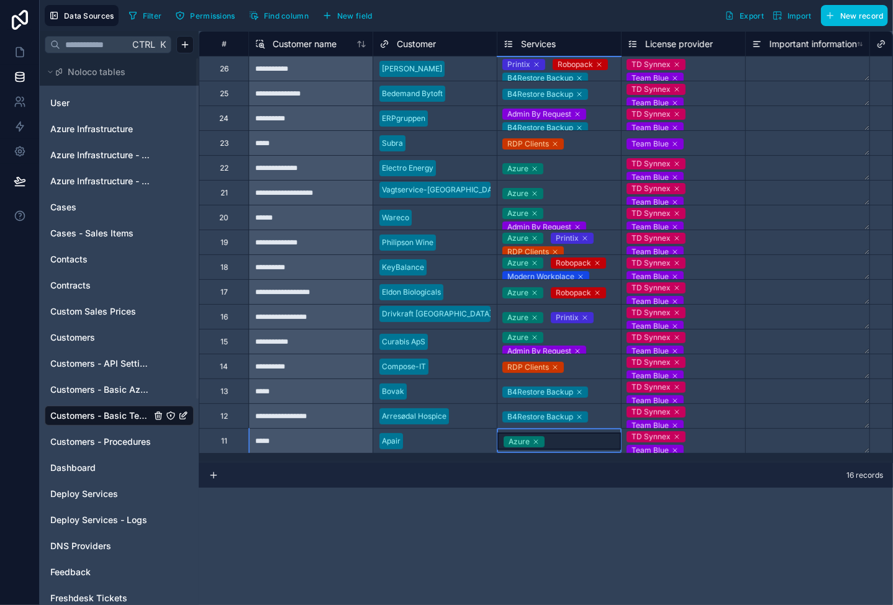
click at [605, 421] on div "B4Restore Backup" at bounding box center [559, 416] width 124 height 15
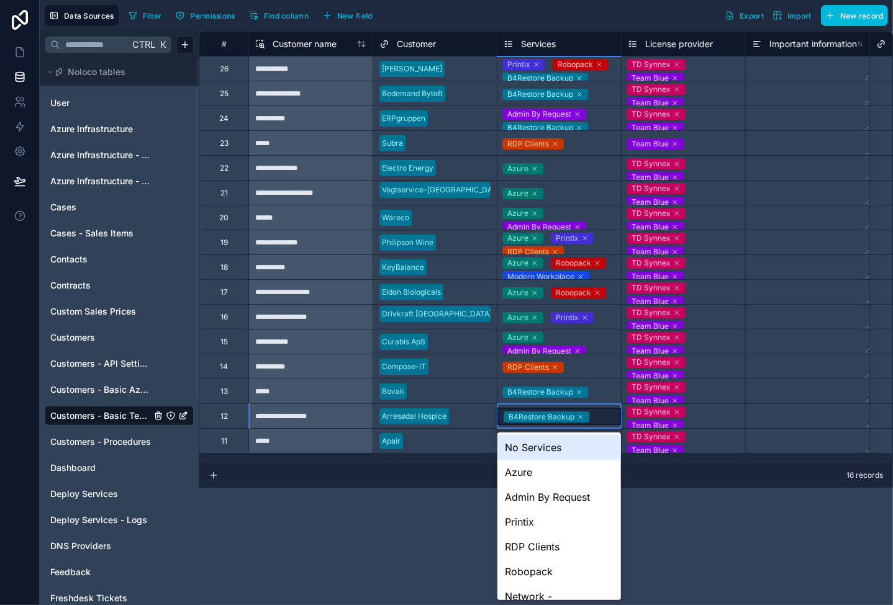
click at [605, 421] on div "B4Restore Backup" at bounding box center [559, 416] width 124 height 17
click at [515, 474] on div "Azure" at bounding box center [559, 472] width 124 height 25
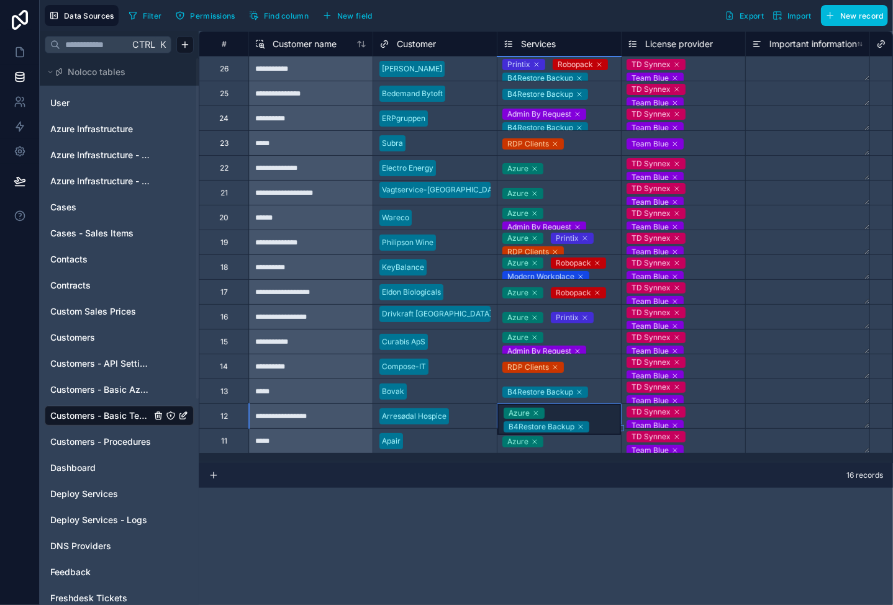
click at [614, 392] on div "B4Restore Backup" at bounding box center [559, 391] width 124 height 15
click at [614, 392] on div "B4Restore Backup" at bounding box center [559, 391] width 124 height 17
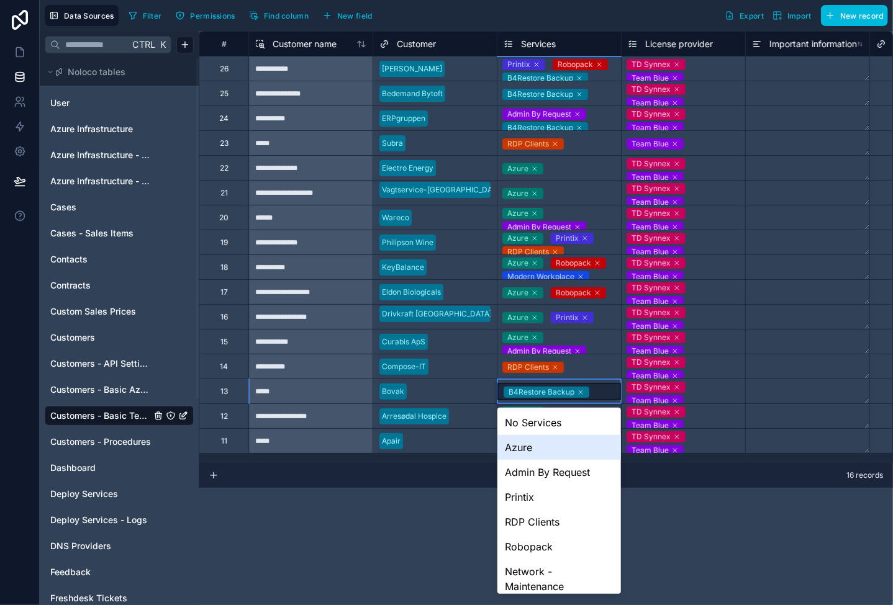
click at [522, 450] on div "Azure" at bounding box center [559, 447] width 124 height 25
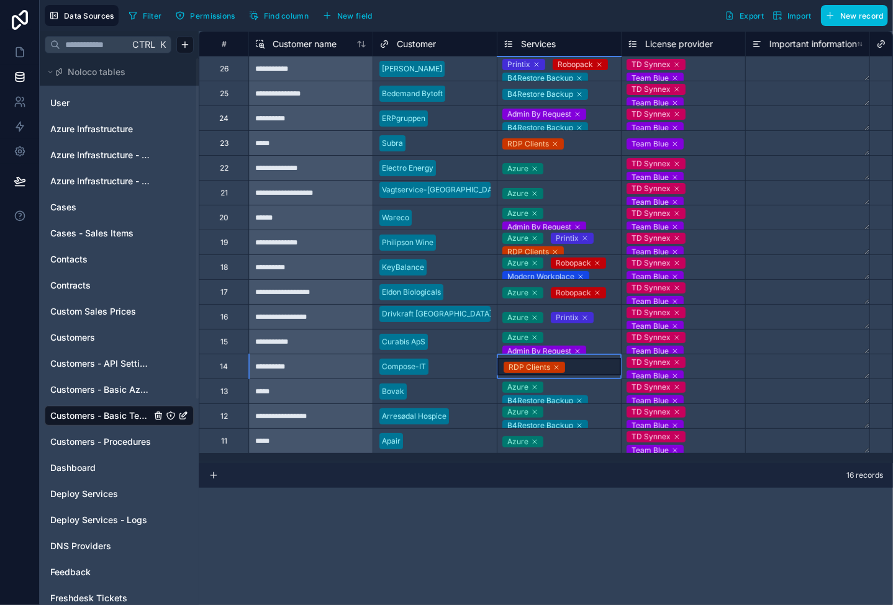
click at [582, 363] on div "RDP Clients" at bounding box center [559, 366] width 124 height 17
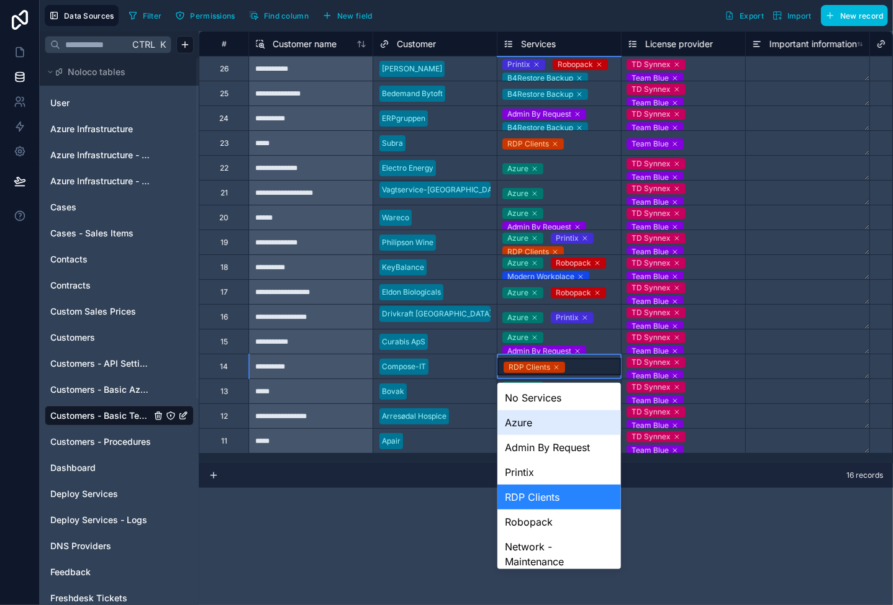
click at [541, 417] on div "Azure" at bounding box center [559, 422] width 124 height 25
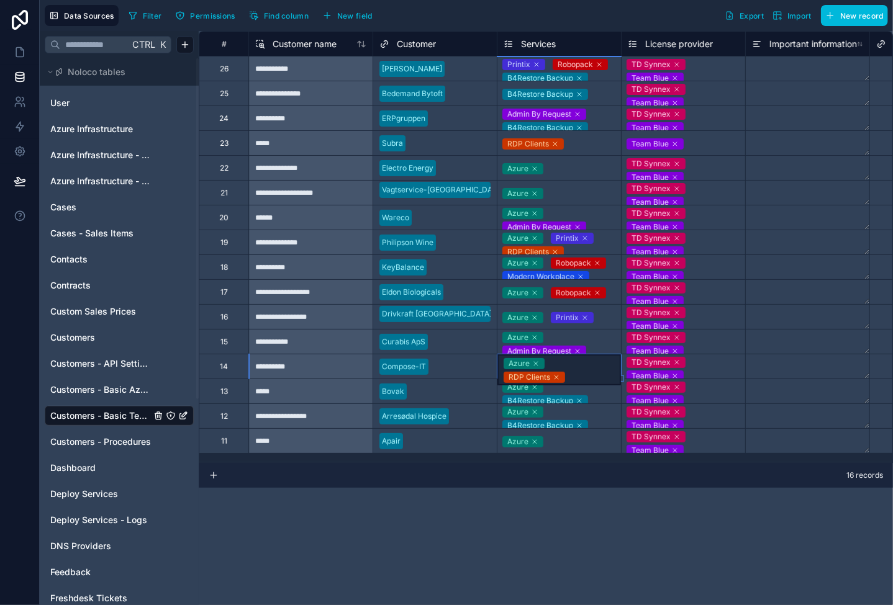
click at [607, 337] on div "Azure Admin By Request Printix RDP Clients Robopack B4Restore Backup RDP Client…" at bounding box center [559, 342] width 124 height 24
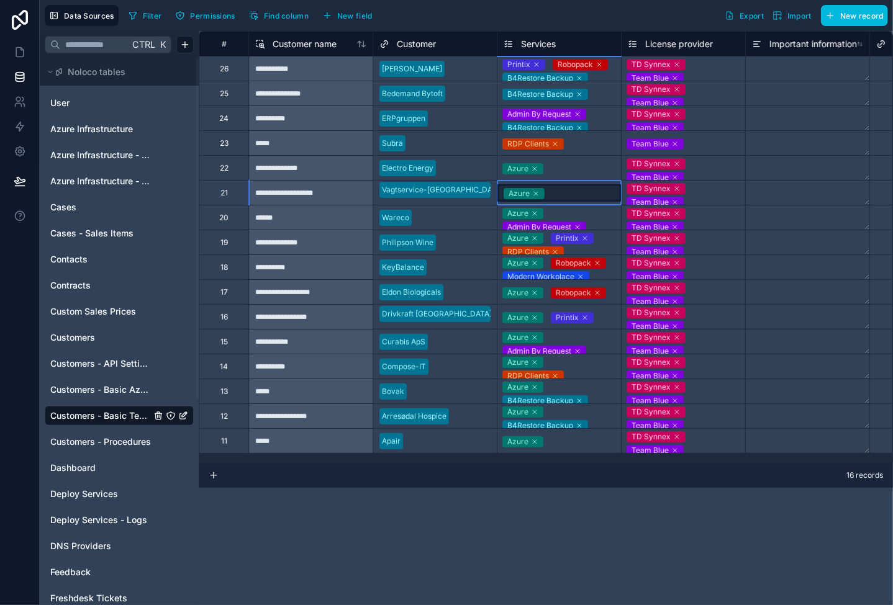
click at [566, 187] on div "Azure" at bounding box center [559, 192] width 124 height 17
click at [566, 173] on div "Azure" at bounding box center [559, 168] width 124 height 15
click at [599, 338] on div "Azure Admin By Request Printix RDP Clients Robopack B4Restore Backup RDP Client…" at bounding box center [559, 342] width 124 height 24
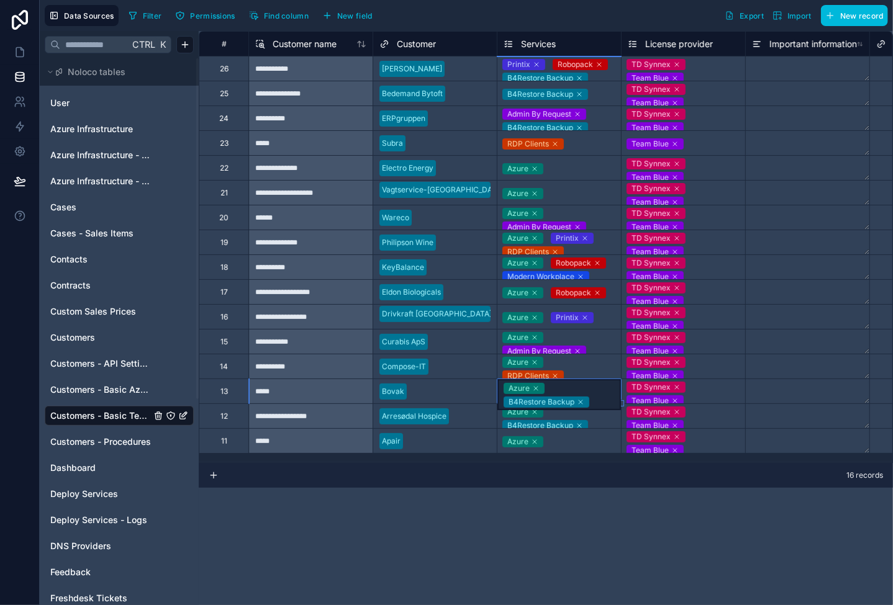
click at [596, 341] on div "Azure Admin By Request Printix RDP Clients Robopack B4Restore Backup RDP Client…" at bounding box center [559, 342] width 124 height 24
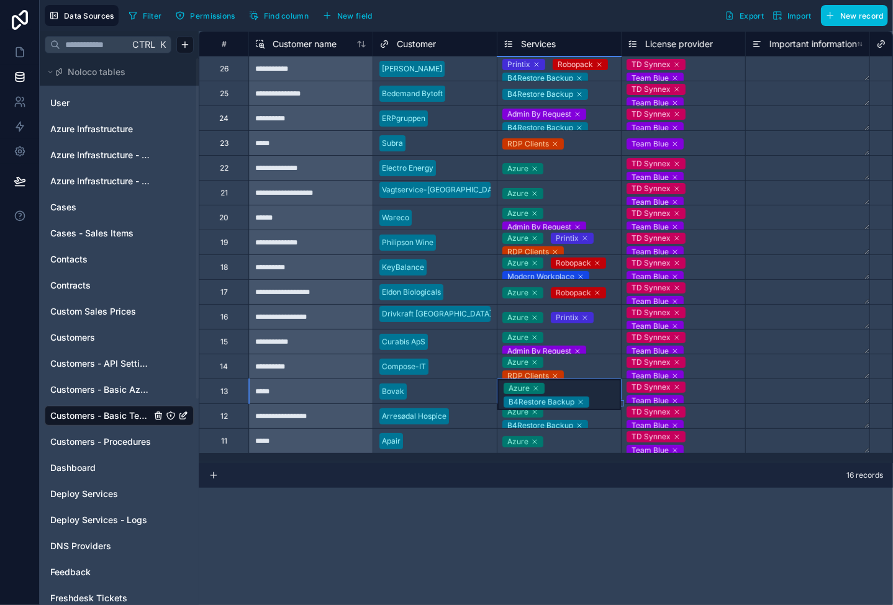
click at [594, 342] on div "Azure Admin By Request Printix RDP Clients Robopack B4Restore Backup RDP Client…" at bounding box center [559, 342] width 124 height 24
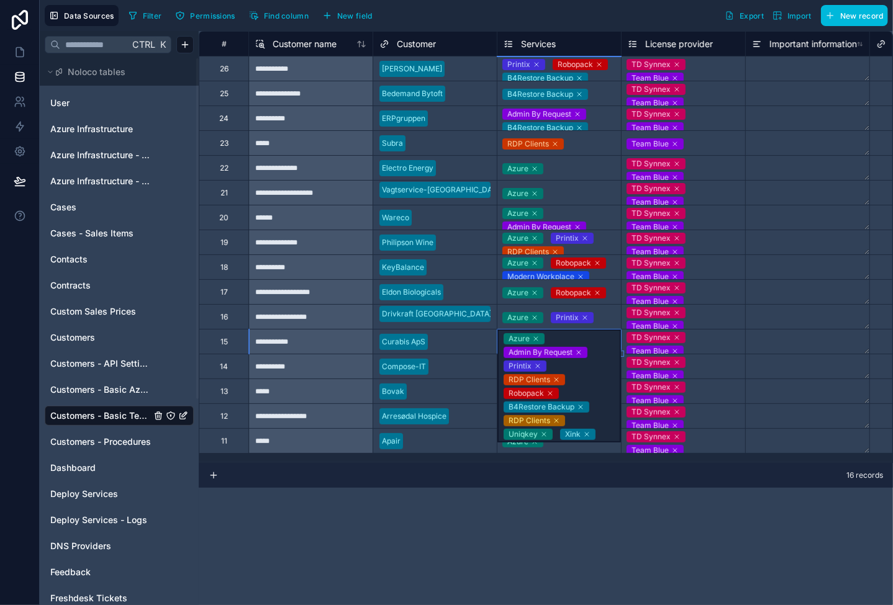
click at [594, 340] on div "Azure Admin By Request Printix RDP Clients Robopack B4Restore Backup RDP Client…" at bounding box center [559, 386] width 124 height 113
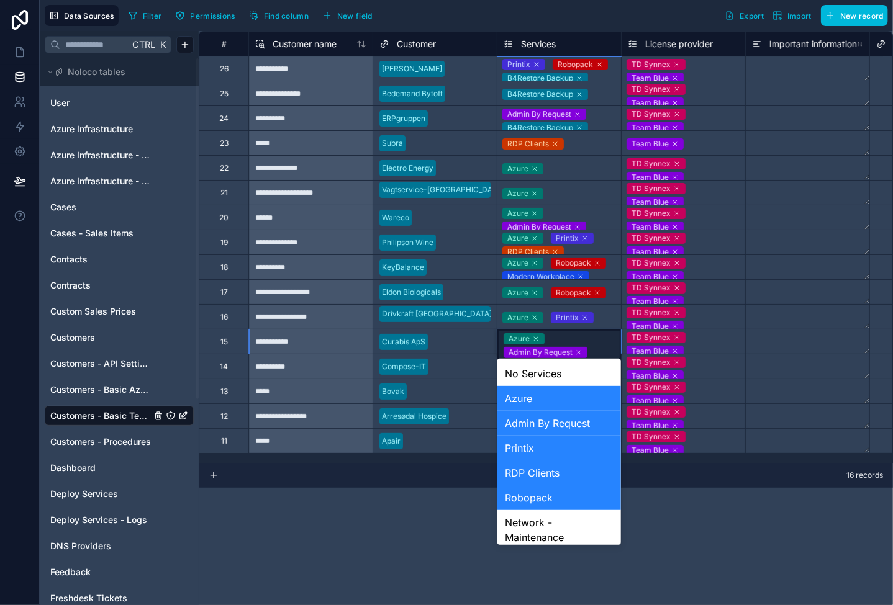
click at [537, 495] on div "Robopack" at bounding box center [559, 498] width 124 height 25
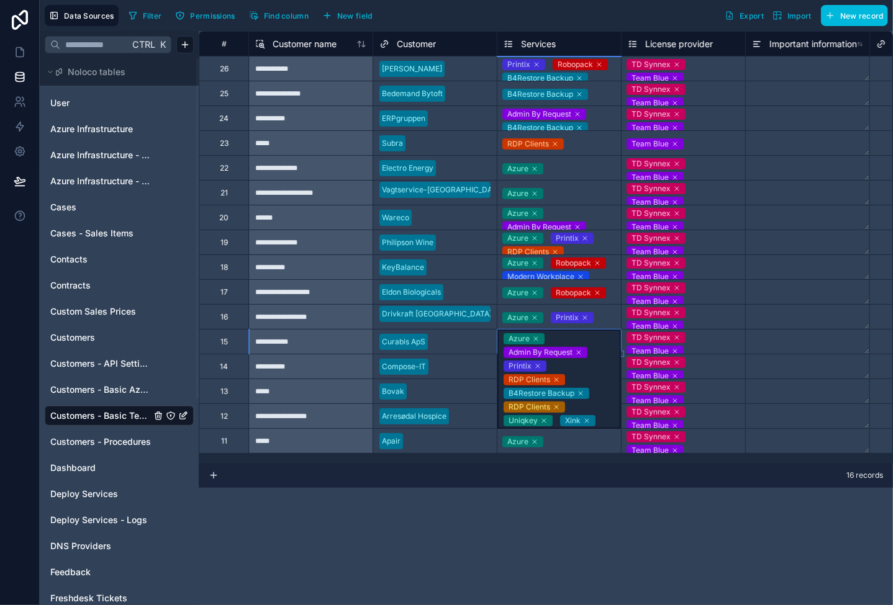
click at [464, 534] on div "**********" at bounding box center [546, 318] width 694 height 574
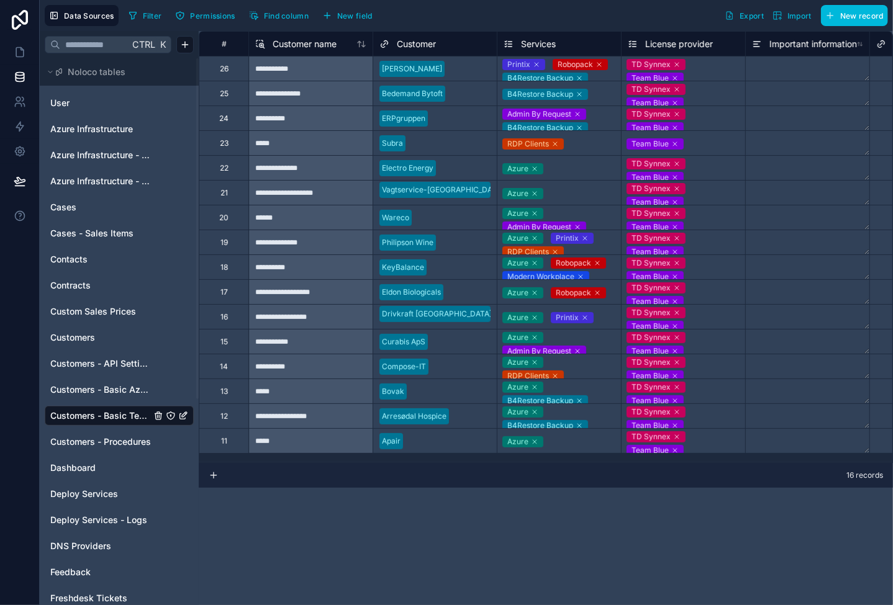
click at [573, 144] on div "RDP Clients" at bounding box center [559, 143] width 124 height 15
click at [568, 185] on div "Azure" at bounding box center [559, 192] width 124 height 17
click at [579, 366] on div "Azure RDP Clients" at bounding box center [559, 367] width 124 height 24
click at [579, 366] on div "Azure RDP Clients" at bounding box center [559, 370] width 124 height 31
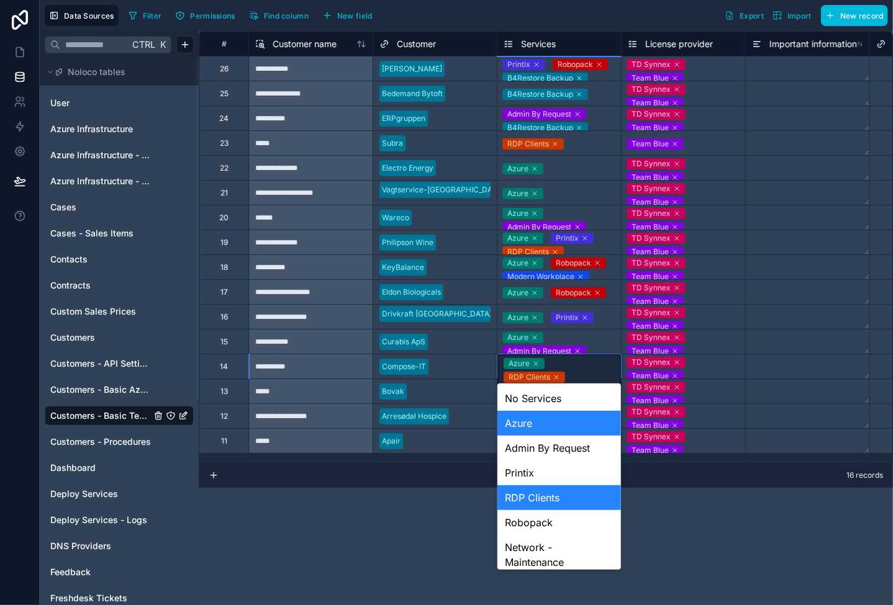
click at [414, 504] on div "**********" at bounding box center [546, 318] width 694 height 574
click at [450, 368] on div at bounding box center [461, 367] width 57 height 12
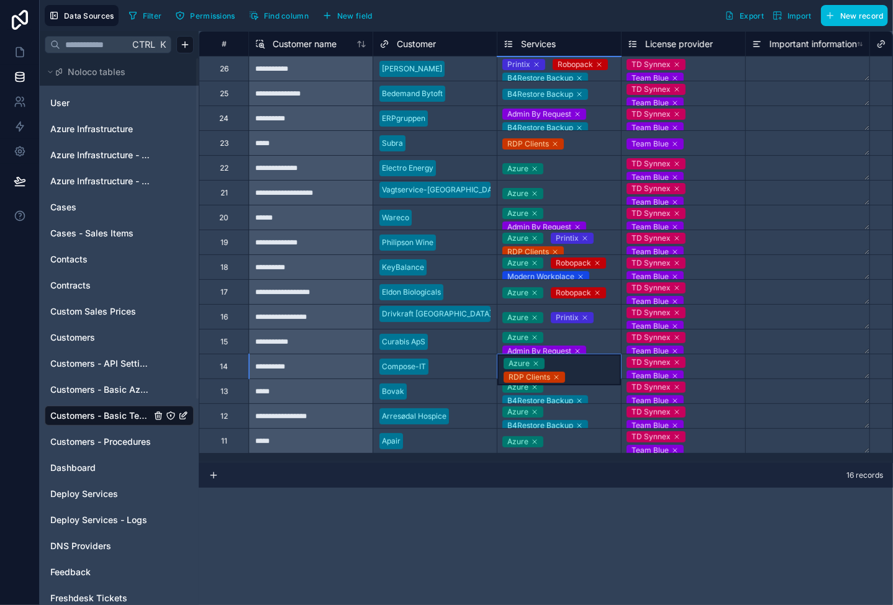
click at [574, 367] on div "Azure RDP Clients" at bounding box center [559, 370] width 124 height 31
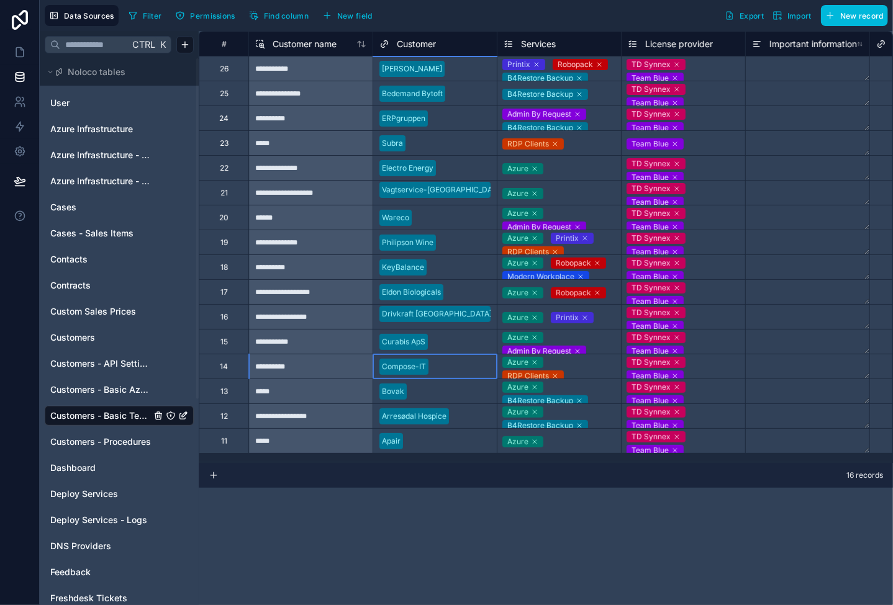
click at [445, 371] on div at bounding box center [461, 367] width 57 height 12
click at [586, 358] on div "Azure RDP Clients" at bounding box center [559, 367] width 124 height 24
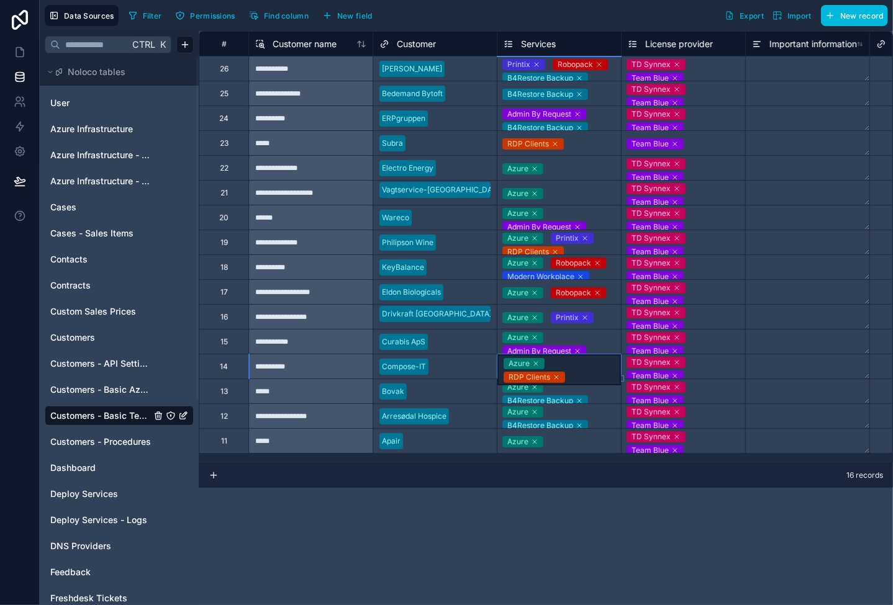
click at [462, 363] on div at bounding box center [461, 367] width 57 height 12
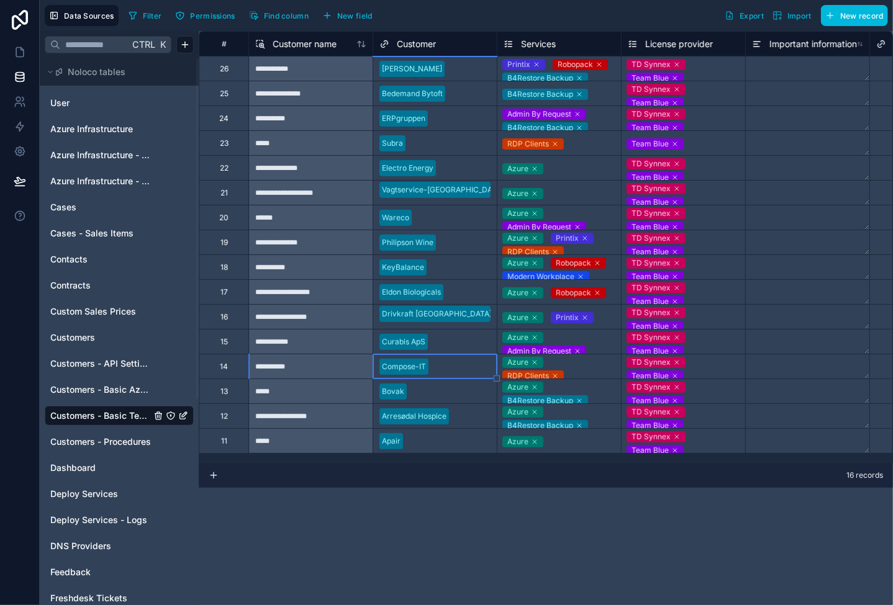
click at [600, 342] on div "Azure Admin By Request Printix RDP Clients B4Restore Backup RDP Clients Uniqkey…" at bounding box center [559, 342] width 124 height 24
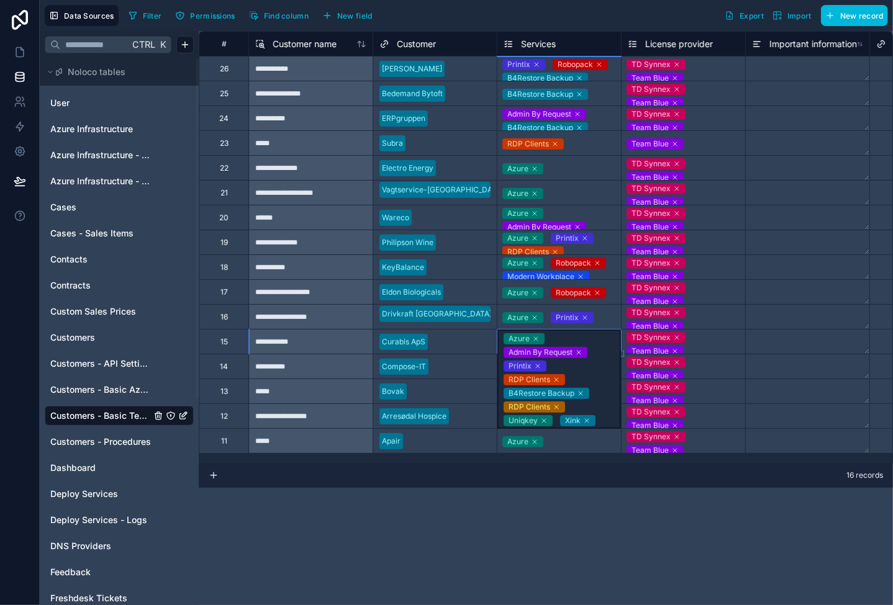
click at [600, 342] on div "Azure Admin By Request Printix RDP Clients B4Restore Backup RDP Clients Uniqkey…" at bounding box center [559, 379] width 124 height 99
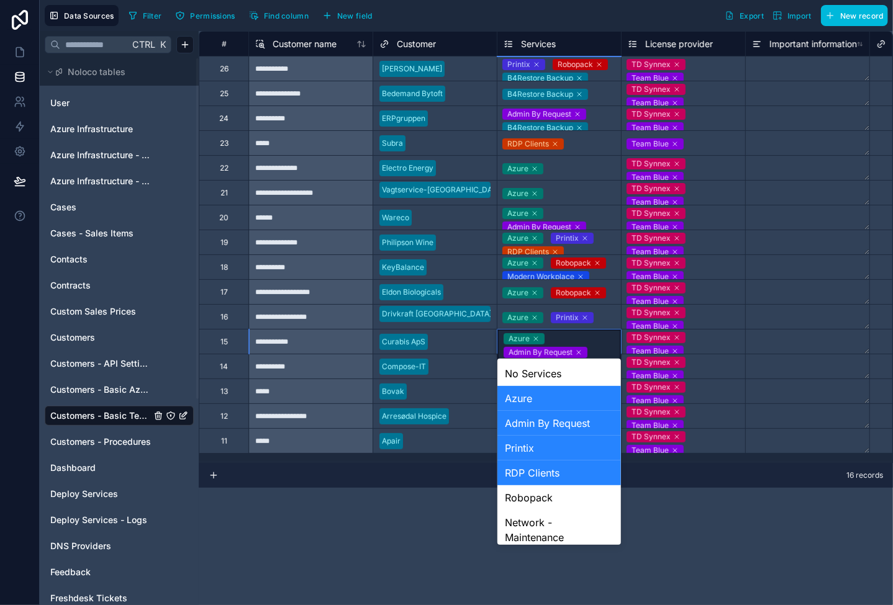
click at [559, 423] on div "Admin By Request" at bounding box center [559, 423] width 124 height 25
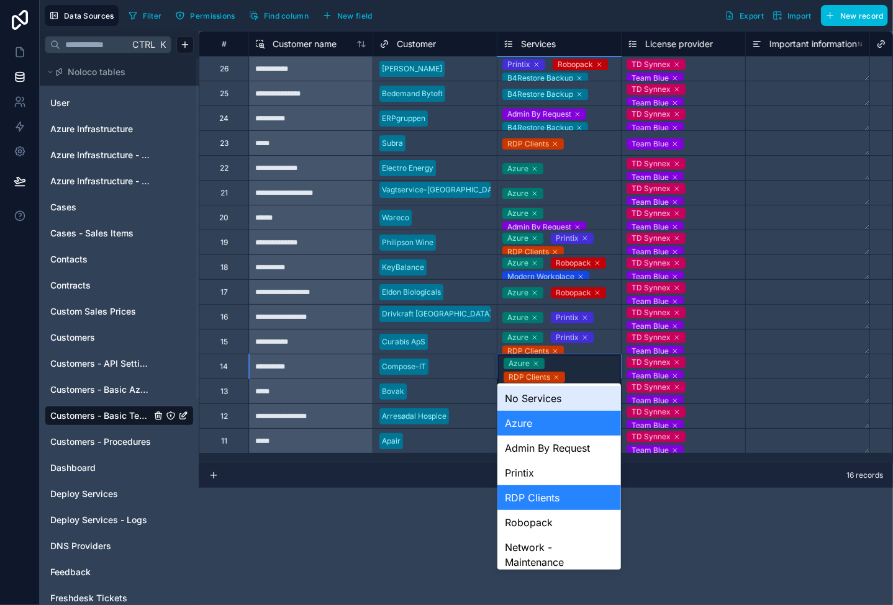
click at [562, 369] on div "Azure RDP Clients" at bounding box center [559, 370] width 124 height 31
click at [557, 503] on div "RDP Clients" at bounding box center [559, 498] width 124 height 25
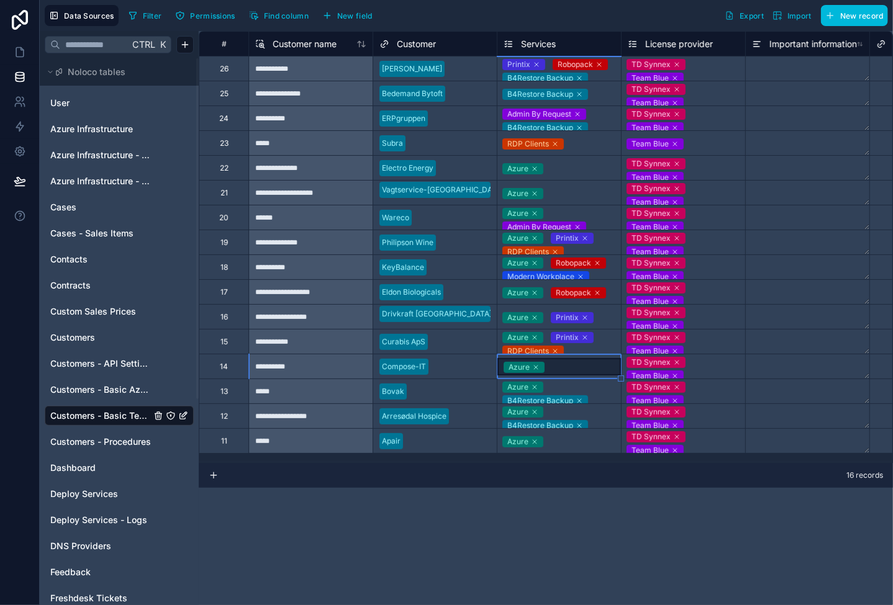
click at [586, 367] on div "Azure" at bounding box center [559, 366] width 124 height 17
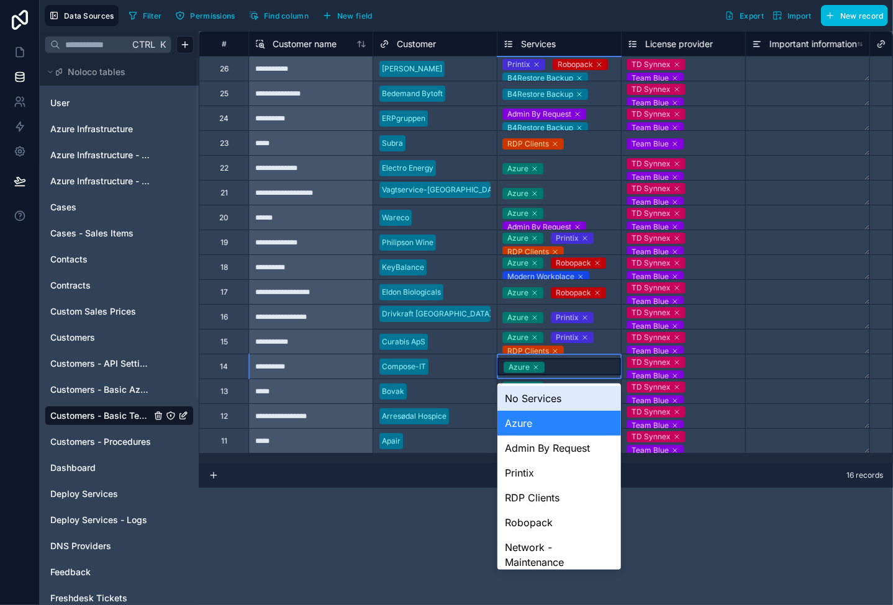
click at [586, 367] on div "Azure" at bounding box center [559, 366] width 124 height 17
click at [431, 496] on div "**********" at bounding box center [546, 318] width 694 height 574
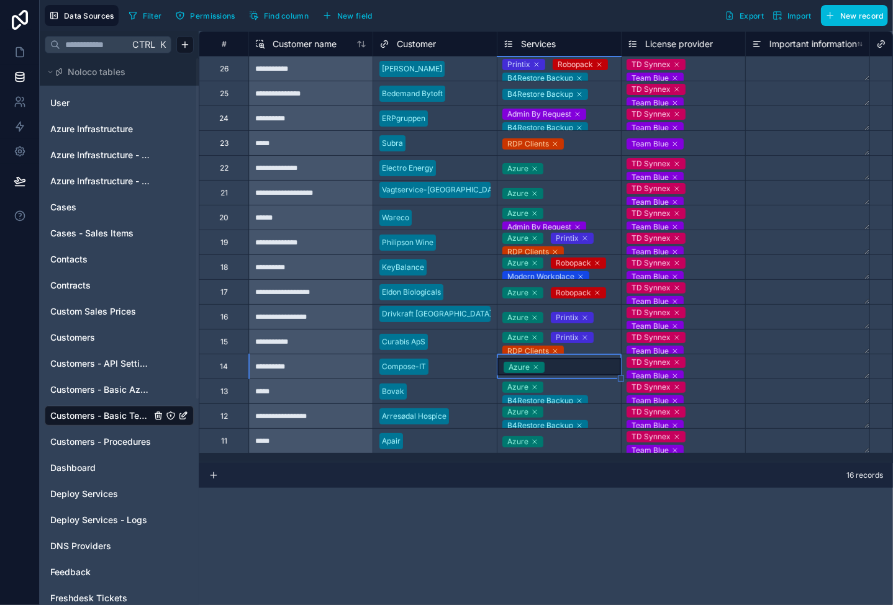
click at [591, 345] on div "Azure Printix RDP Clients B4Restore Backup RDP Clients Uniqkey Xink" at bounding box center [559, 342] width 124 height 24
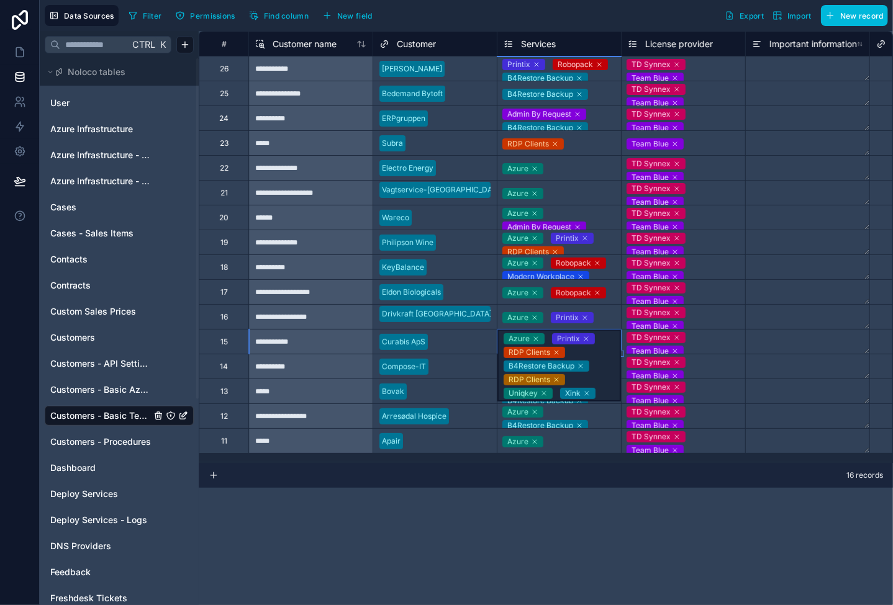
click at [586, 347] on div "Azure Printix RDP Clients B4Restore Backup RDP Clients Uniqkey Xink" at bounding box center [559, 366] width 124 height 72
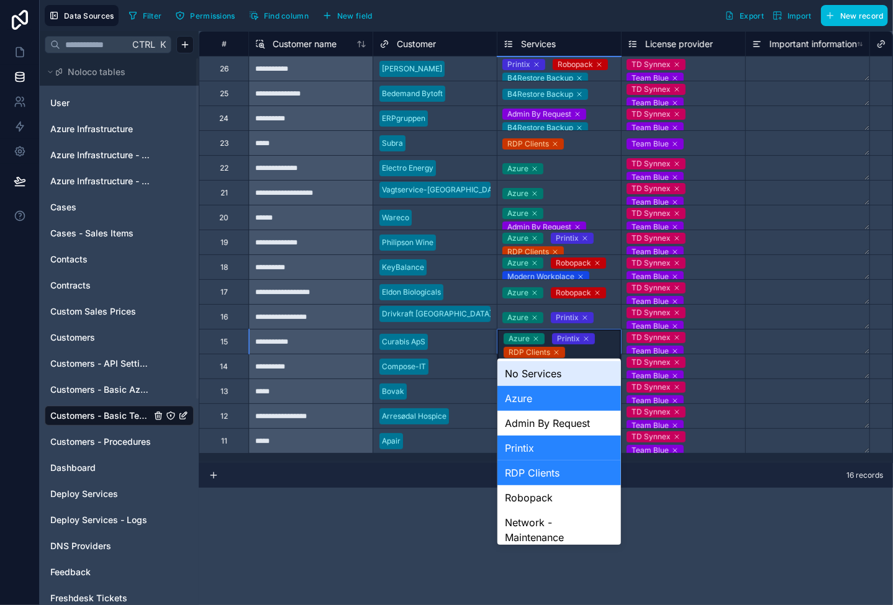
click at [586, 347] on div "Azure Printix RDP Clients B4Restore Backup RDP Clients Uniqkey Xink" at bounding box center [559, 366] width 124 height 72
click at [565, 440] on div "Printix" at bounding box center [559, 448] width 124 height 25
click at [556, 351] on icon at bounding box center [556, 352] width 7 height 7
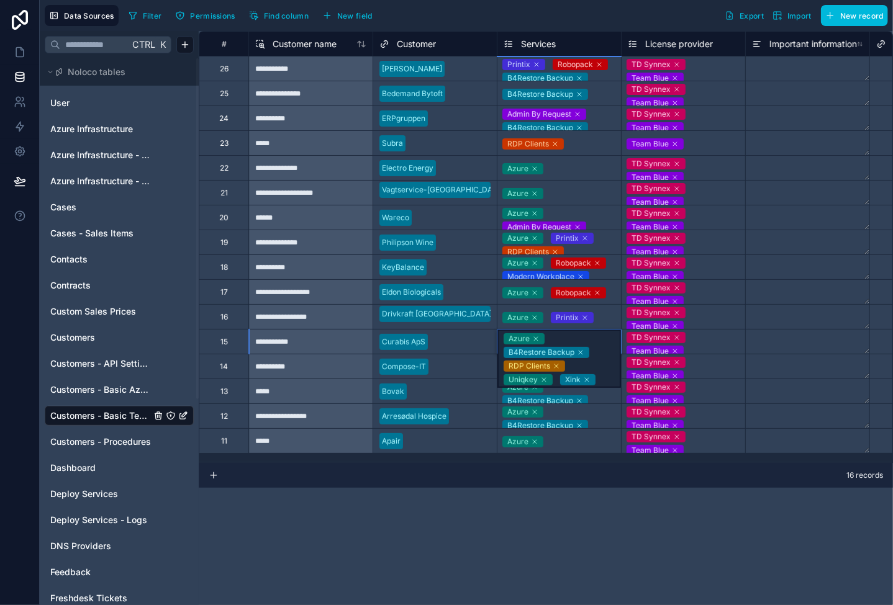
click at [581, 351] on icon at bounding box center [580, 352] width 7 height 7
click at [554, 351] on icon at bounding box center [556, 352] width 7 height 7
click at [530, 351] on icon at bounding box center [530, 353] width 4 height 4
click at [591, 342] on icon at bounding box center [593, 343] width 4 height 4
click at [595, 369] on div "Azure" at bounding box center [559, 367] width 124 height 15
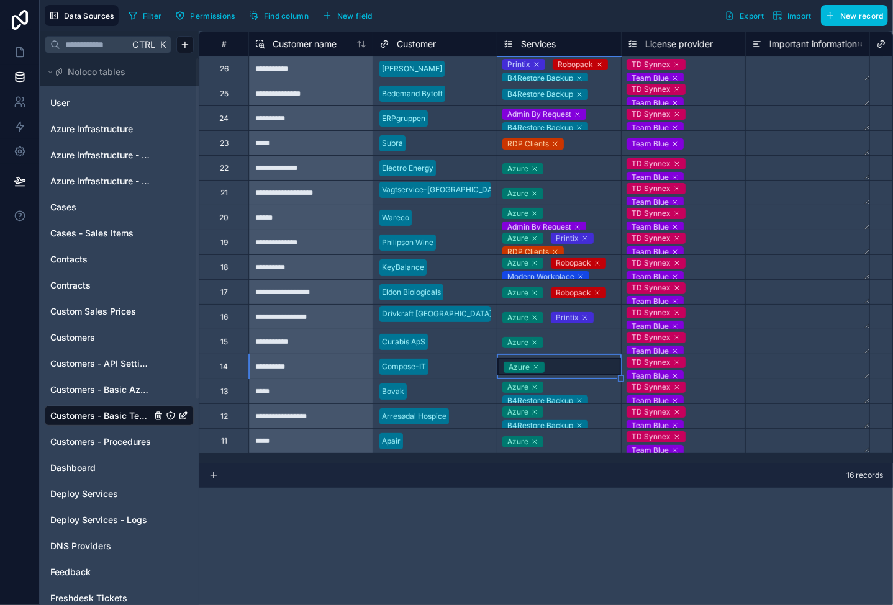
click at [589, 343] on div "Azure" at bounding box center [559, 342] width 124 height 15
click at [116, 392] on span "Customers - Basic Azure Info" at bounding box center [100, 390] width 101 height 12
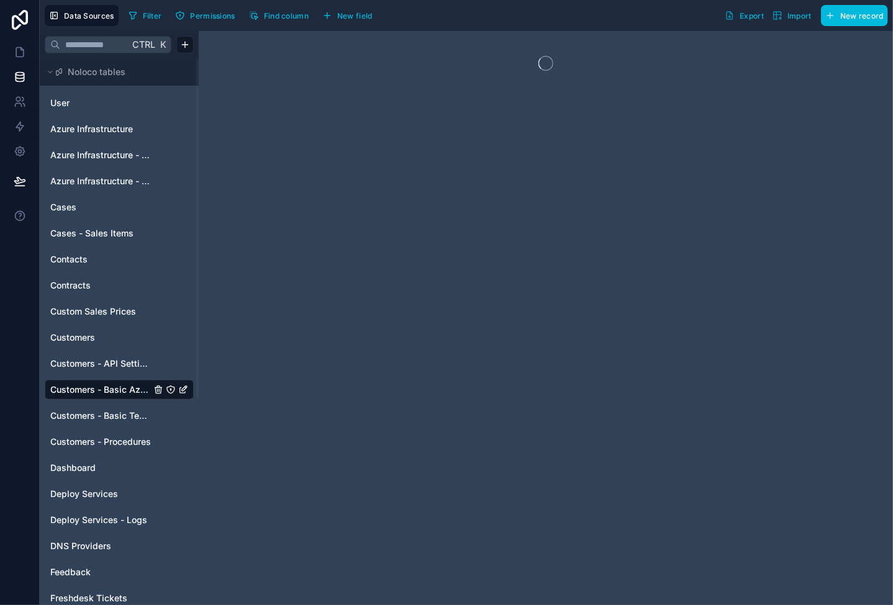
click at [117, 410] on span "Customers - Basic Tech Info" at bounding box center [100, 416] width 101 height 12
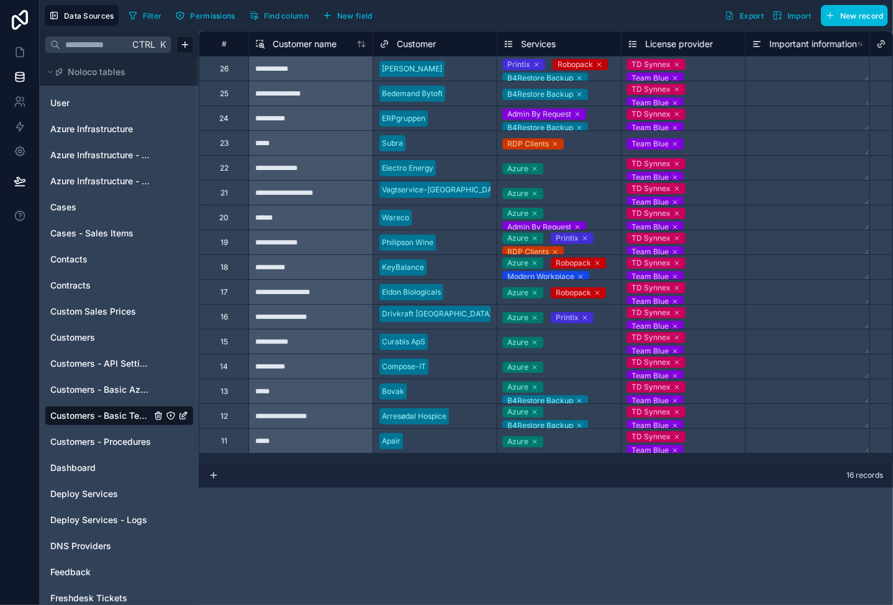
click at [67, 367] on span "Customers - API Settings" at bounding box center [100, 364] width 101 height 12
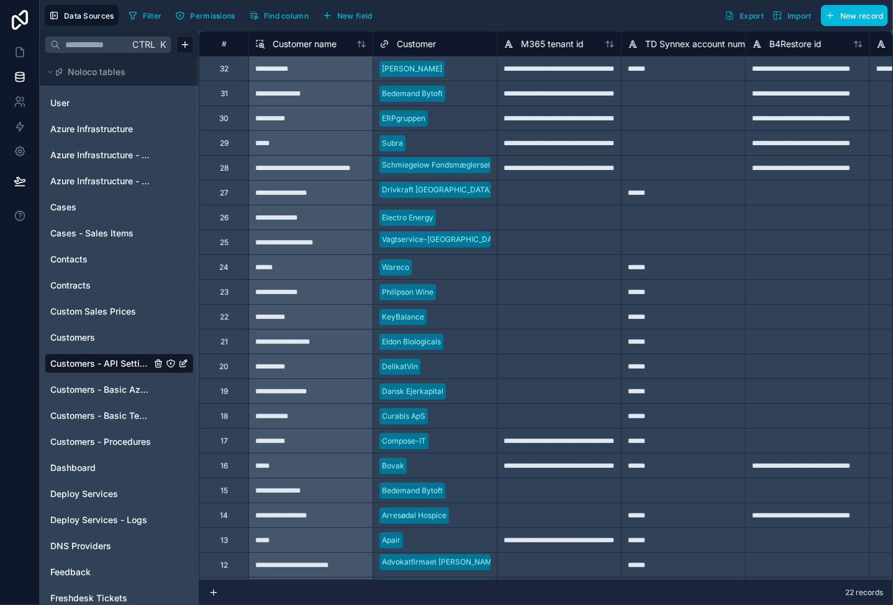
click at [527, 192] on div at bounding box center [559, 192] width 124 height 25
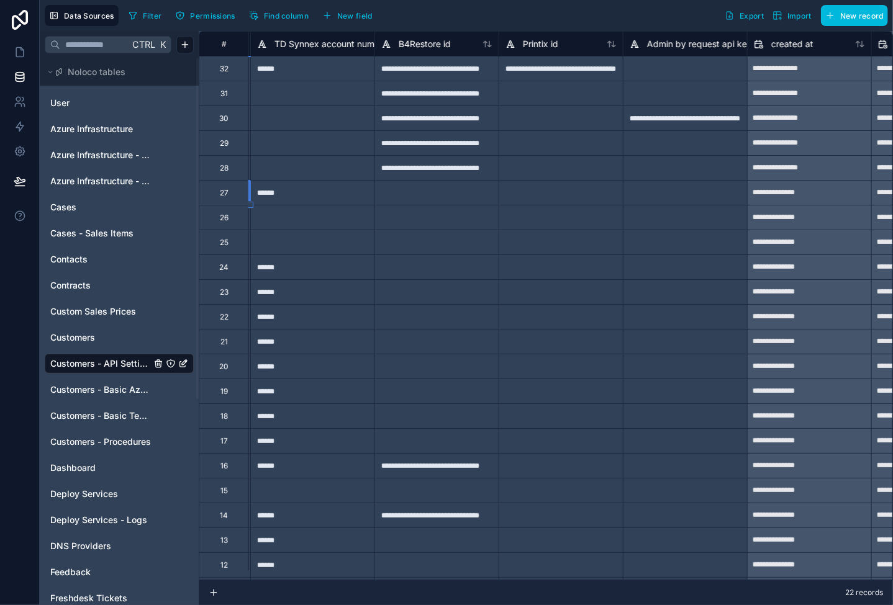
scroll to position [0, 373]
click at [573, 189] on div at bounding box center [559, 192] width 124 height 25
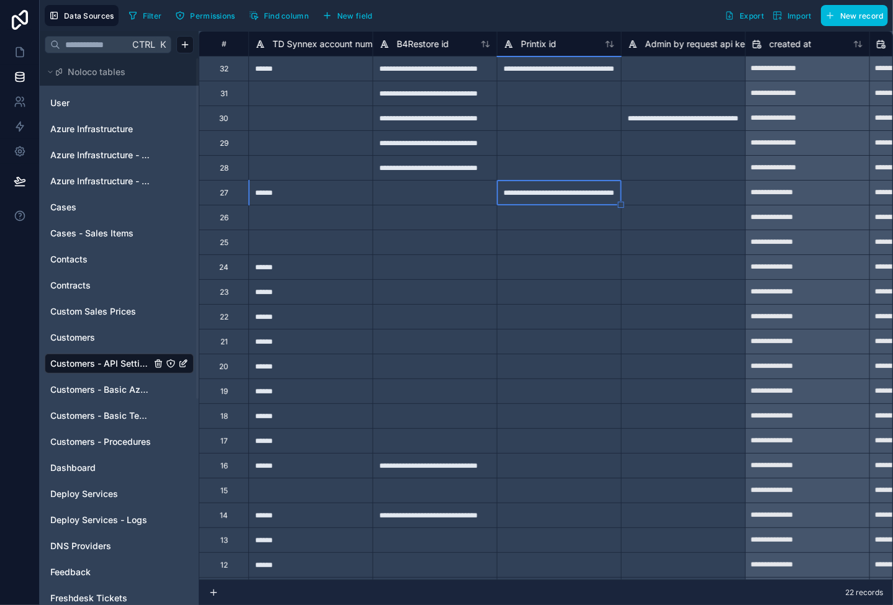
click at [447, 212] on div at bounding box center [435, 217] width 124 height 25
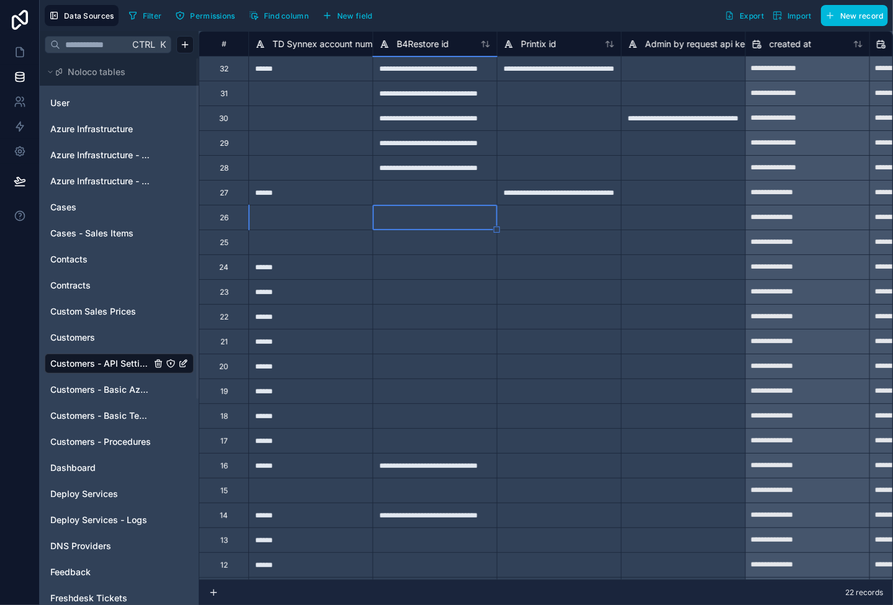
click at [442, 196] on div at bounding box center [435, 192] width 124 height 25
click at [15, 53] on icon at bounding box center [20, 52] width 12 height 12
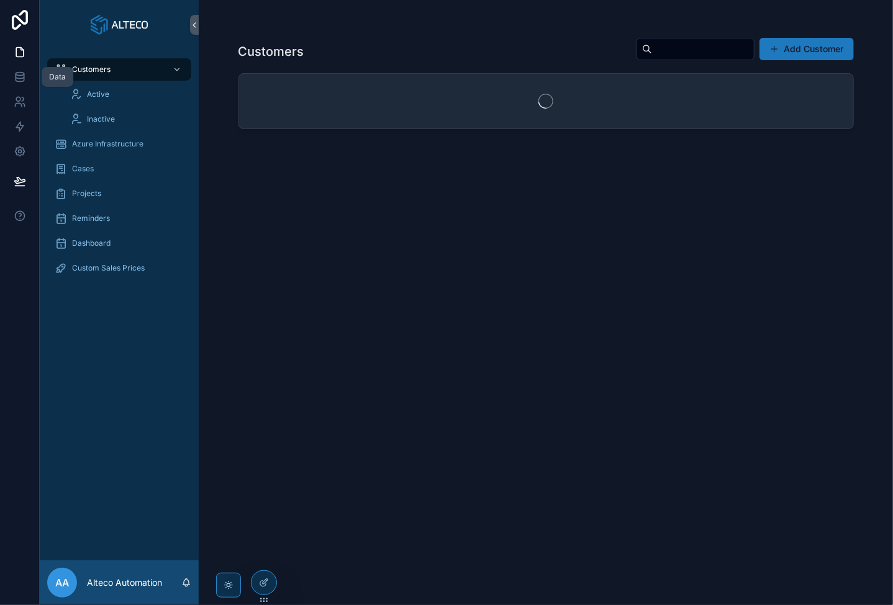
click at [20, 76] on icon at bounding box center [20, 77] width 12 height 12
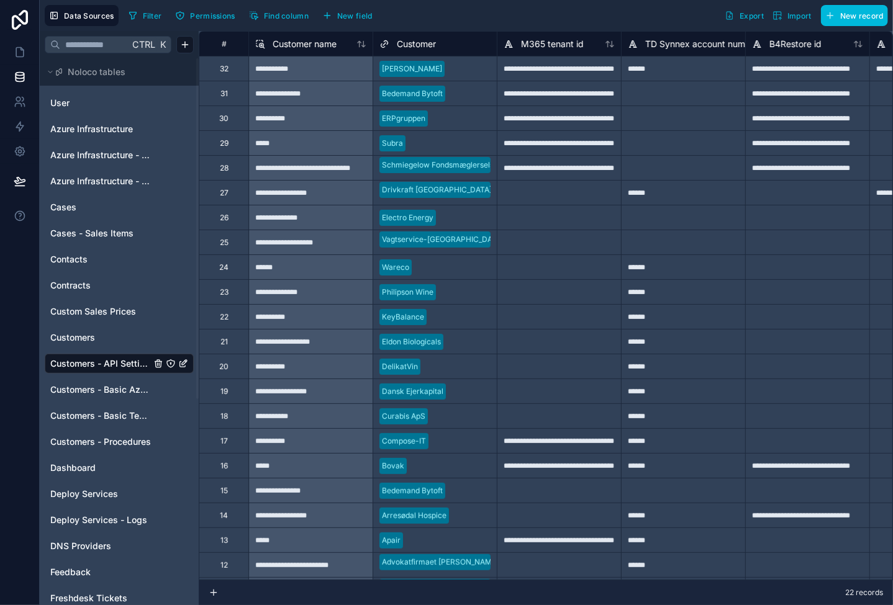
click at [119, 383] on div "Customers - Basic Azure Info" at bounding box center [119, 390] width 149 height 20
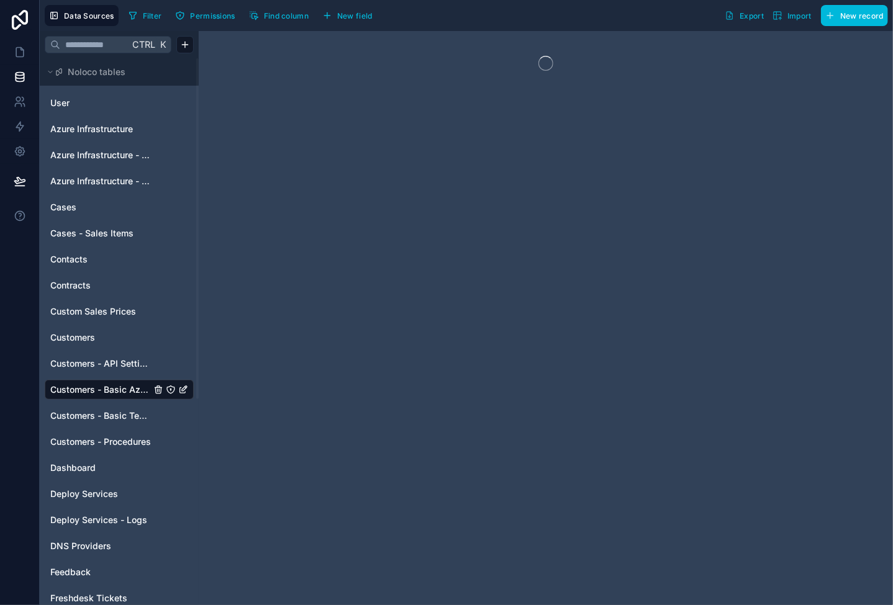
click at [117, 414] on span "Customers - Basic Tech Info" at bounding box center [100, 416] width 101 height 12
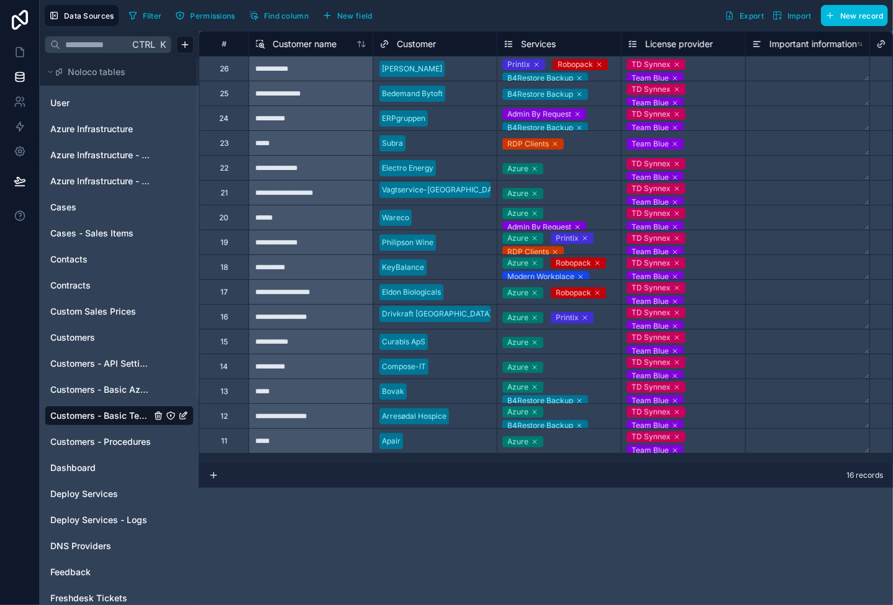
click at [69, 391] on span "Customers - Basic Azure Info" at bounding box center [100, 390] width 101 height 12
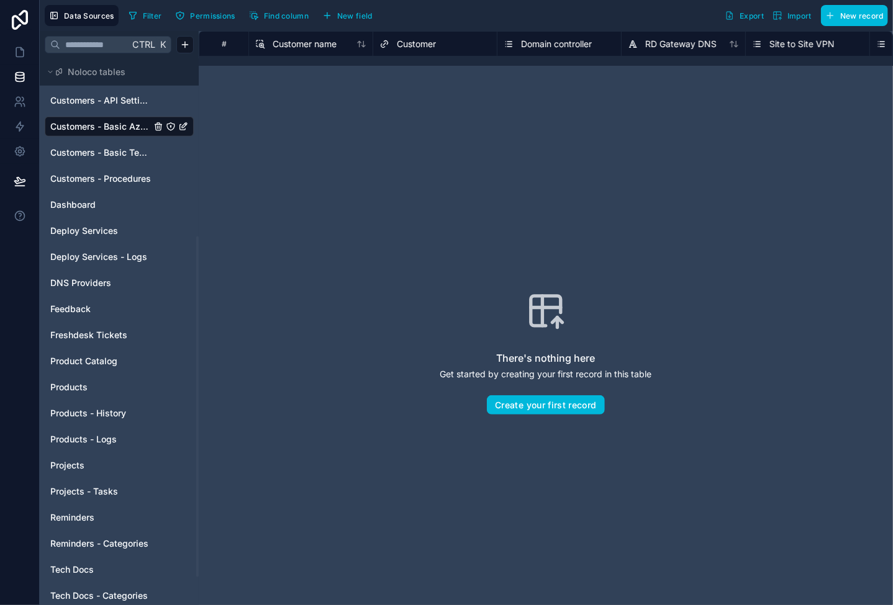
scroll to position [310, 0]
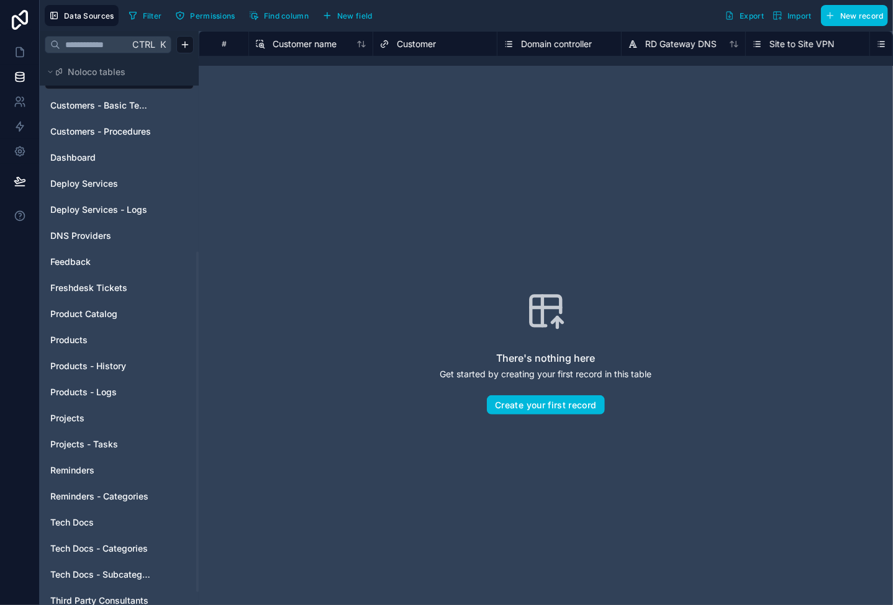
click at [69, 337] on span "Products" at bounding box center [68, 340] width 37 height 12
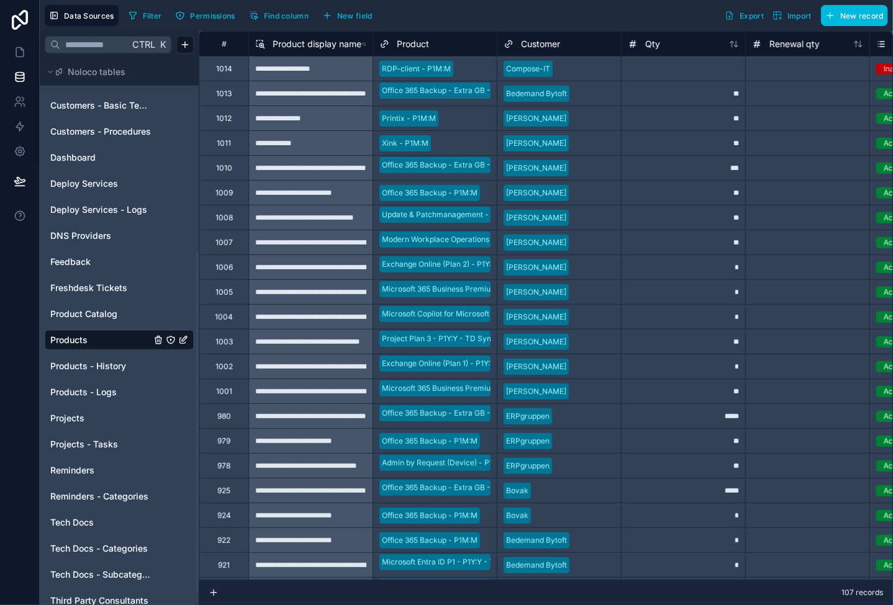
click at [311, 107] on div "**********" at bounding box center [310, 118] width 124 height 25
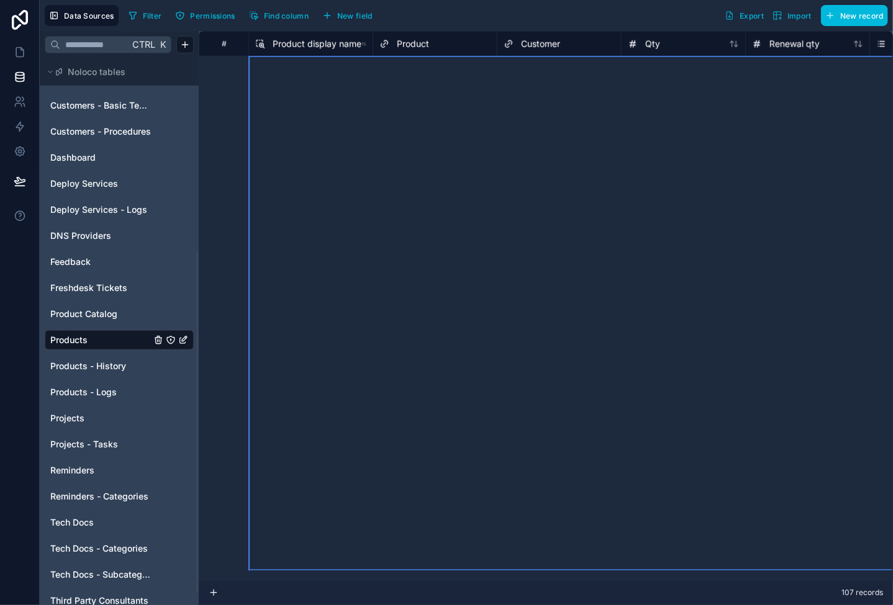
scroll to position [1969, 0]
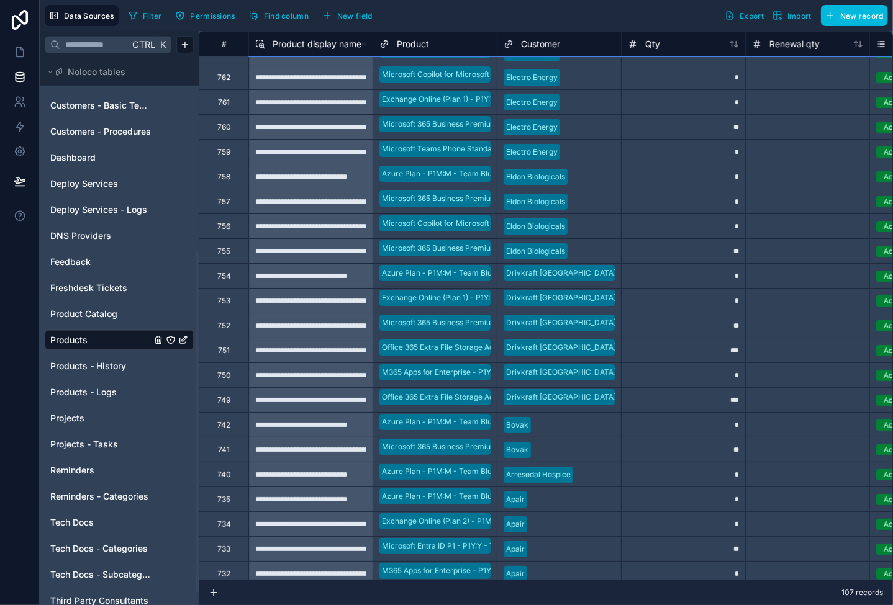
scroll to position [2143, 0]
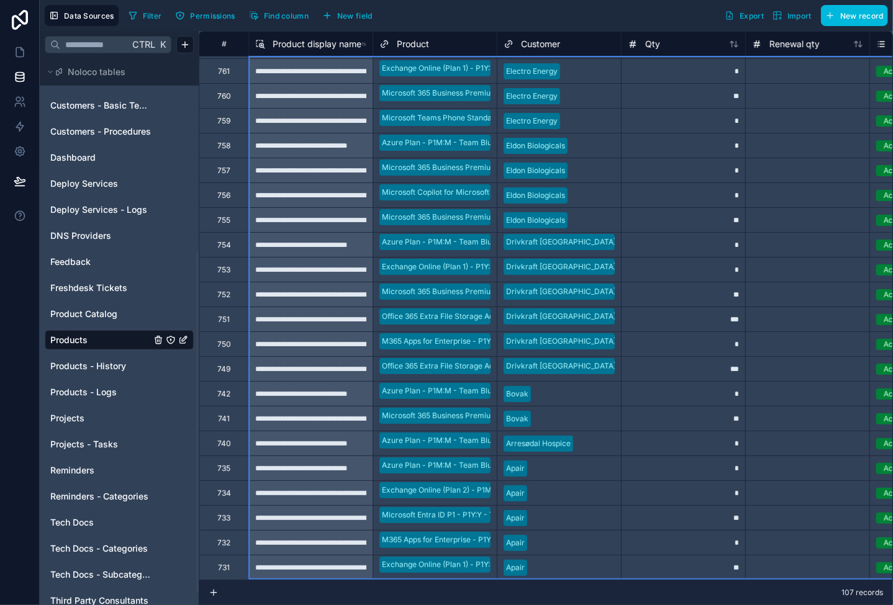
drag, startPoint x: 306, startPoint y: 264, endPoint x: 301, endPoint y: 220, distance: 43.8
click at [400, 307] on div "Delete rows 1 to 107" at bounding box center [401, 310] width 89 height 14
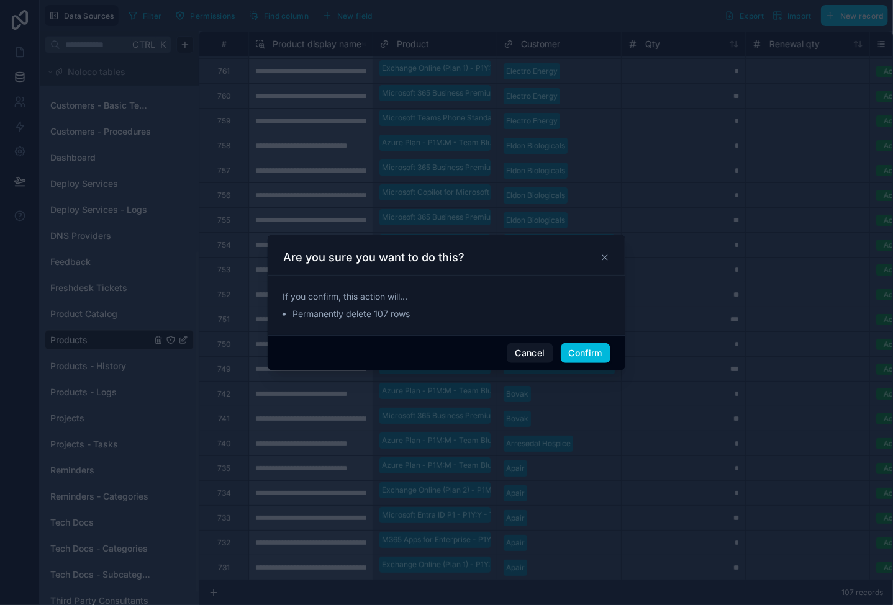
click at [594, 352] on button "Confirm" at bounding box center [586, 353] width 50 height 20
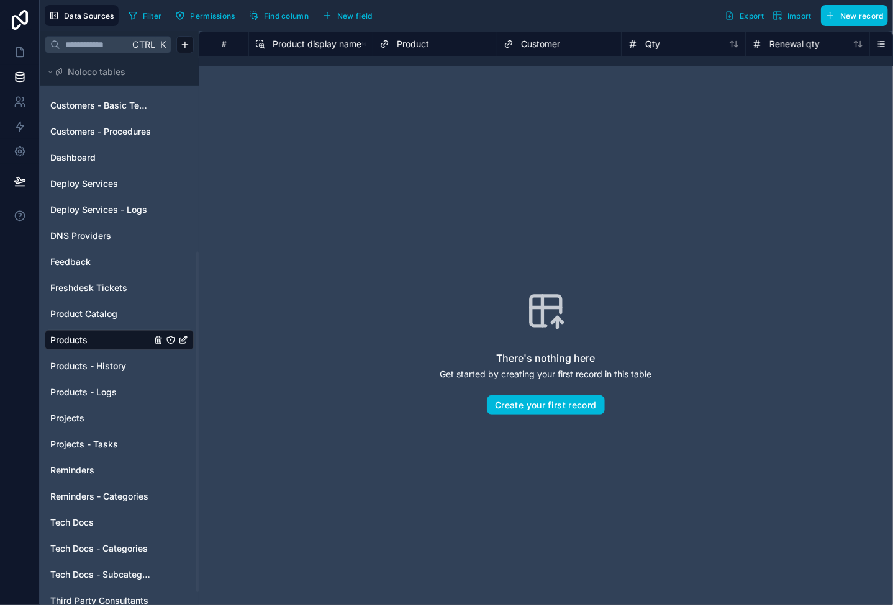
drag, startPoint x: 298, startPoint y: 152, endPoint x: 286, endPoint y: 174, distance: 26.1
click at [298, 152] on div "There's nothing here Get started by creating your first record in this table Cr…" at bounding box center [545, 353] width 615 height 495
click at [101, 368] on span "Products - History" at bounding box center [88, 366] width 76 height 12
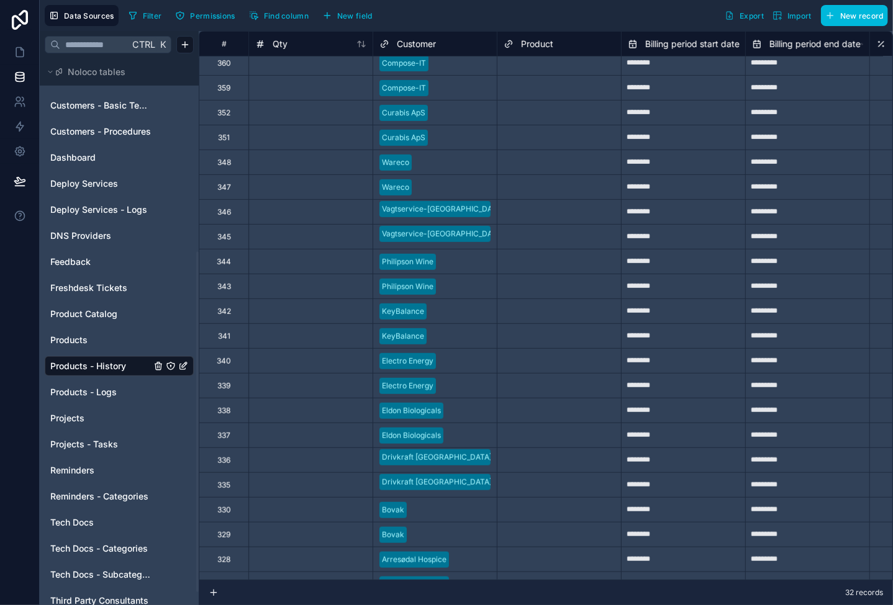
scroll to position [280, 0]
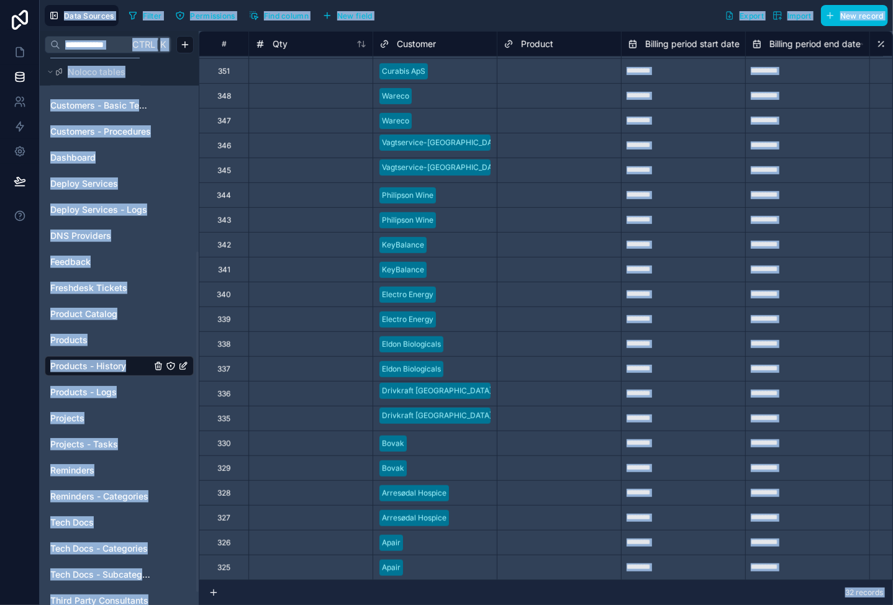
click at [338, 191] on div at bounding box center [310, 195] width 124 height 25
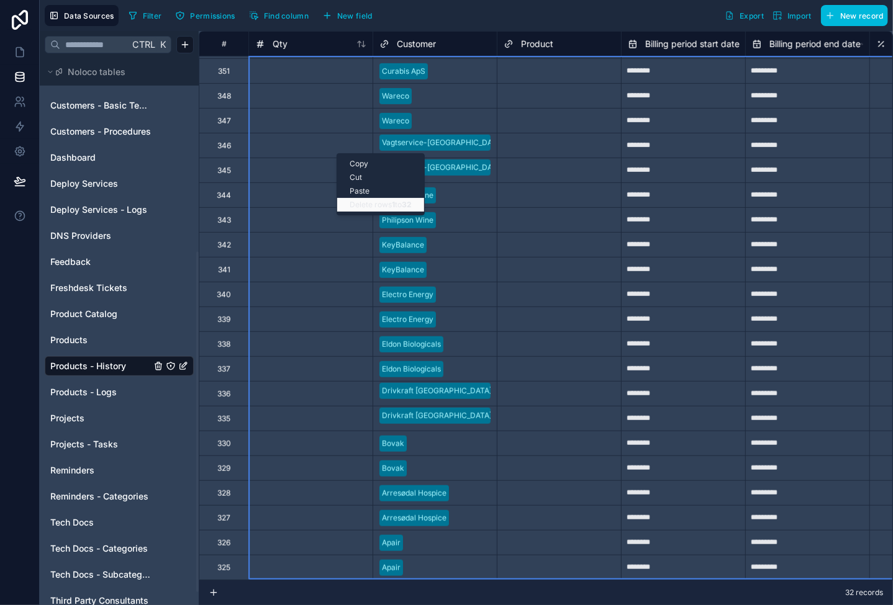
click at [379, 203] on div "Delete rows 1 to 32" at bounding box center [380, 205] width 87 height 14
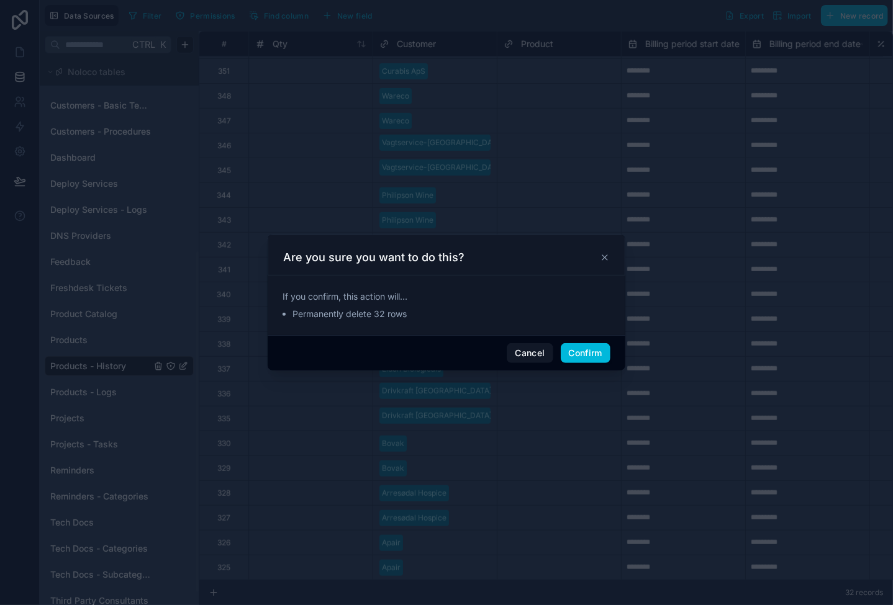
click at [590, 347] on button "Confirm" at bounding box center [586, 353] width 50 height 20
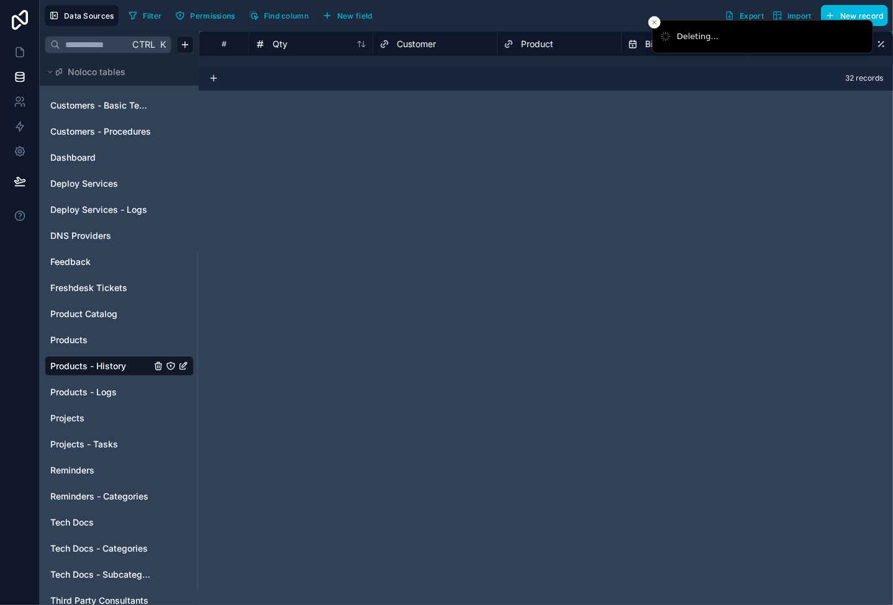
scroll to position [0, 0]
